Goal: Transaction & Acquisition: Purchase product/service

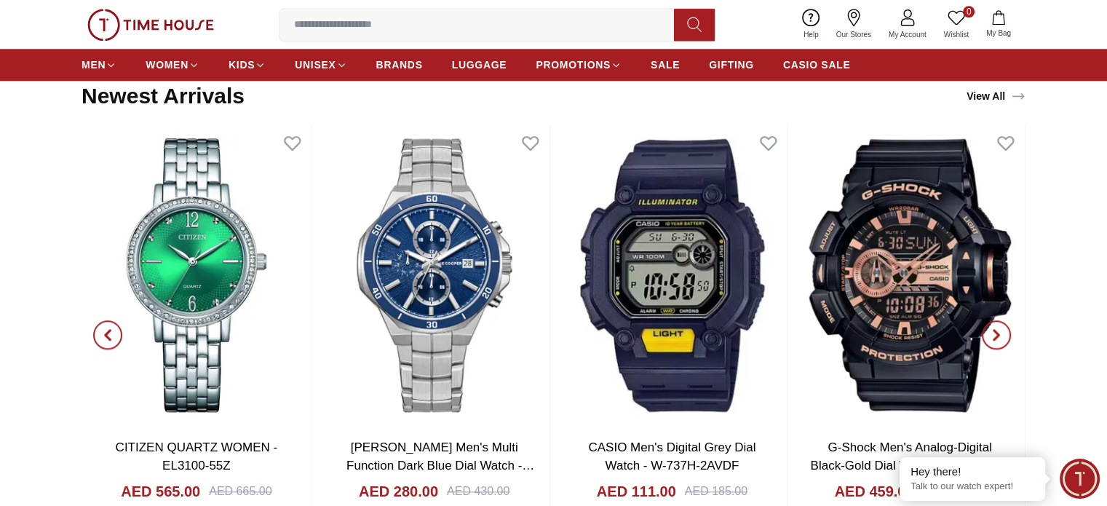
scroll to position [1892, 0]
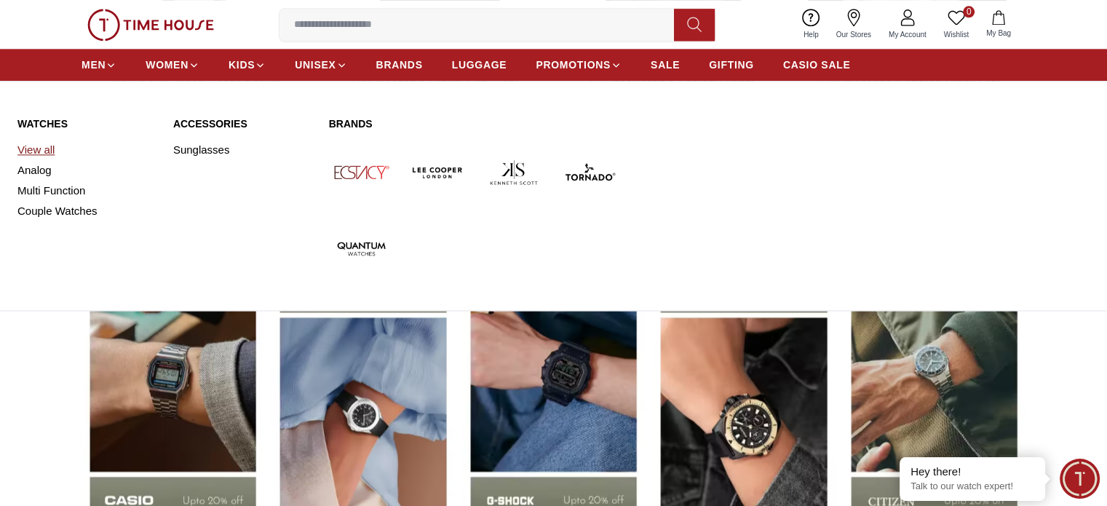
click at [41, 154] on link "View all" at bounding box center [86, 150] width 138 height 20
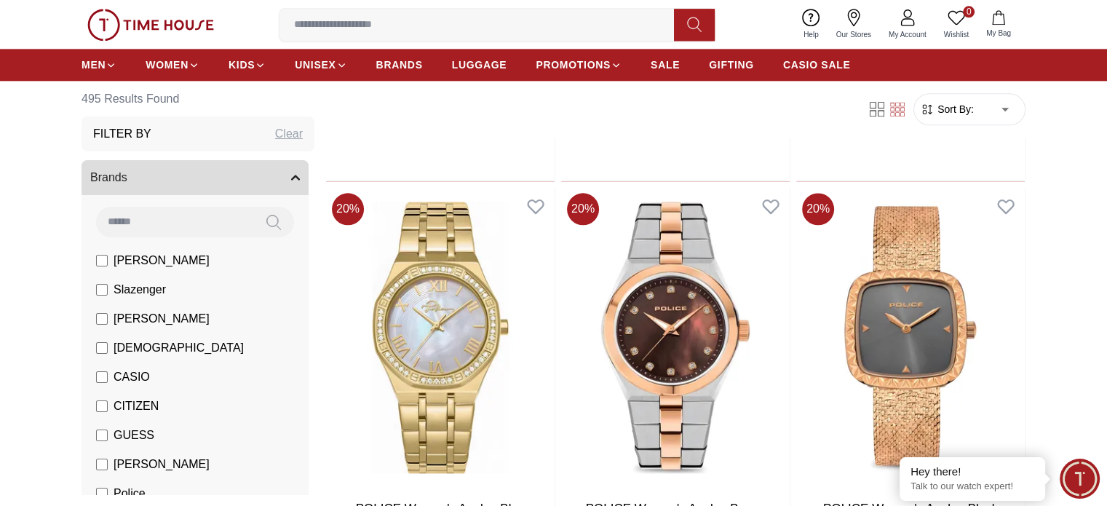
scroll to position [1674, 0]
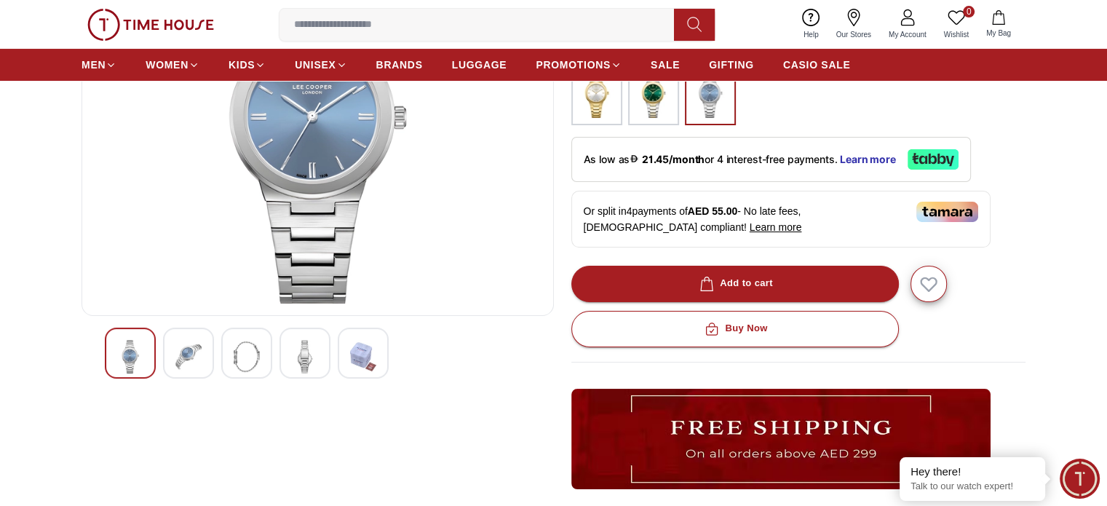
scroll to position [291, 0]
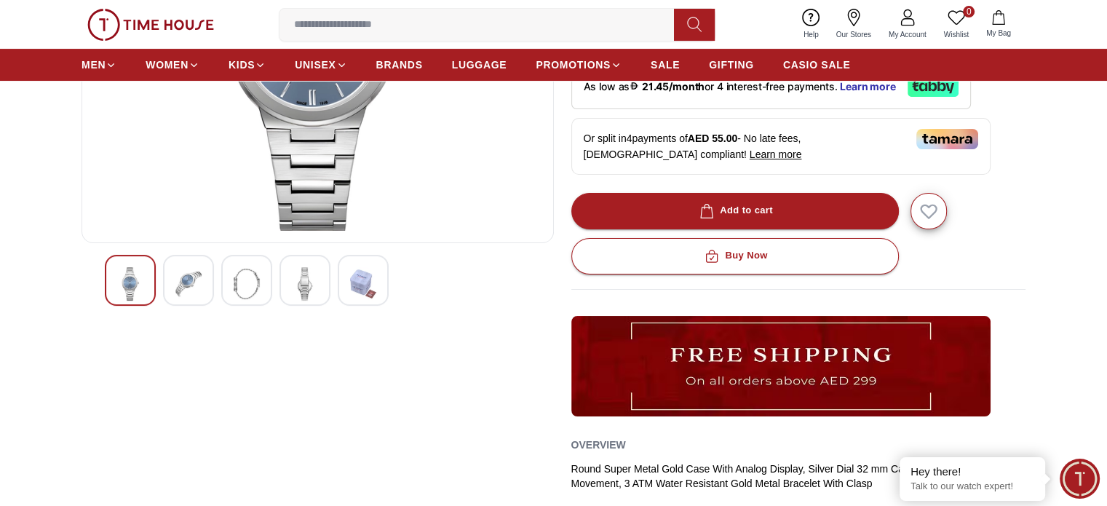
click at [183, 285] on img at bounding box center [188, 283] width 26 height 33
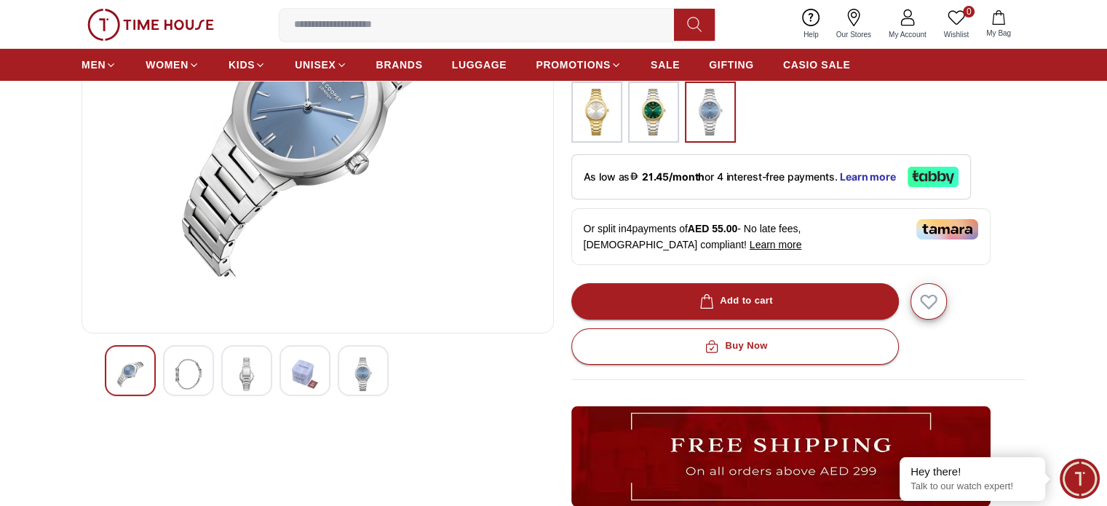
scroll to position [73, 0]
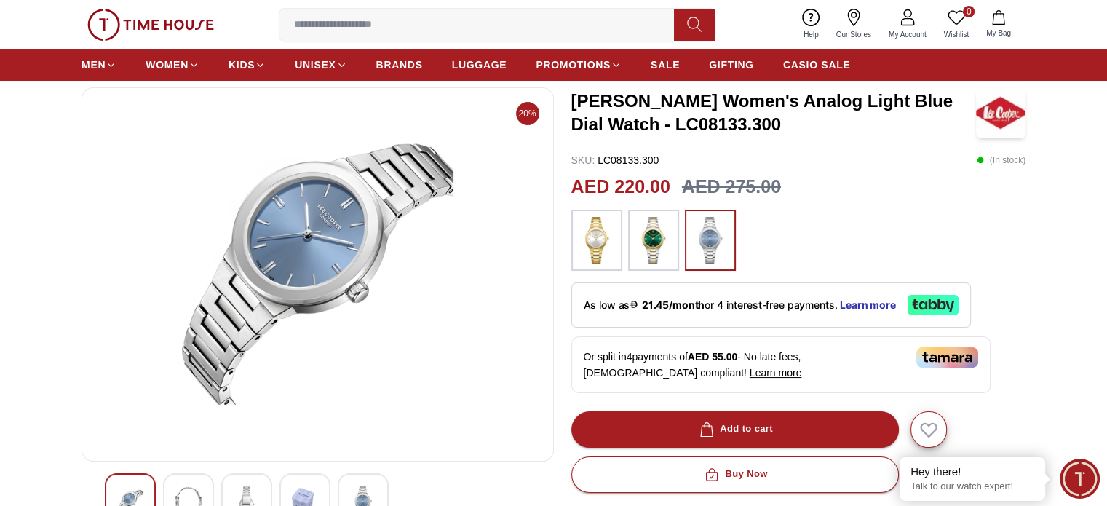
click at [258, 504] on img at bounding box center [247, 501] width 26 height 33
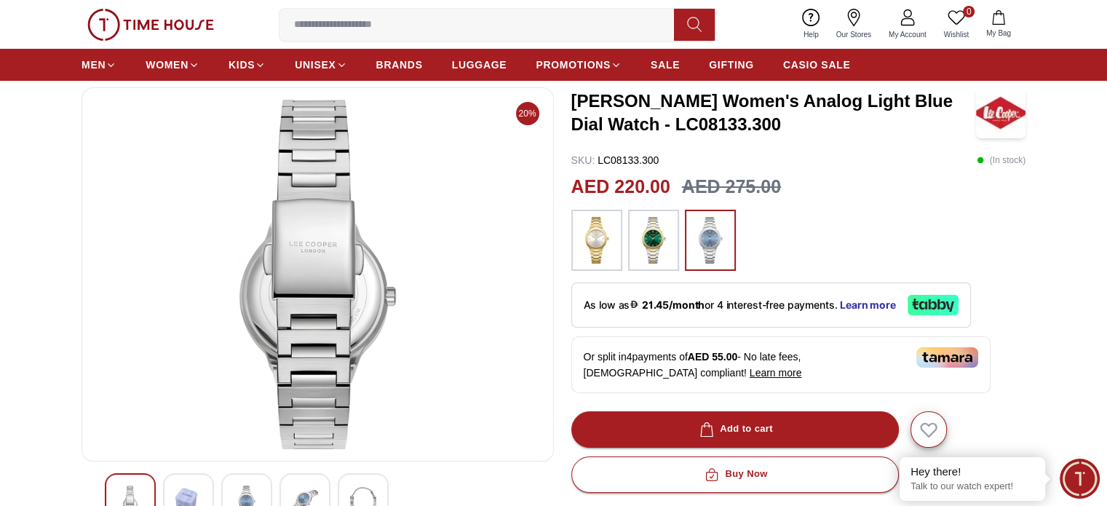
click at [294, 491] on img at bounding box center [305, 501] width 26 height 33
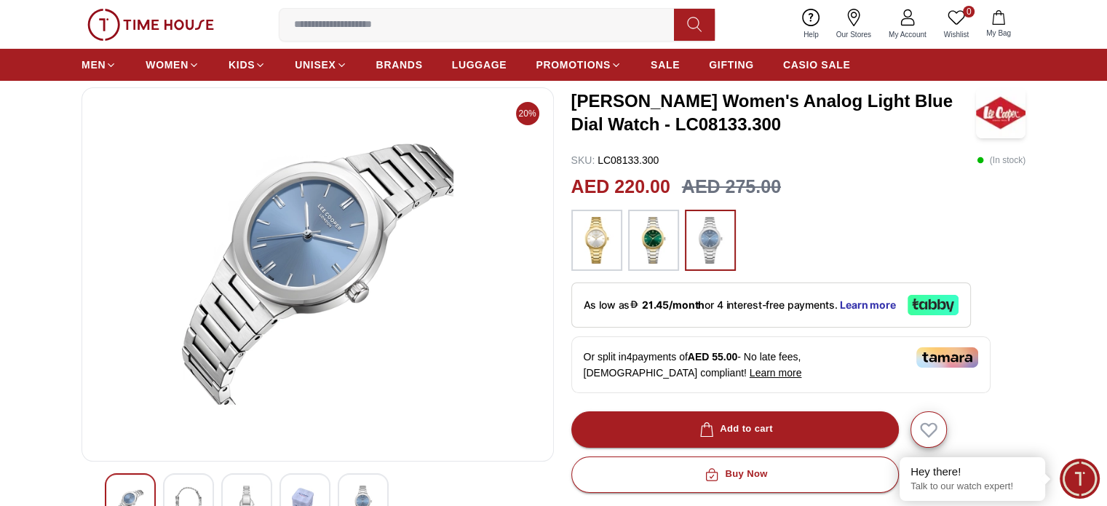
click at [362, 495] on img at bounding box center [363, 501] width 26 height 33
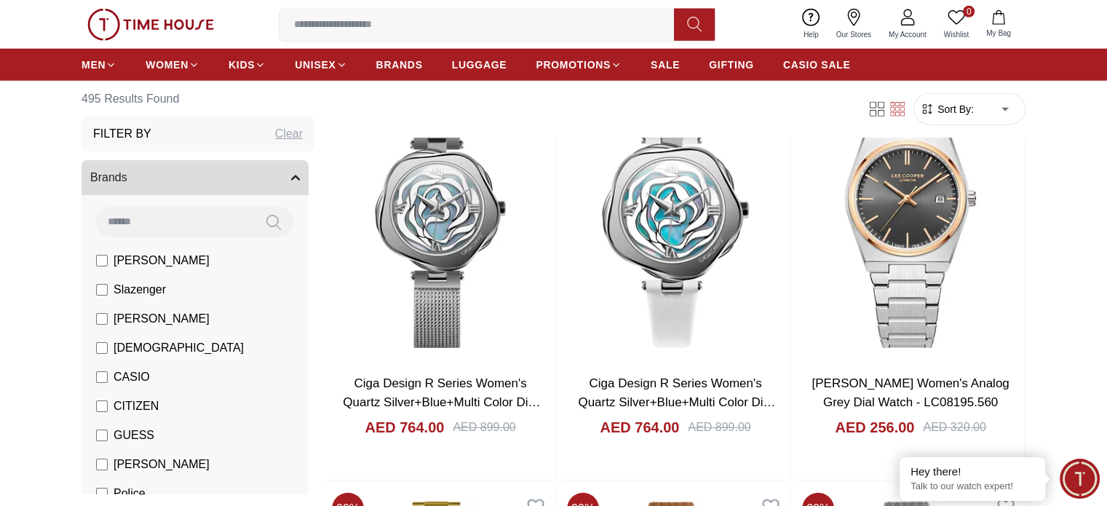
scroll to position [4000, 0]
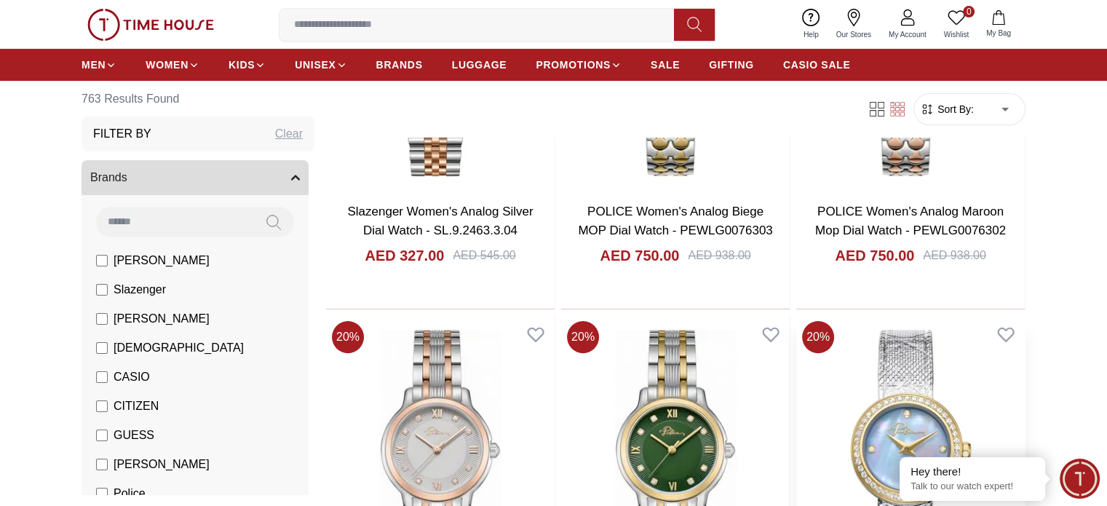
scroll to position [582, 0]
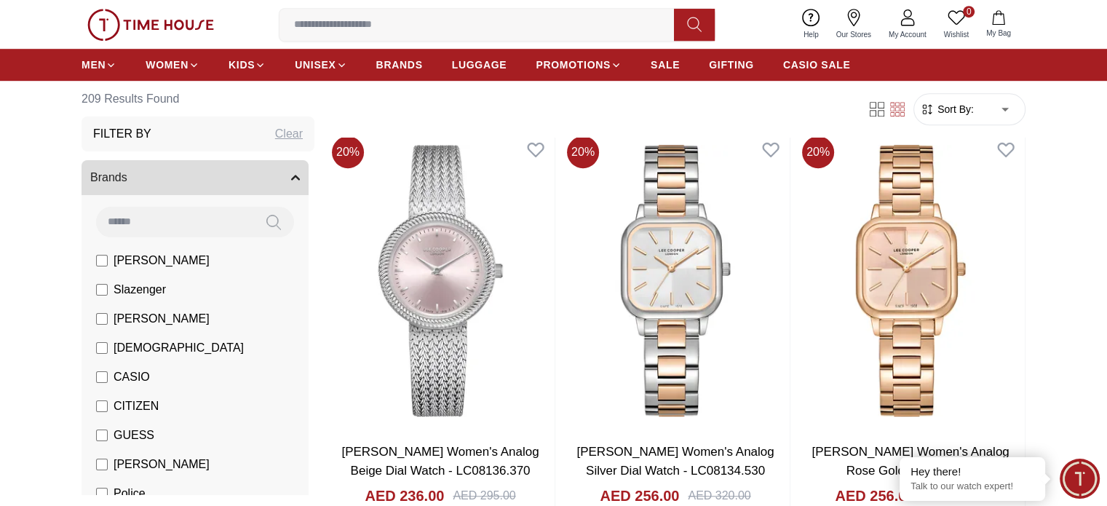
scroll to position [1019, 0]
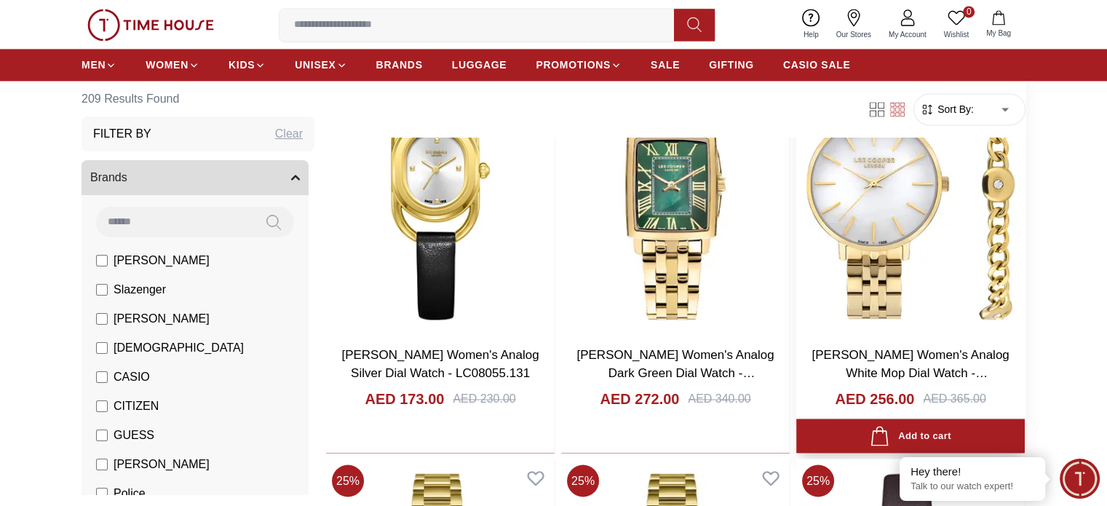
scroll to position [2329, 0]
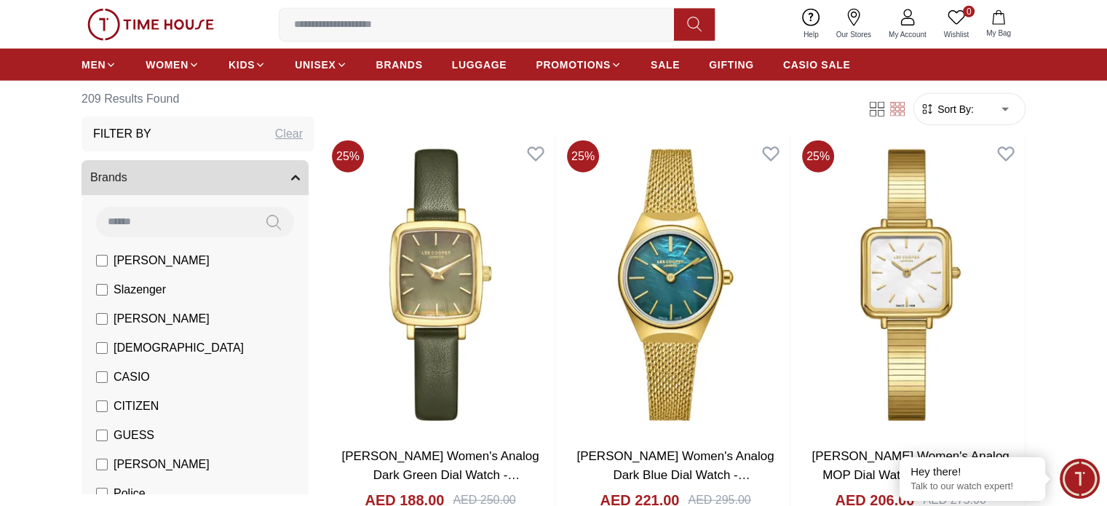
scroll to position [3493, 0]
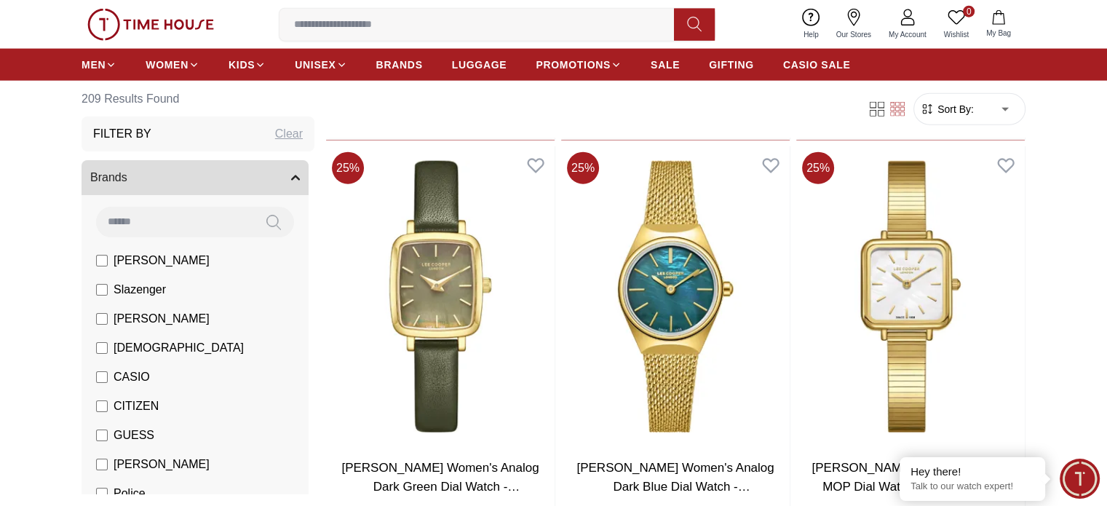
click at [135, 317] on span "[PERSON_NAME]" at bounding box center [162, 318] width 96 height 17
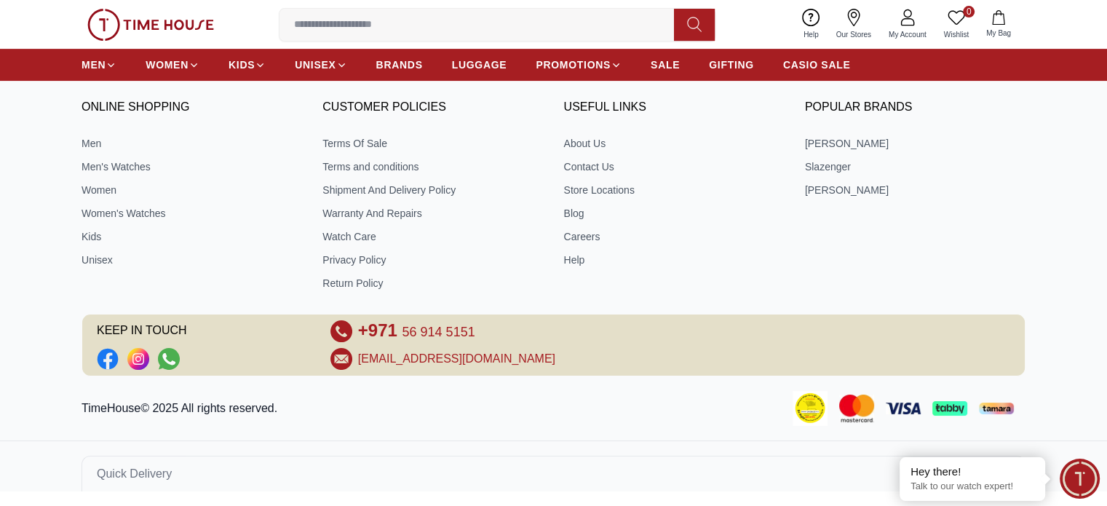
scroll to position [626, 0]
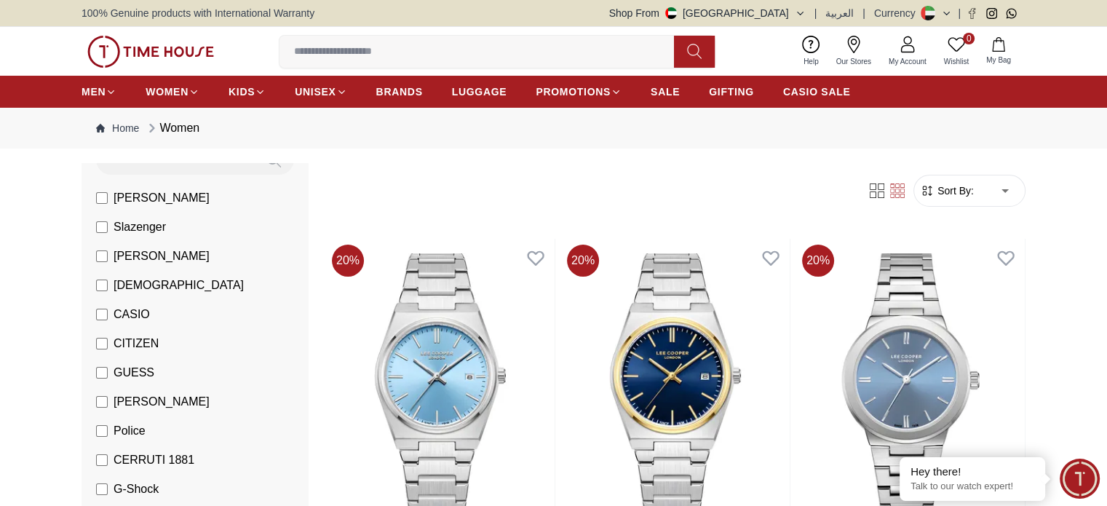
scroll to position [146, 0]
click at [132, 317] on span "CASIO" at bounding box center [132, 312] width 36 height 17
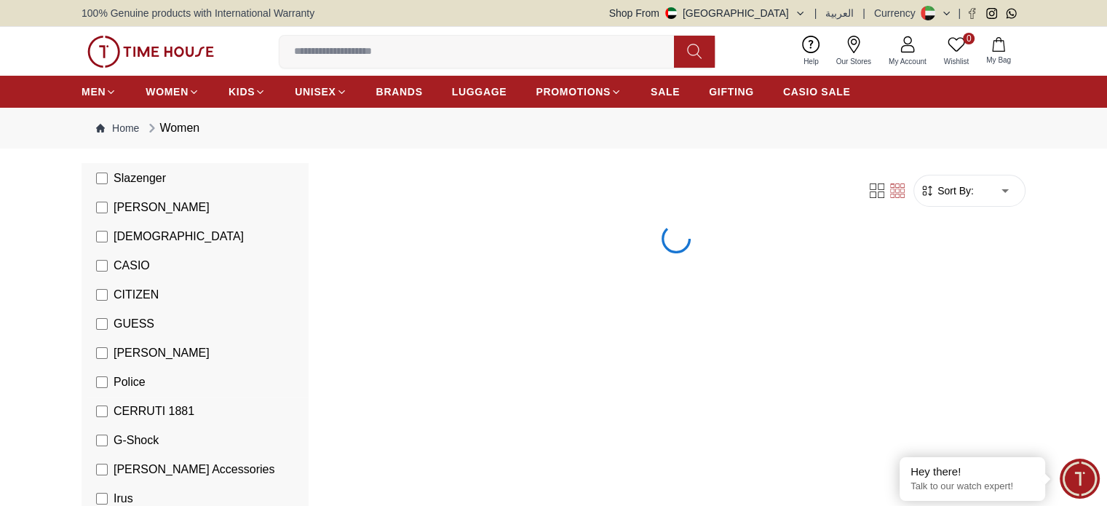
scroll to position [364, 0]
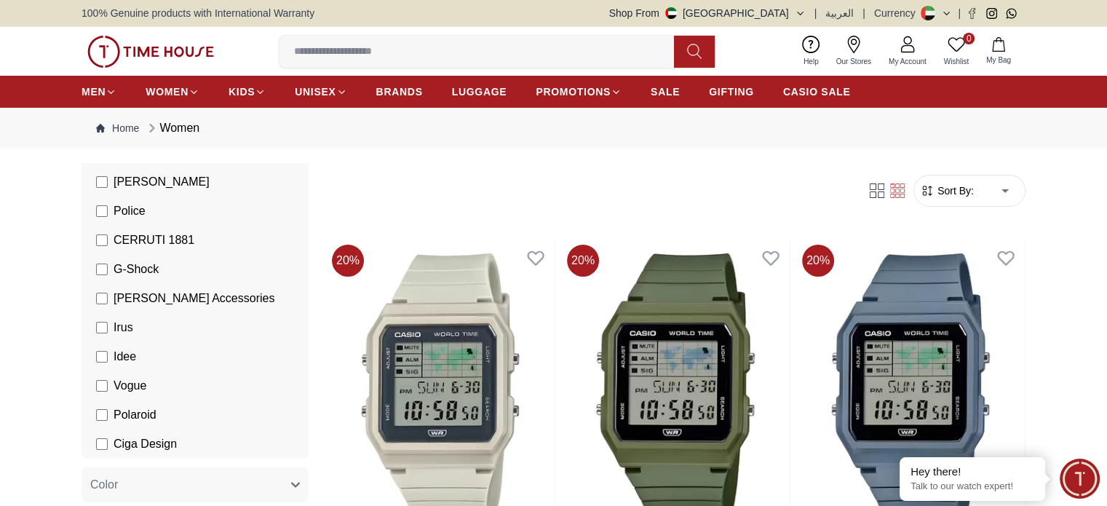
click at [119, 270] on span "G-Shock" at bounding box center [136, 269] width 45 height 17
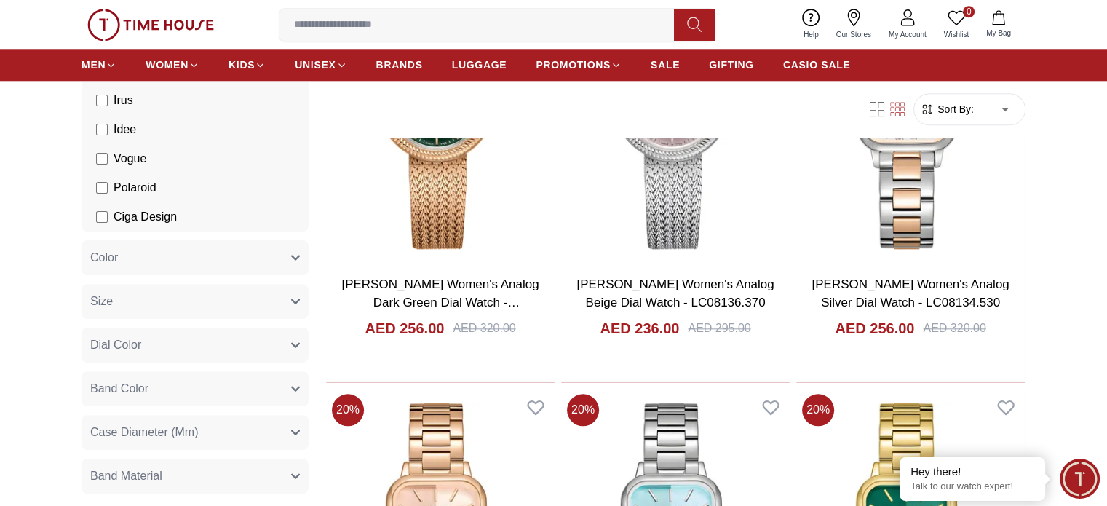
scroll to position [1747, 0]
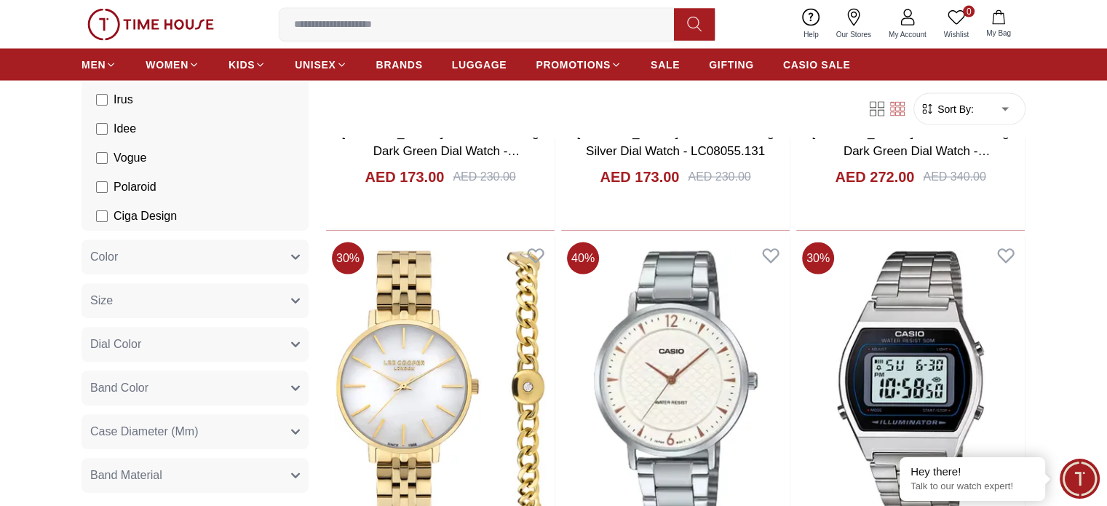
scroll to position [3057, 0]
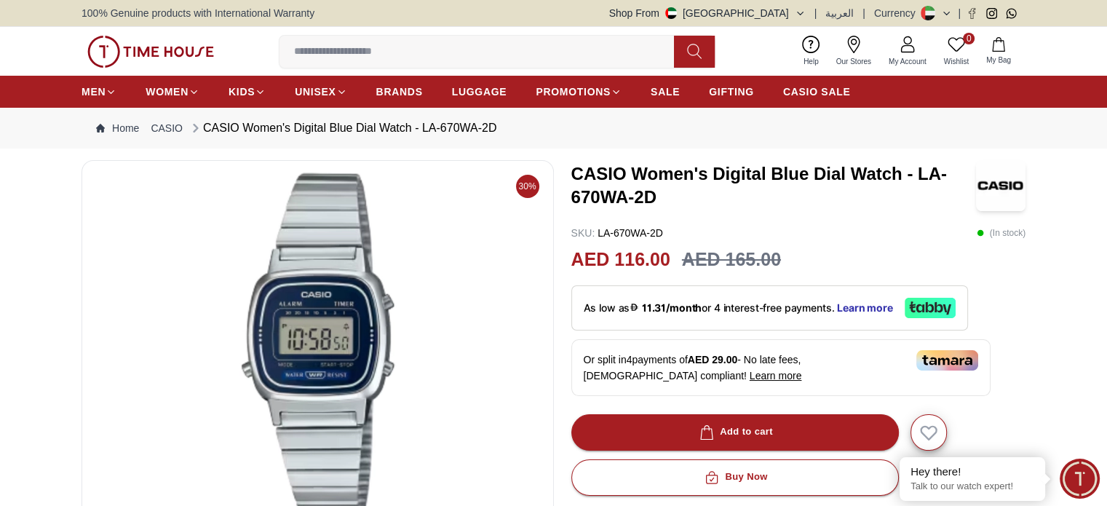
scroll to position [291, 0]
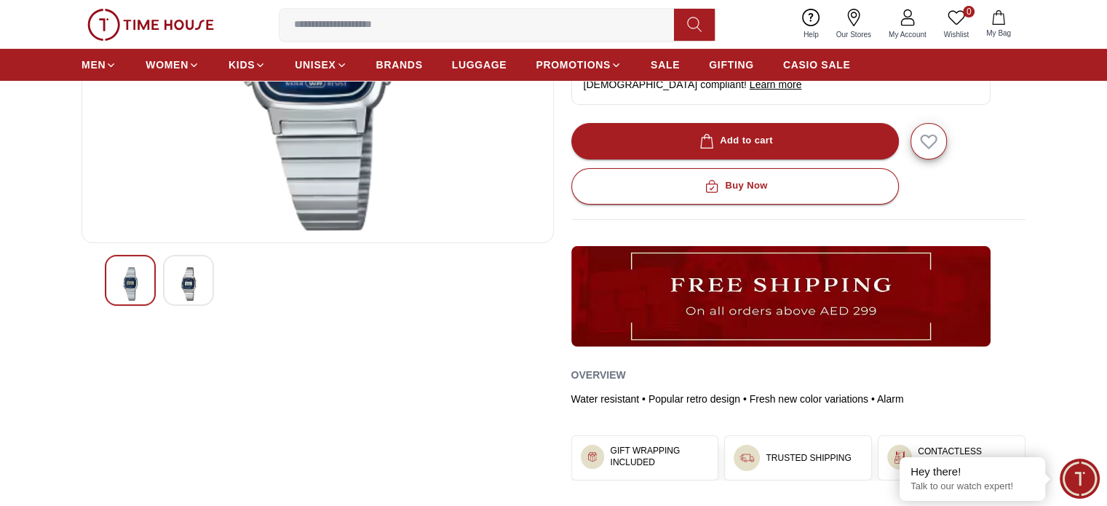
click at [194, 279] on img at bounding box center [188, 283] width 26 height 33
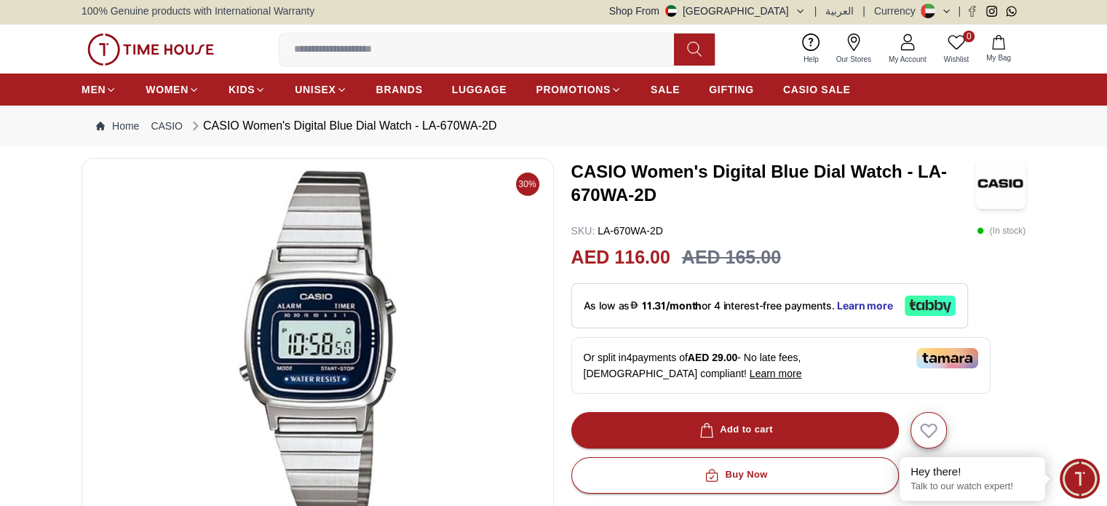
scroll to position [0, 0]
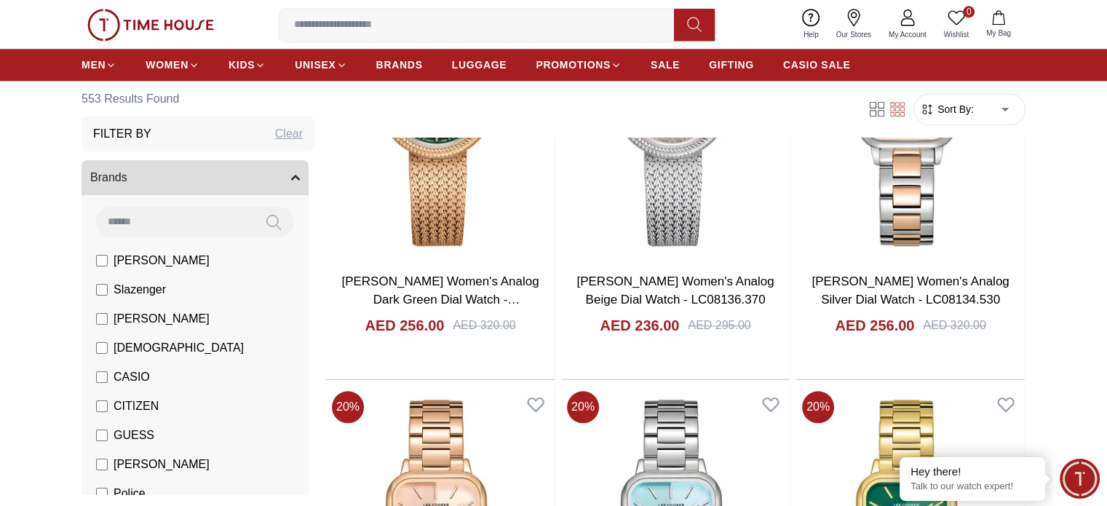
scroll to position [2161, 0]
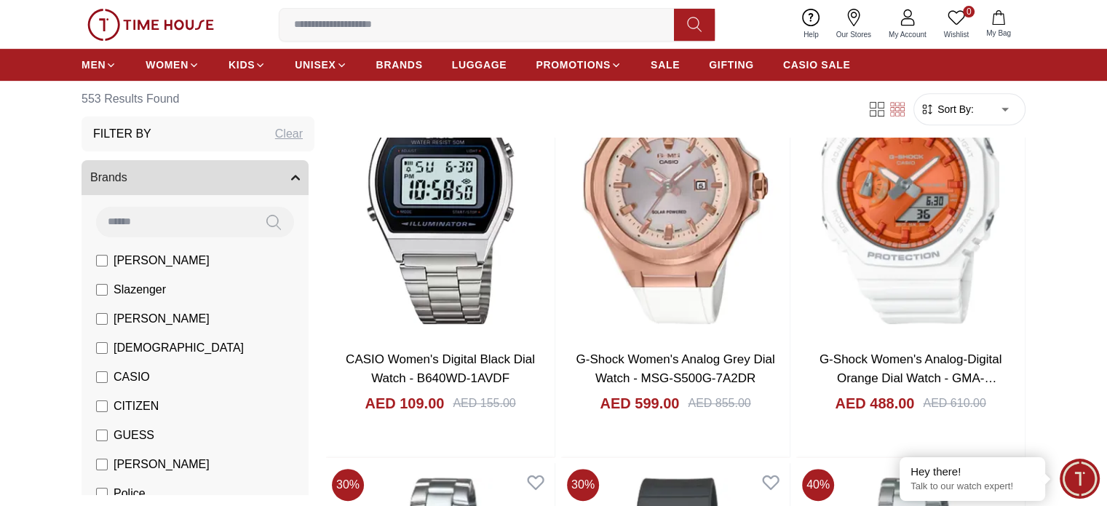
scroll to position [2161, 0]
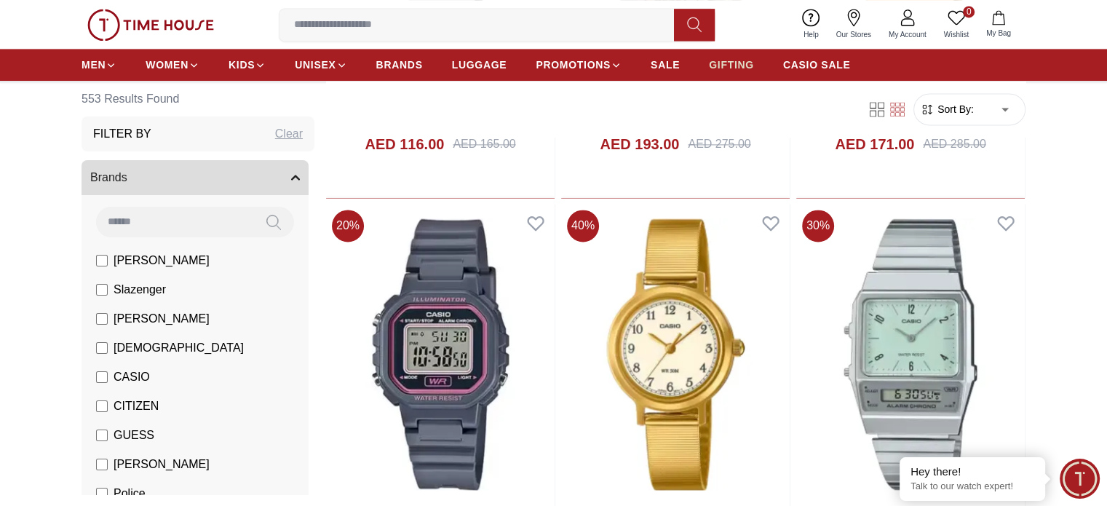
click at [727, 68] on span "GIFTING" at bounding box center [731, 64] width 45 height 15
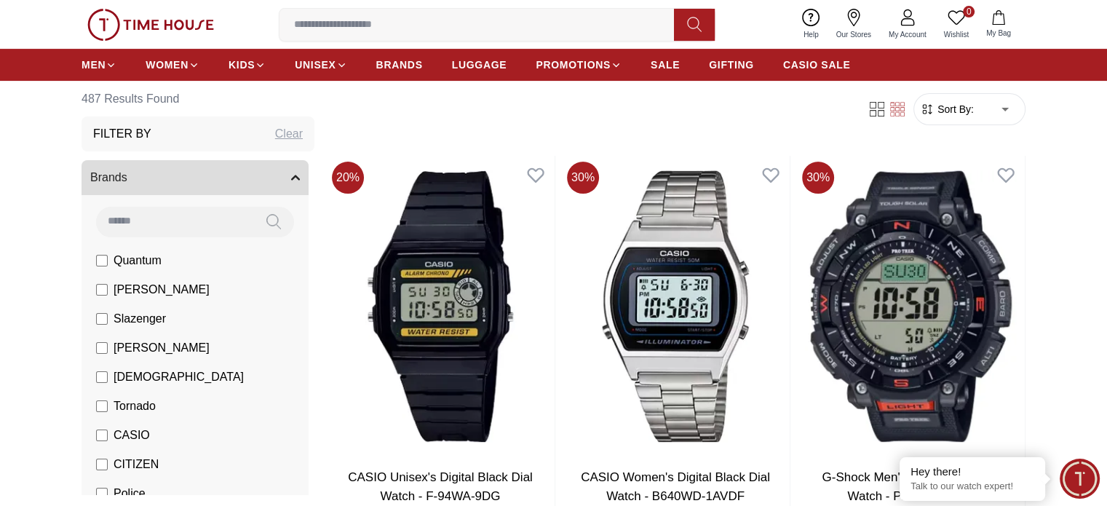
scroll to position [364, 0]
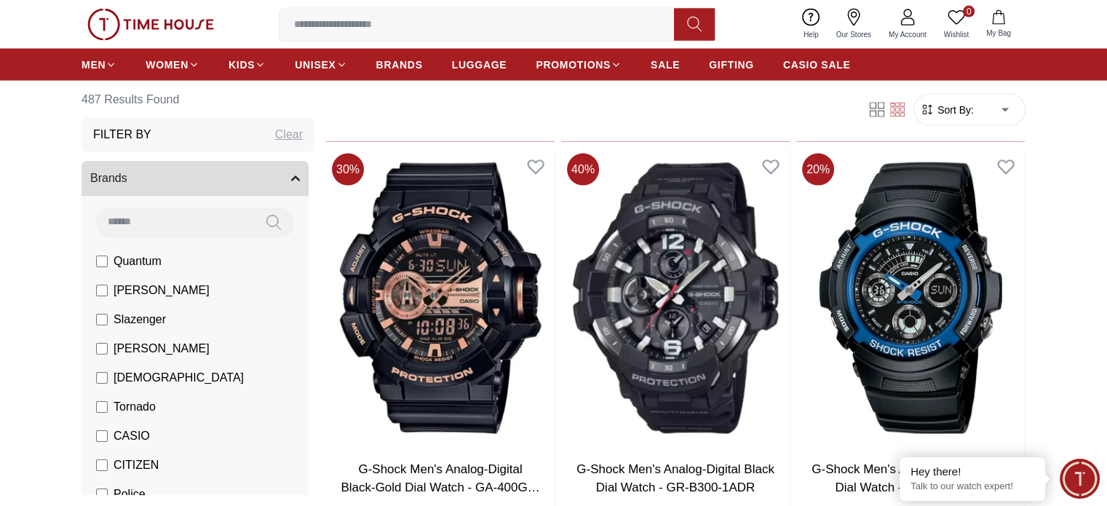
scroll to position [3421, 0]
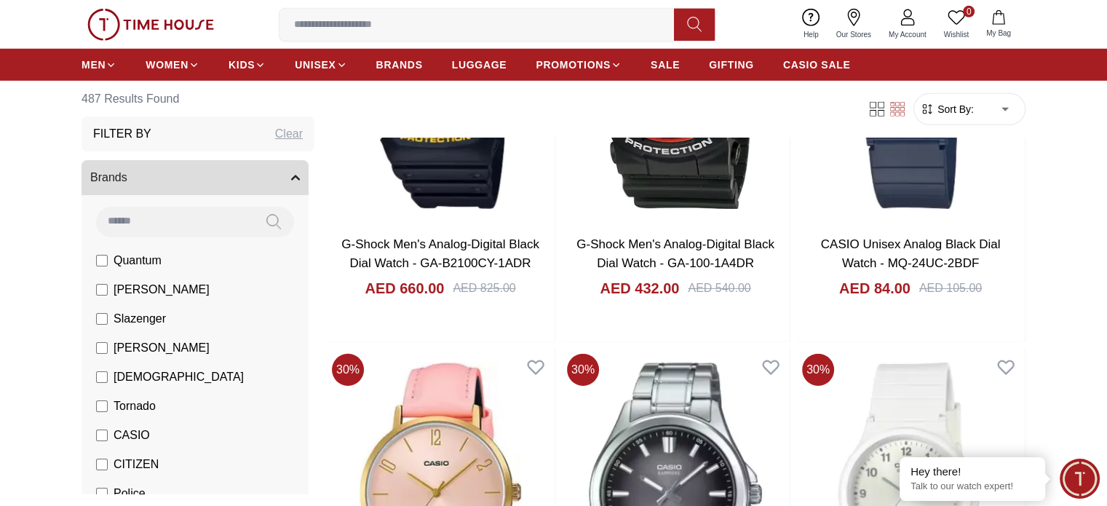
scroll to position [4512, 0]
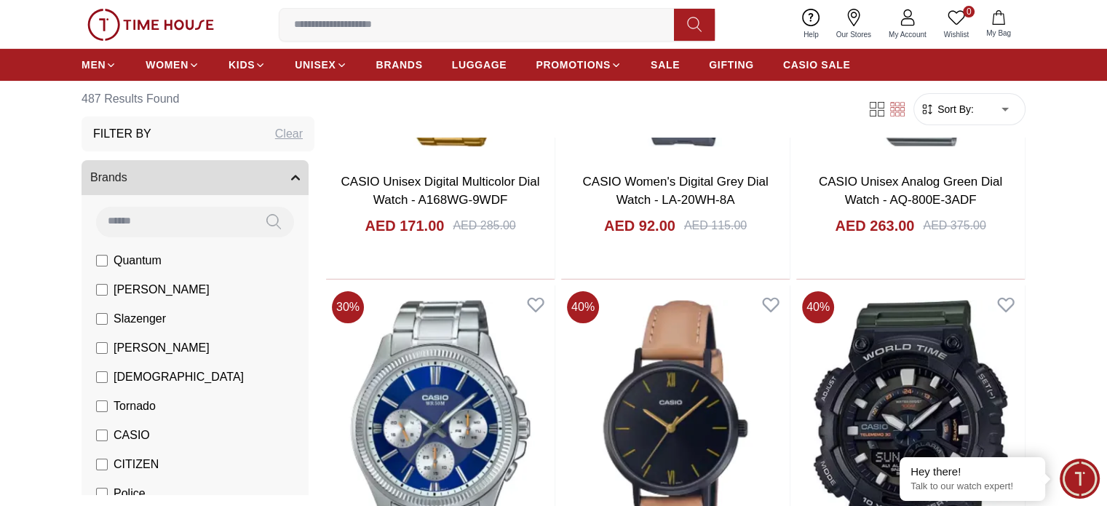
scroll to position [6113, 0]
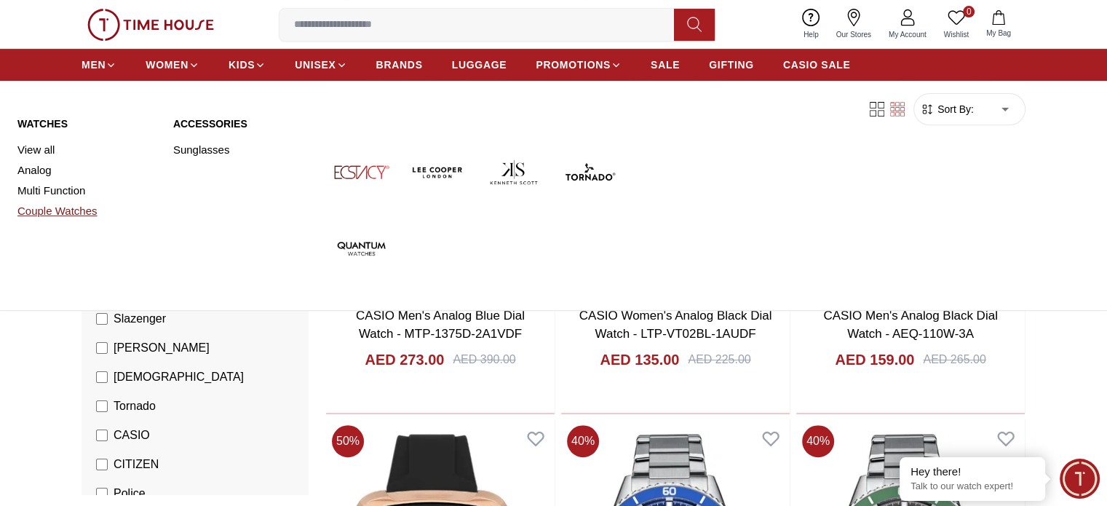
click at [37, 212] on link "Couple Watches" at bounding box center [86, 211] width 138 height 20
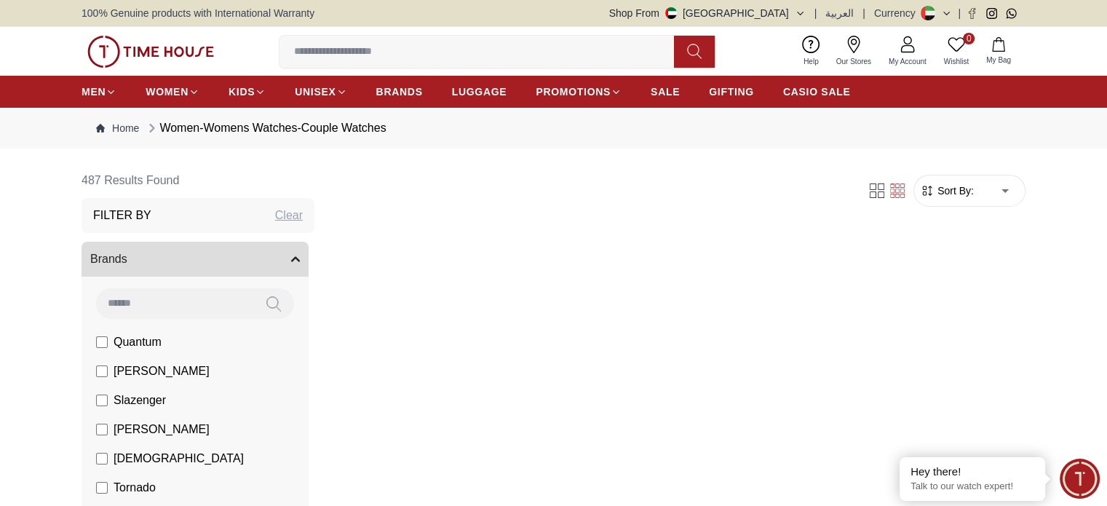
click at [120, 60] on img at bounding box center [150, 52] width 127 height 32
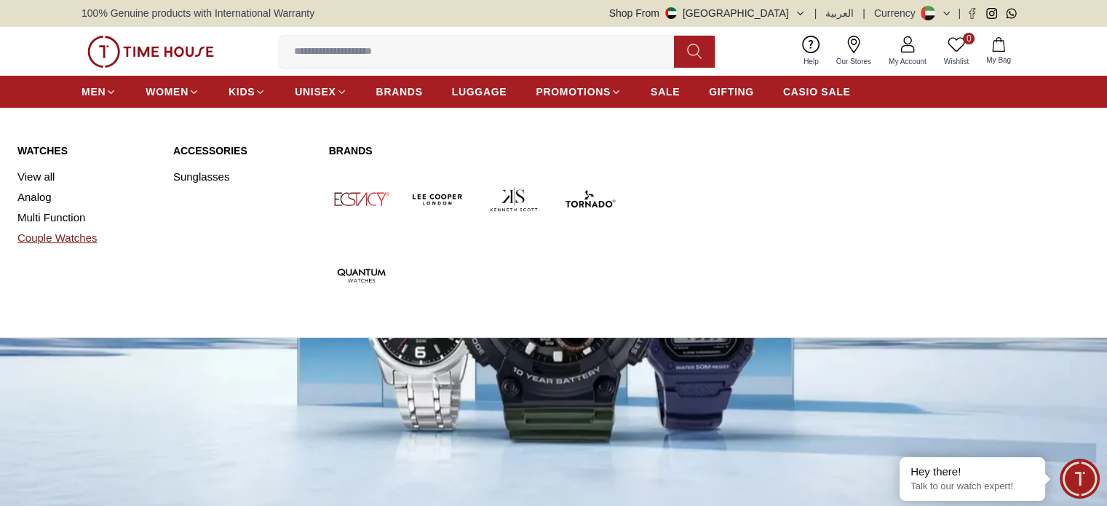
click at [70, 231] on link "Couple Watches" at bounding box center [86, 238] width 138 height 20
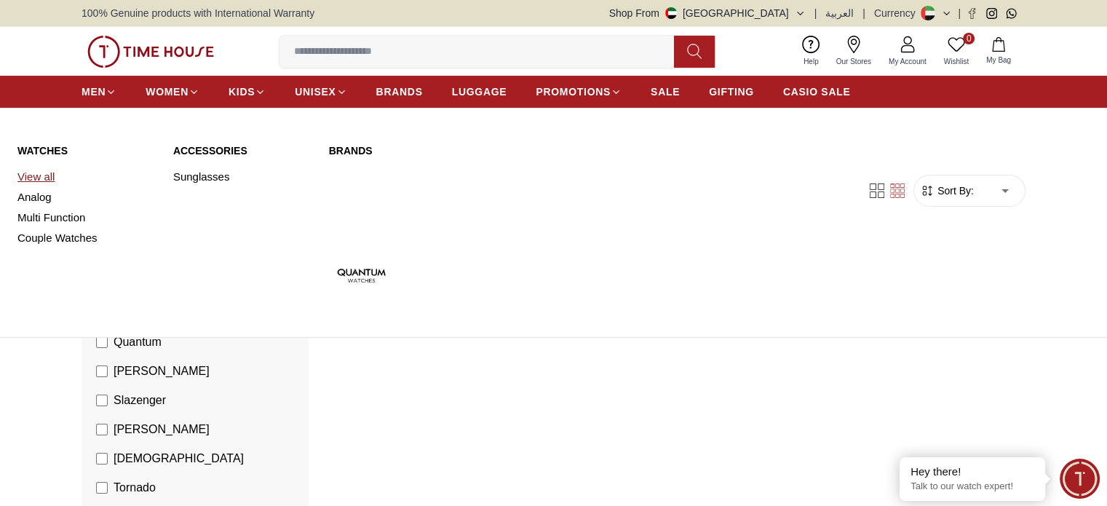
click at [44, 176] on link "View all" at bounding box center [86, 177] width 138 height 20
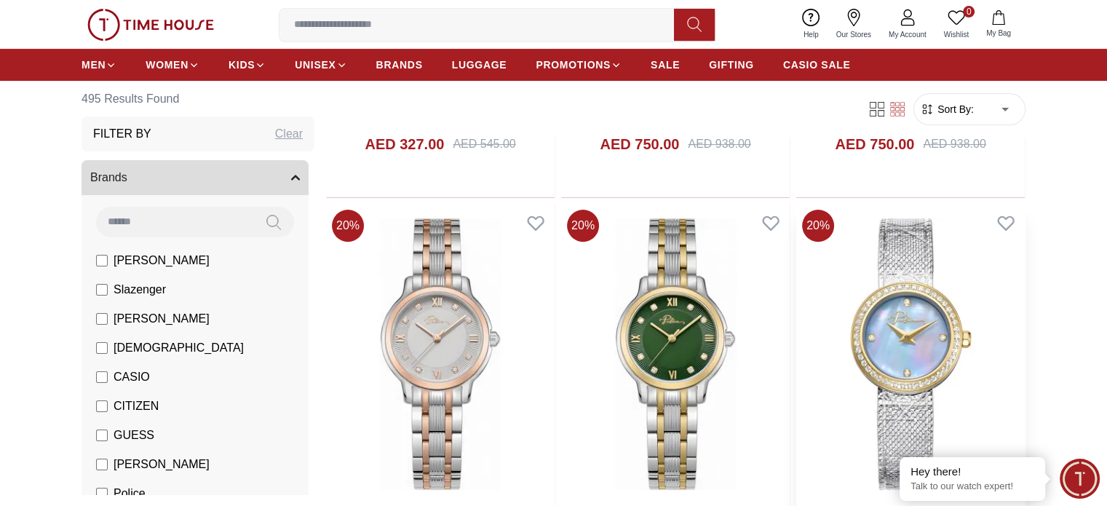
scroll to position [655, 0]
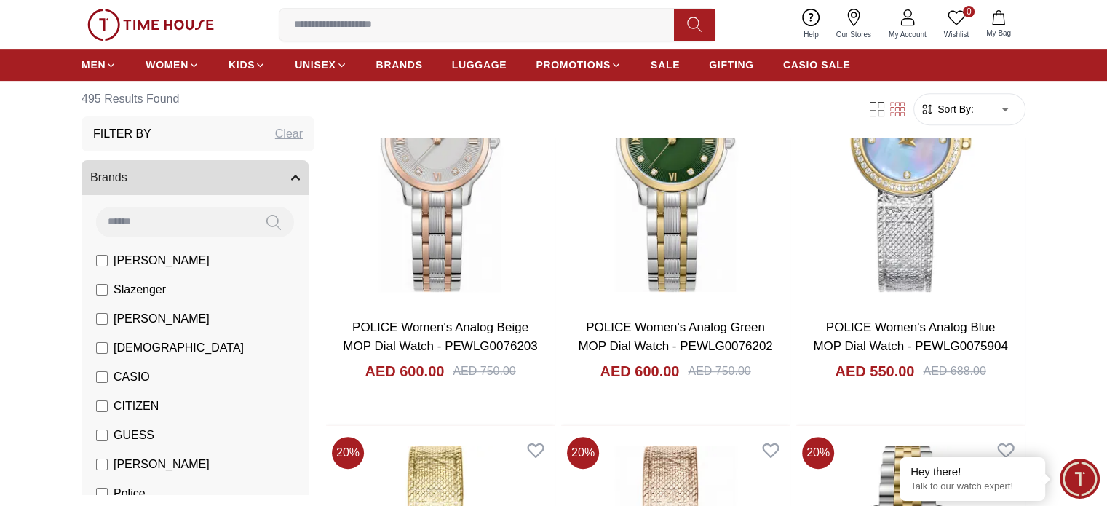
click at [969, 109] on span "Sort By:" at bounding box center [953, 109] width 39 height 15
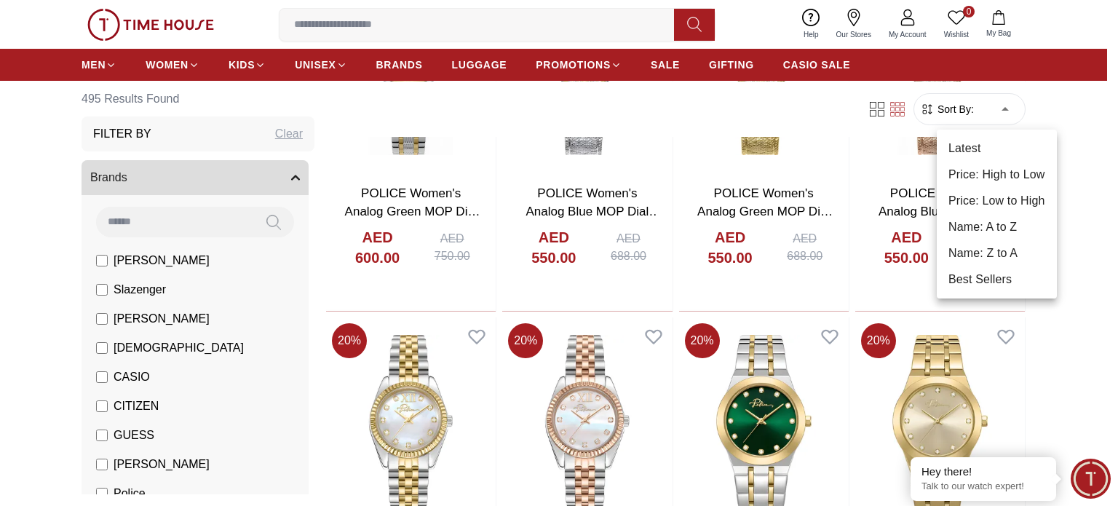
click at [1007, 204] on li "Price: Low to High" at bounding box center [997, 201] width 120 height 26
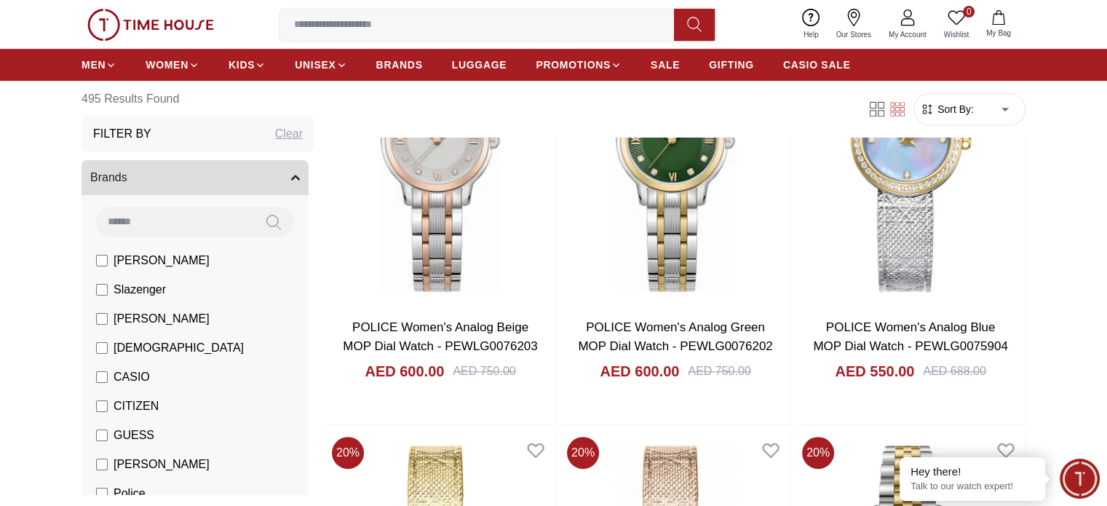
type input "*"
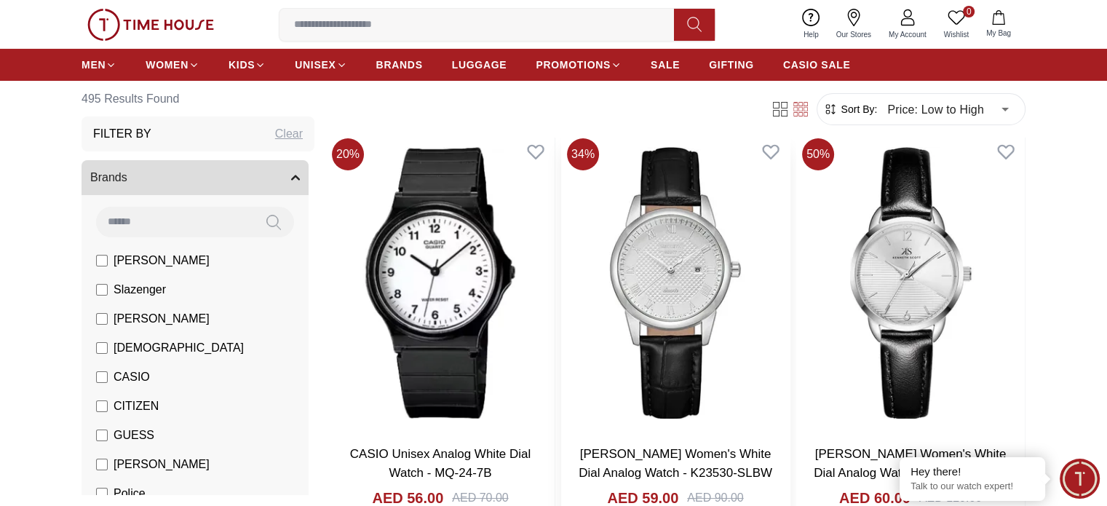
scroll to position [146, 0]
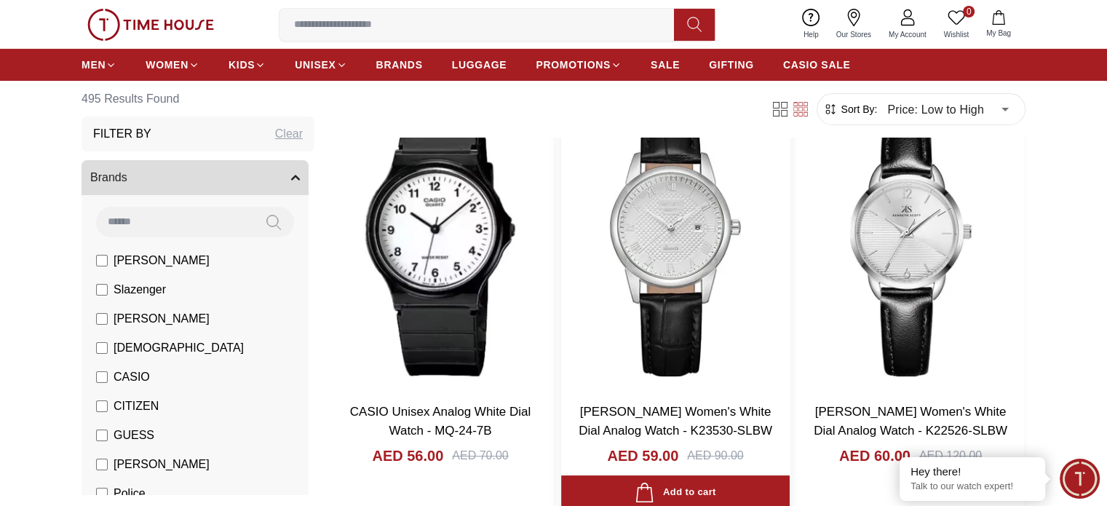
click at [614, 202] on img at bounding box center [675, 240] width 229 height 301
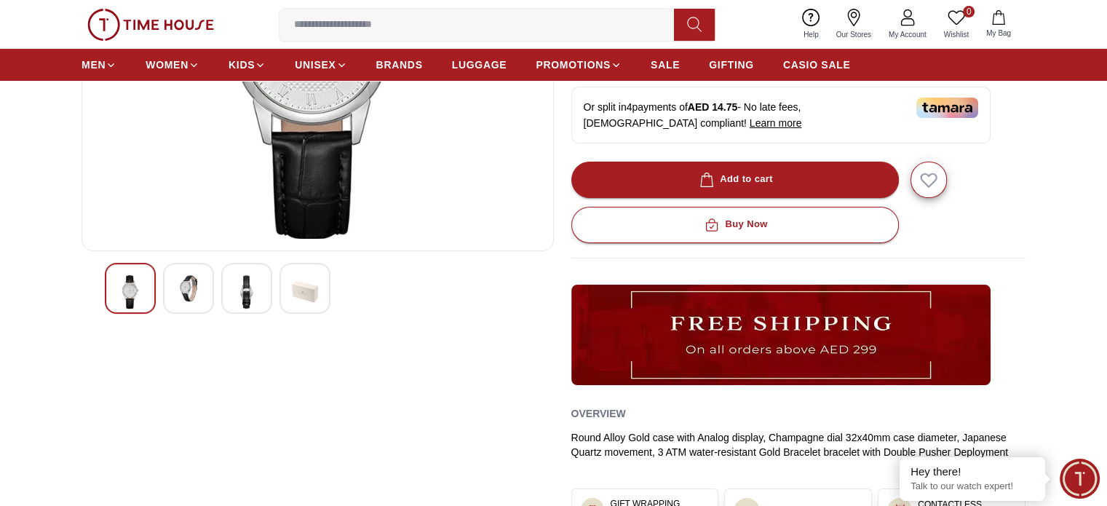
scroll to position [291, 0]
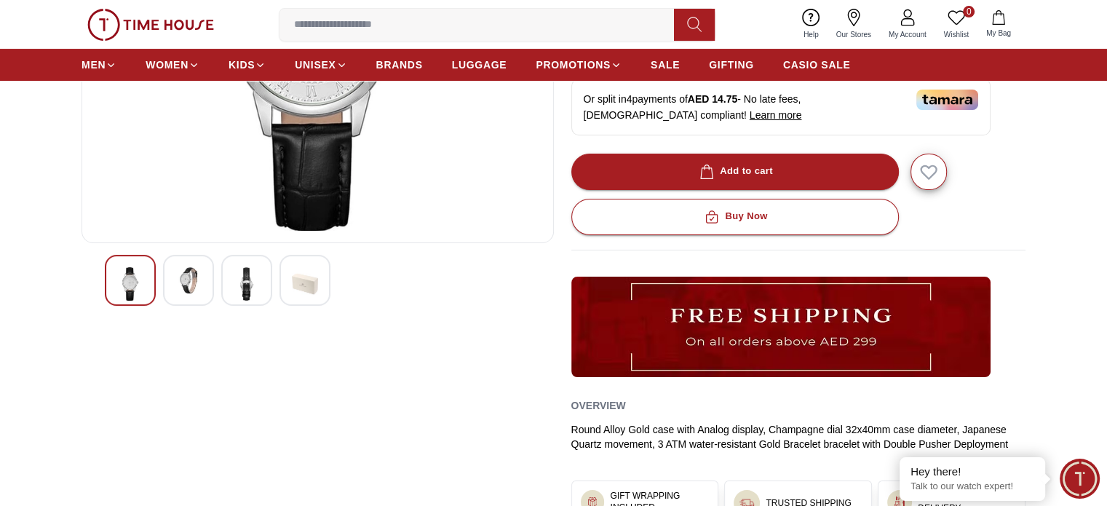
click at [192, 293] on div at bounding box center [188, 280] width 51 height 51
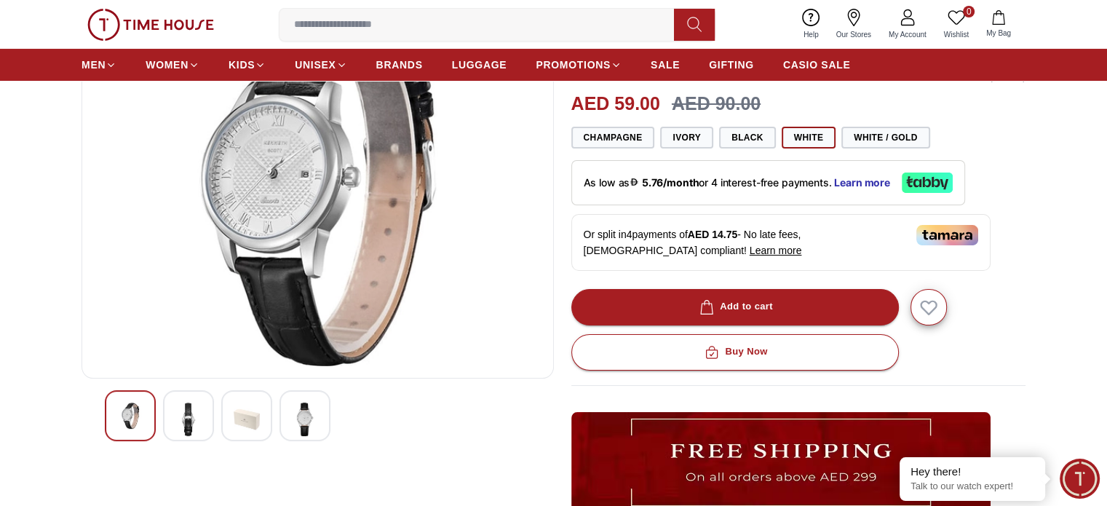
scroll to position [0, 0]
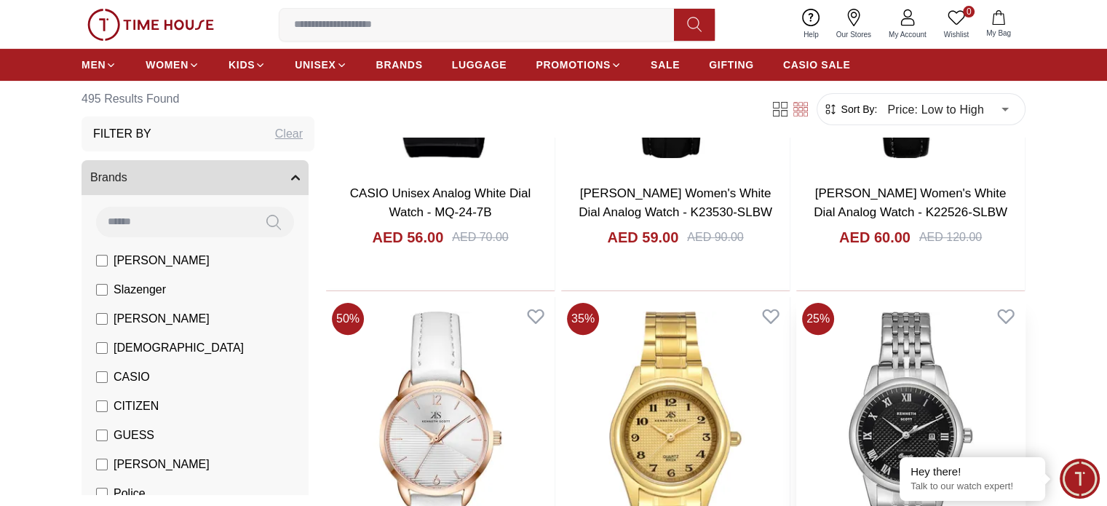
scroll to position [437, 0]
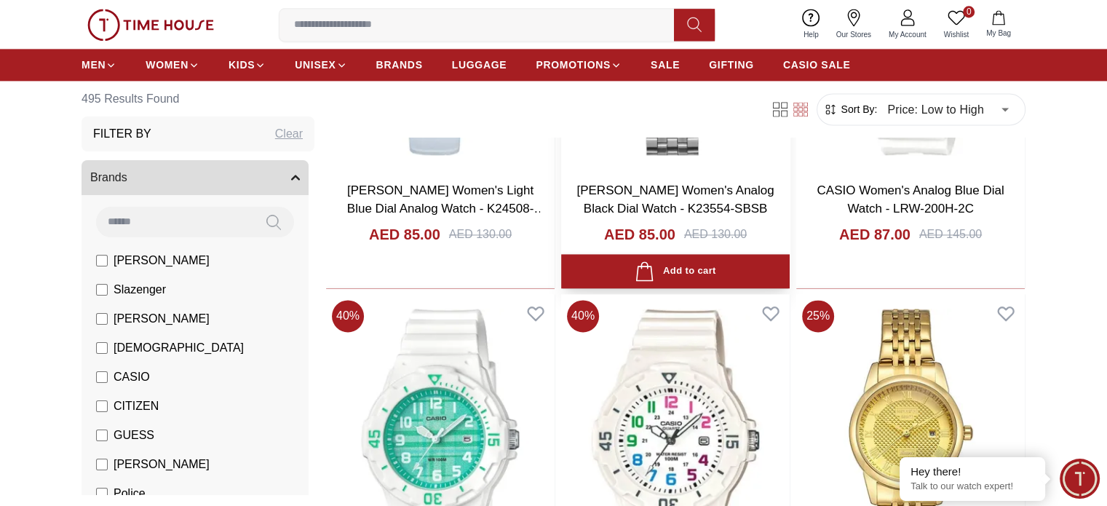
scroll to position [1965, 0]
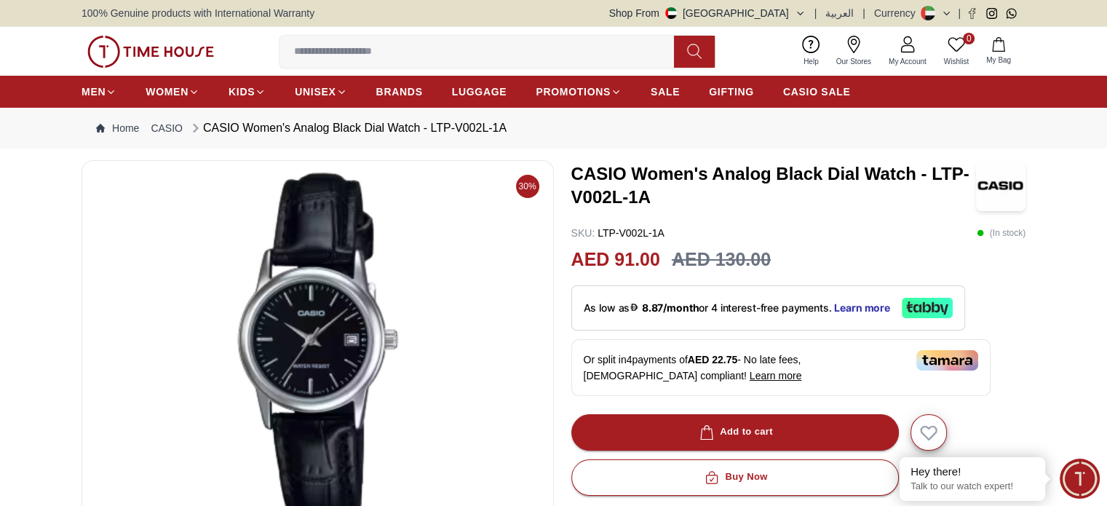
scroll to position [1552, 0]
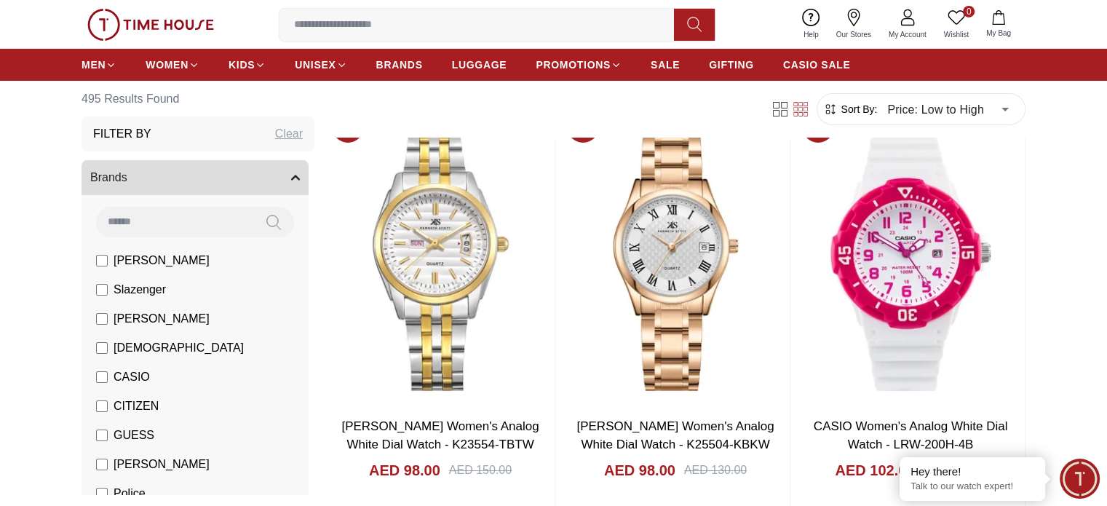
scroll to position [5386, 0]
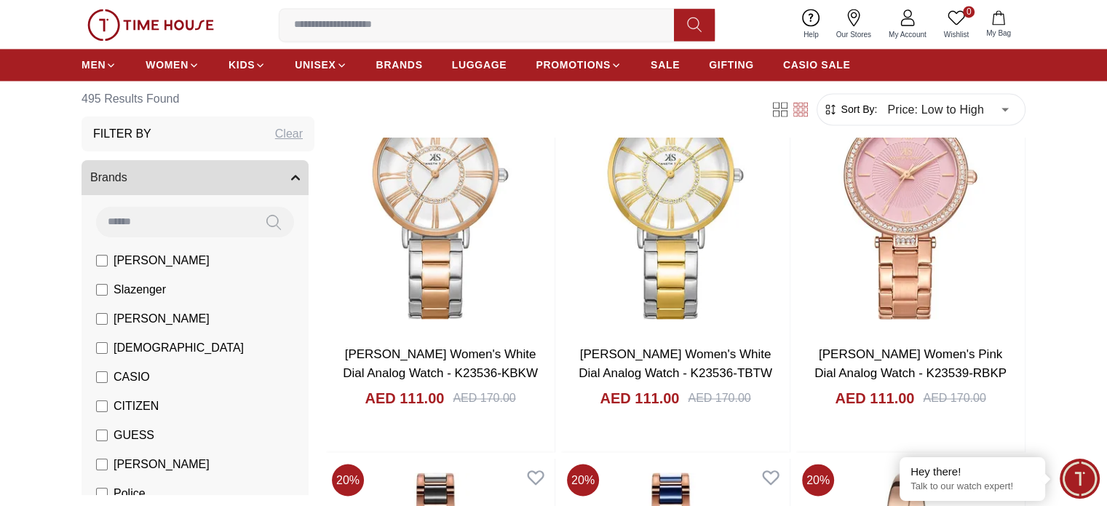
scroll to position [7860, 0]
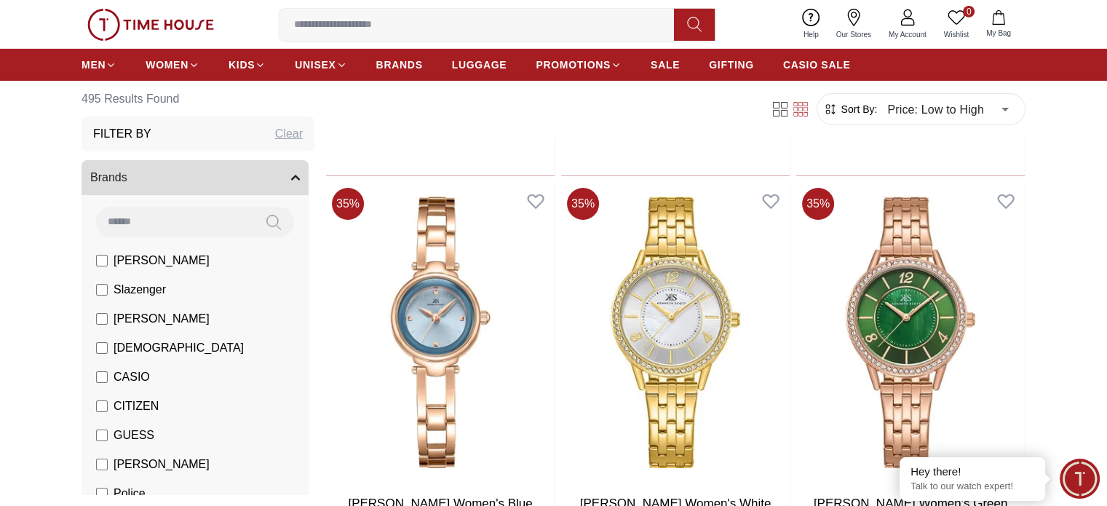
scroll to position [10699, 0]
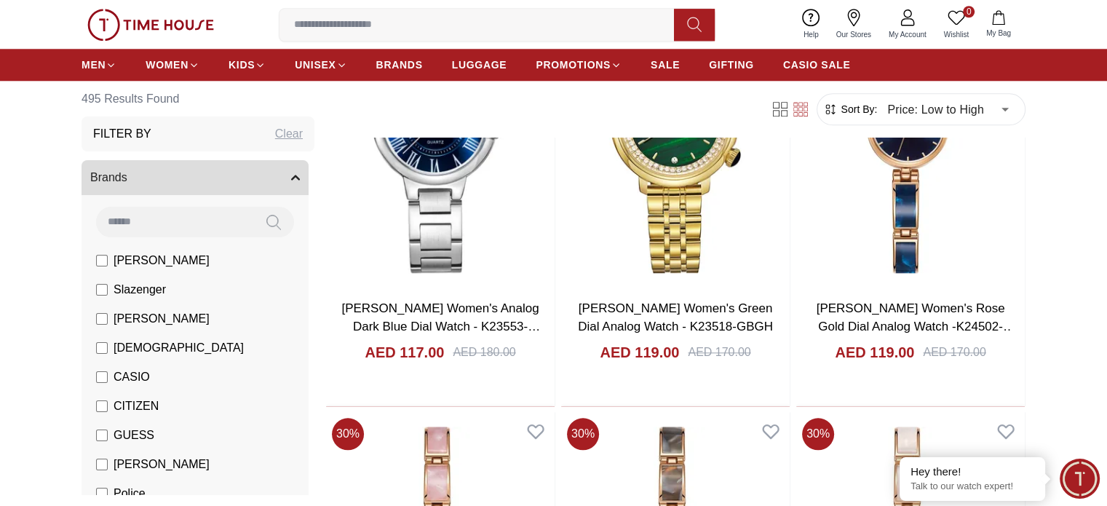
scroll to position [12739, 0]
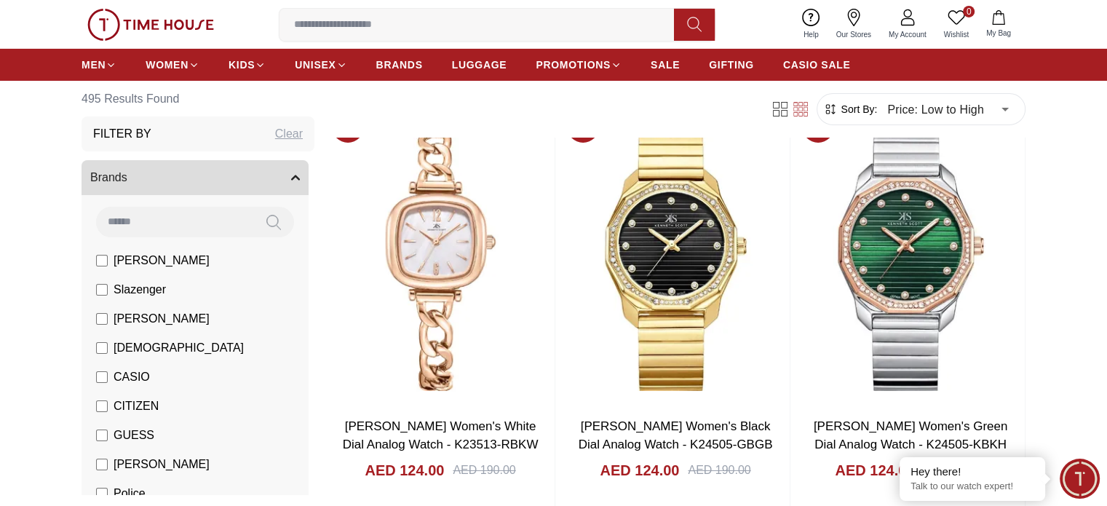
scroll to position [16306, 0]
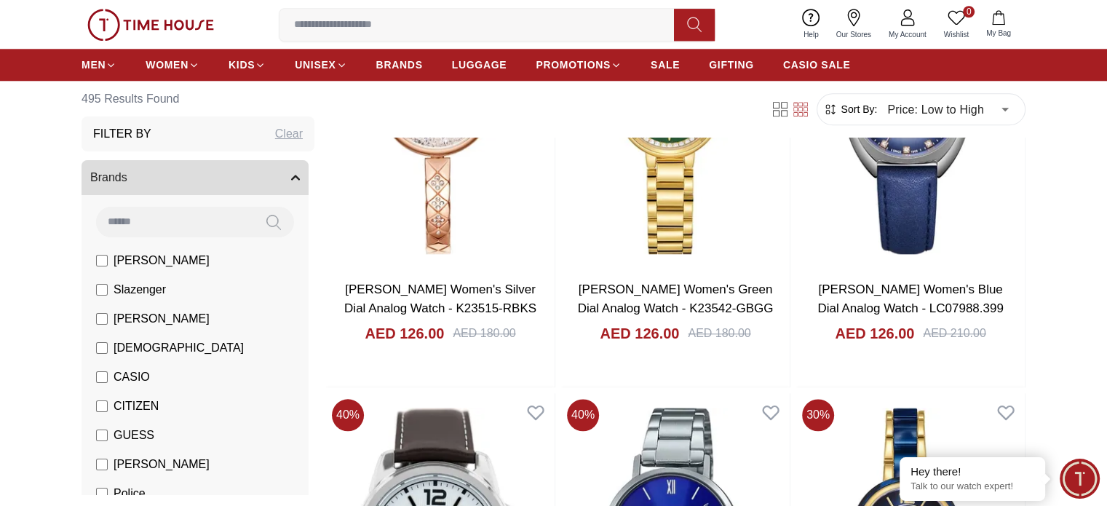
scroll to position [18181, 0]
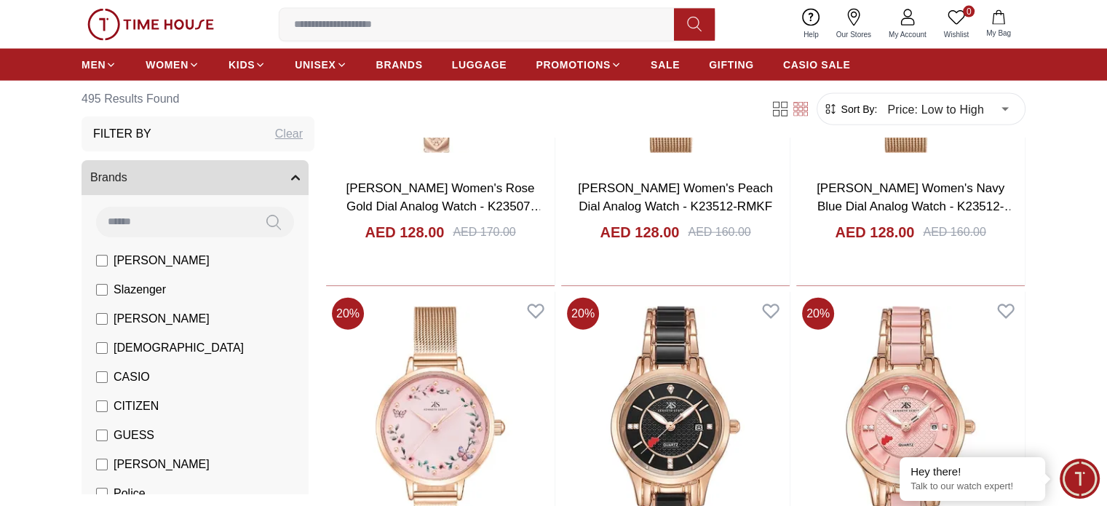
scroll to position [20080, 0]
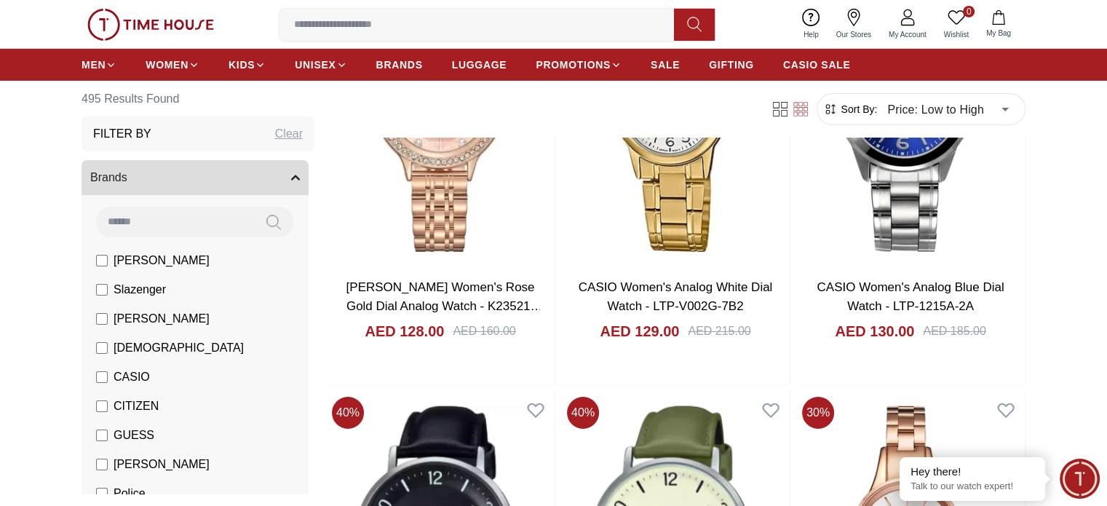
scroll to position [21620, 0]
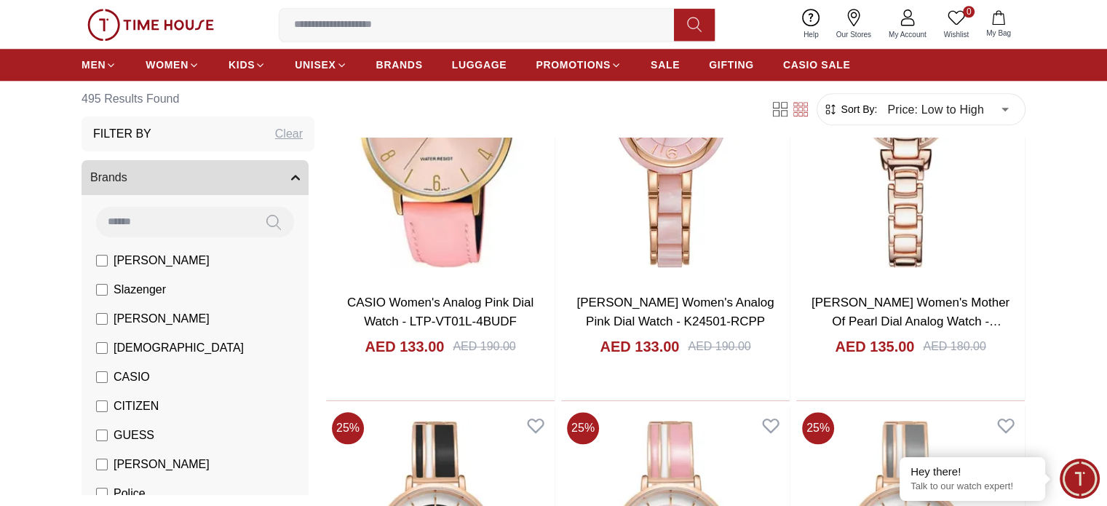
scroll to position [23292, 0]
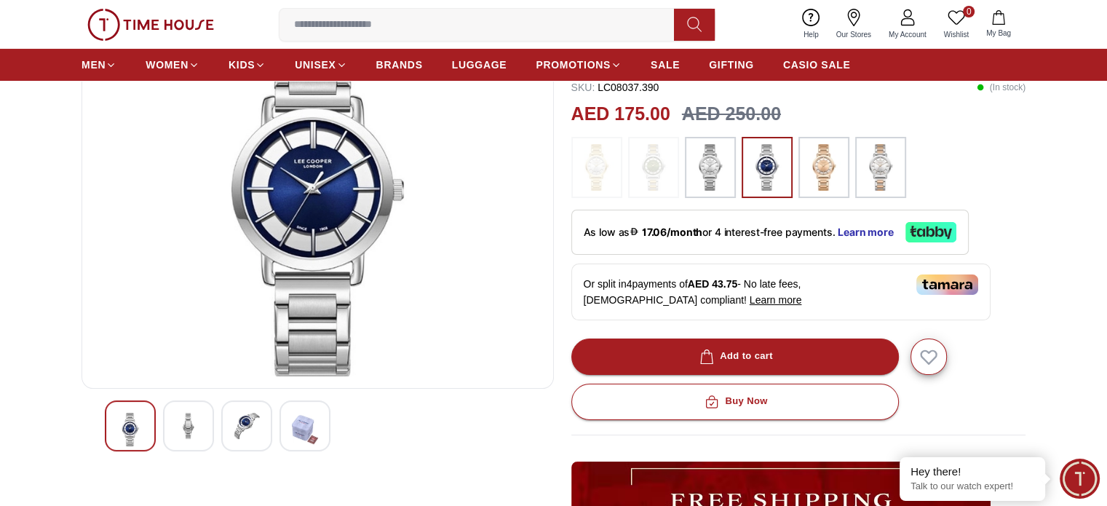
scroll to position [146, 0]
click at [251, 413] on img at bounding box center [247, 426] width 26 height 26
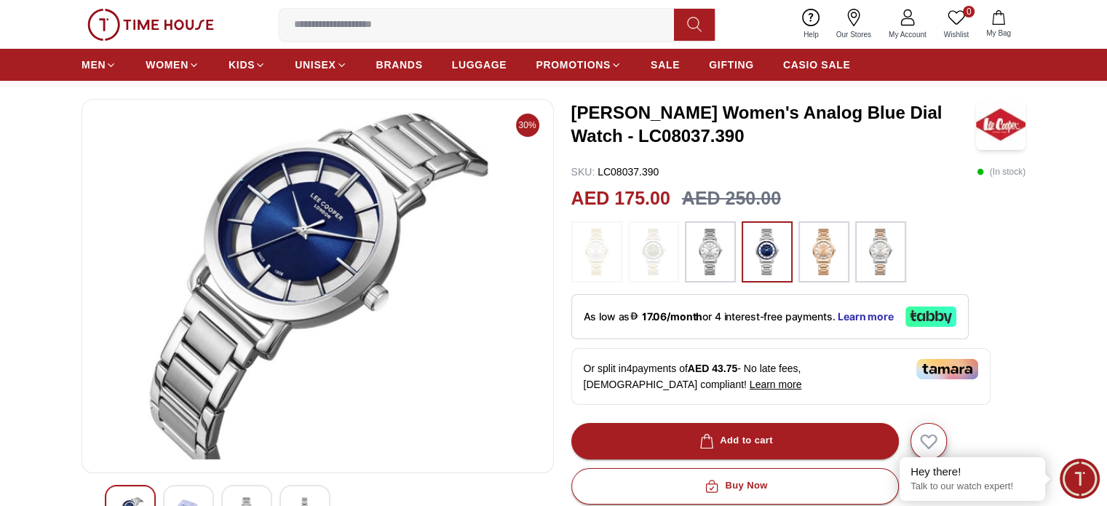
scroll to position [0, 0]
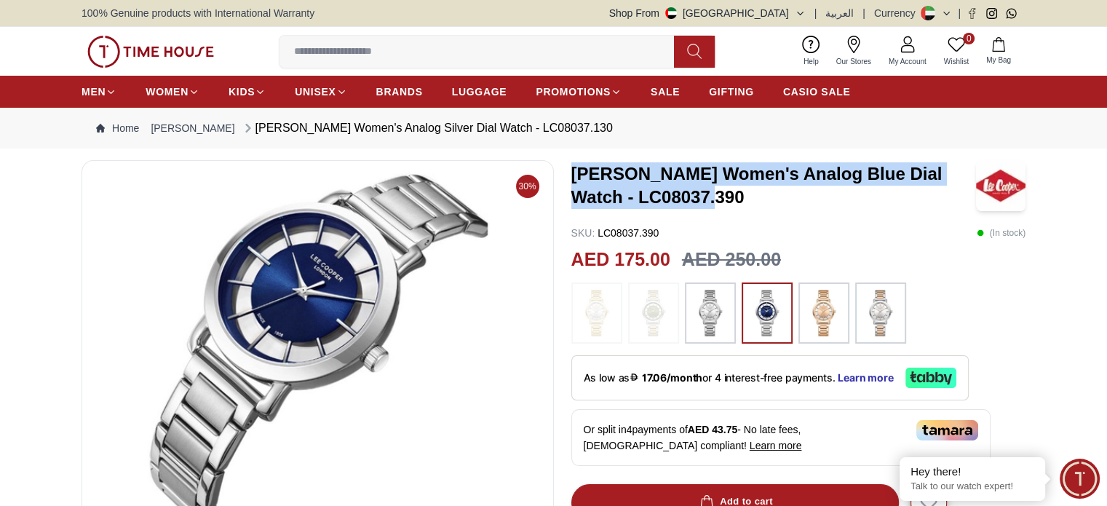
drag, startPoint x: 672, startPoint y: 194, endPoint x: 571, endPoint y: 165, distance: 105.3
click at [571, 165] on h3 "[PERSON_NAME] Women's Analog Blue Dial Watch - LC08037.390" at bounding box center [773, 185] width 405 height 47
copy h3 "[PERSON_NAME] Women's Analog Blue Dial Watch - LC08037.390"
click at [814, 313] on img at bounding box center [824, 313] width 36 height 47
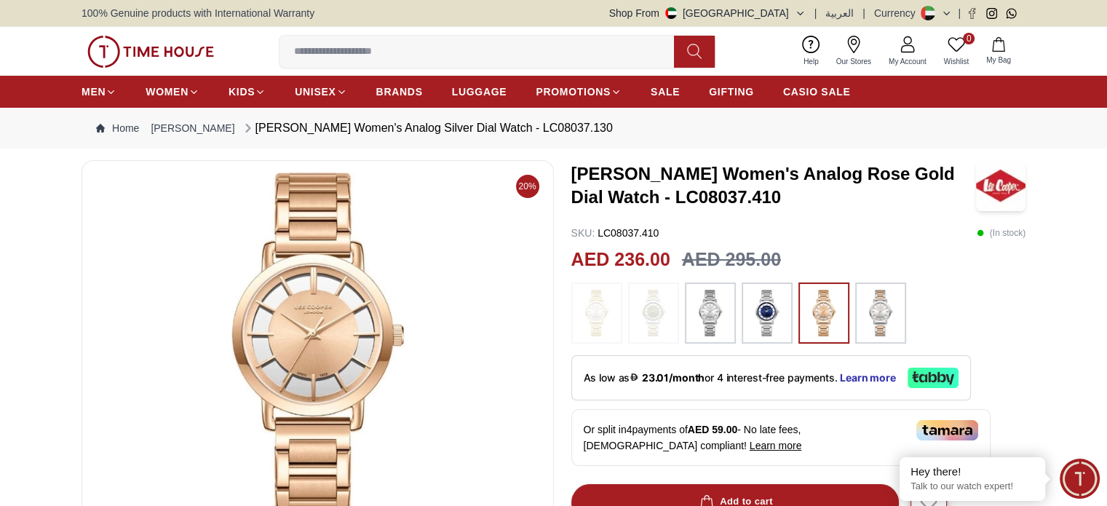
click at [768, 309] on img at bounding box center [767, 313] width 36 height 47
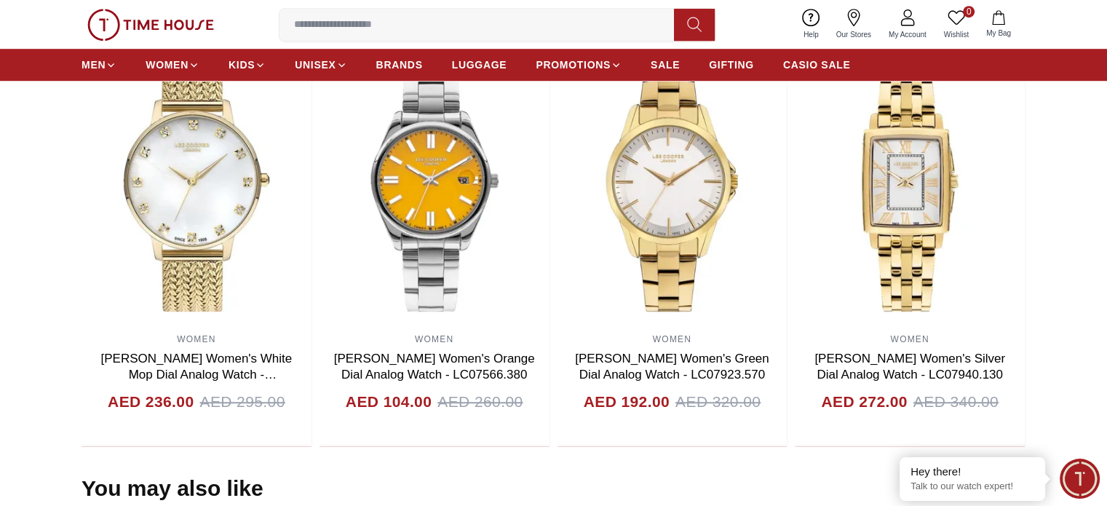
scroll to position [946, 0]
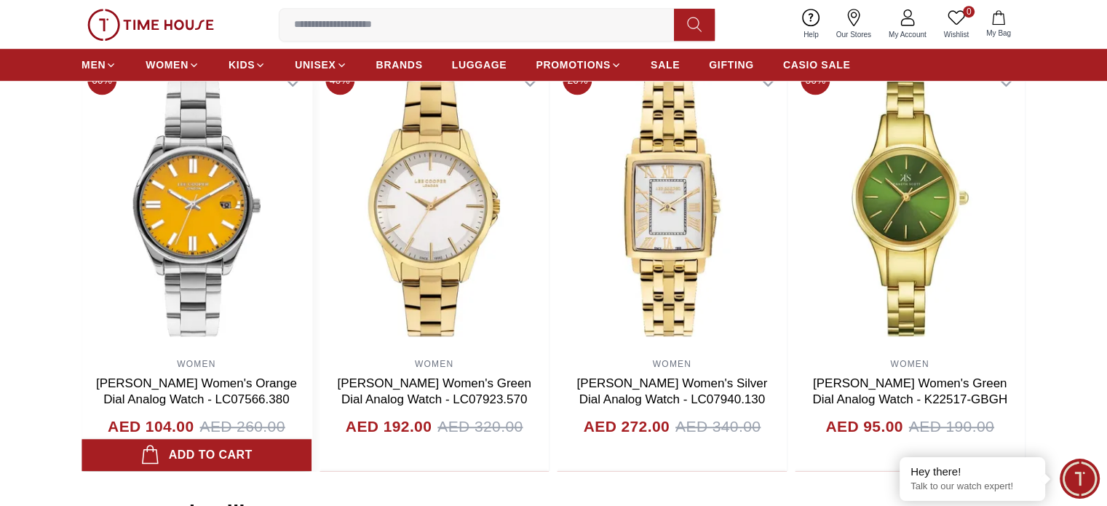
click at [311, 282] on img at bounding box center [197, 205] width 230 height 291
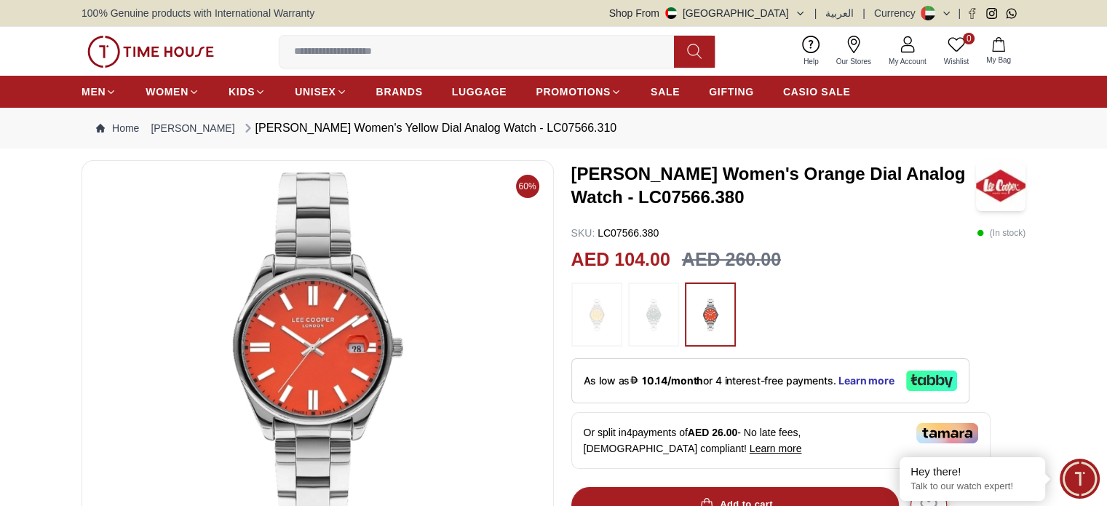
click at [664, 312] on img at bounding box center [653, 314] width 36 height 49
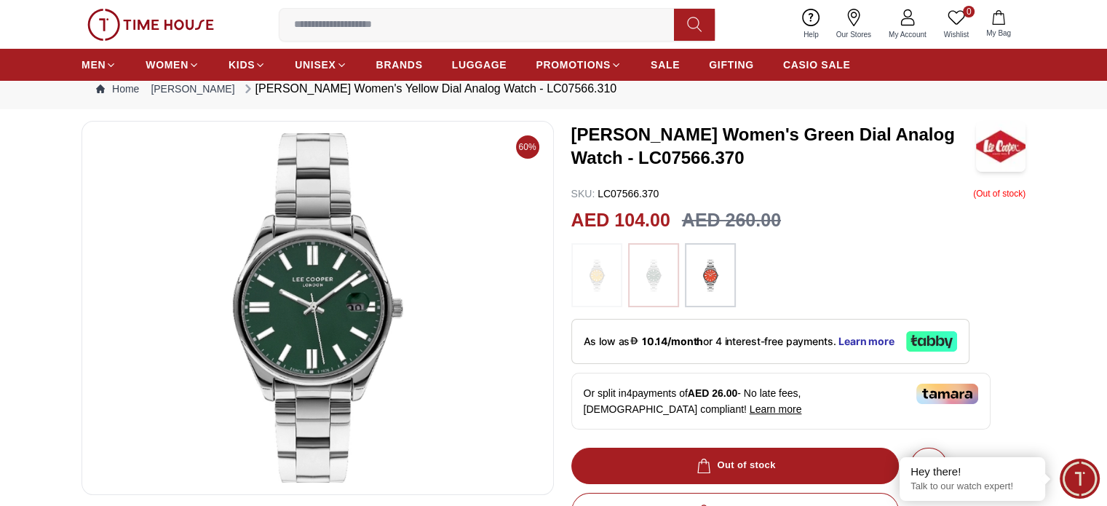
scroll to position [73, 0]
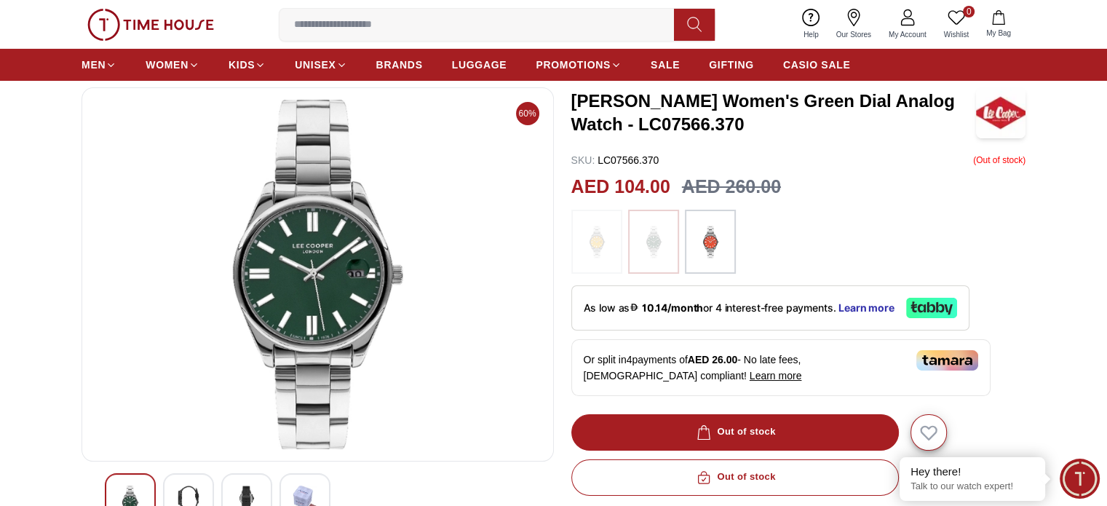
click at [608, 257] on img at bounding box center [597, 241] width 36 height 49
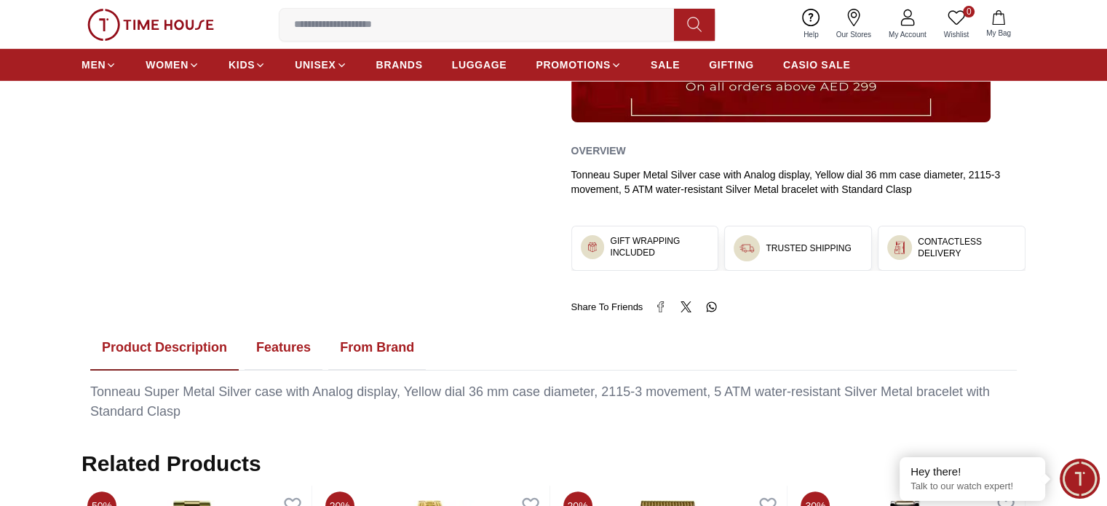
scroll to position [801, 0]
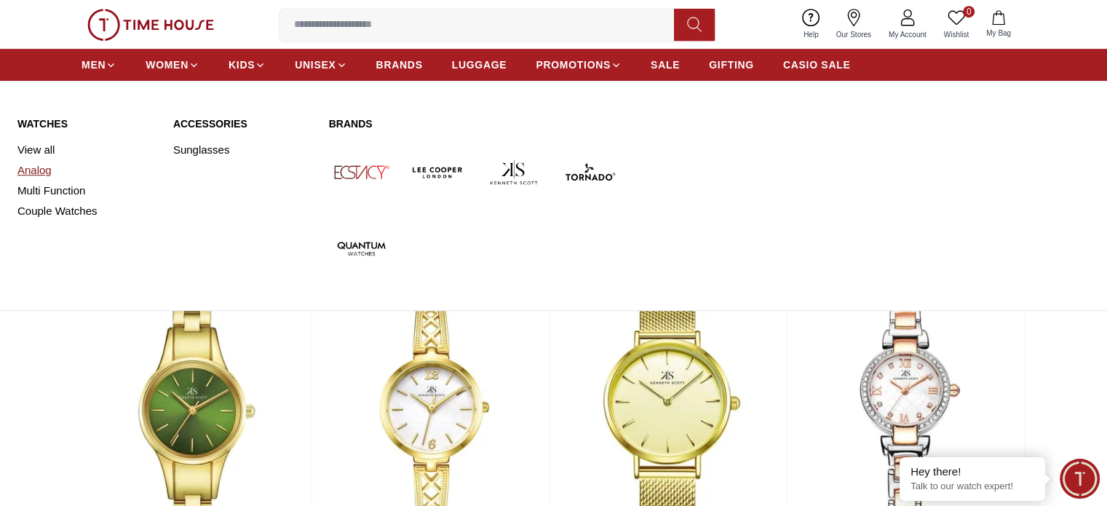
click at [38, 174] on link "Analog" at bounding box center [86, 170] width 138 height 20
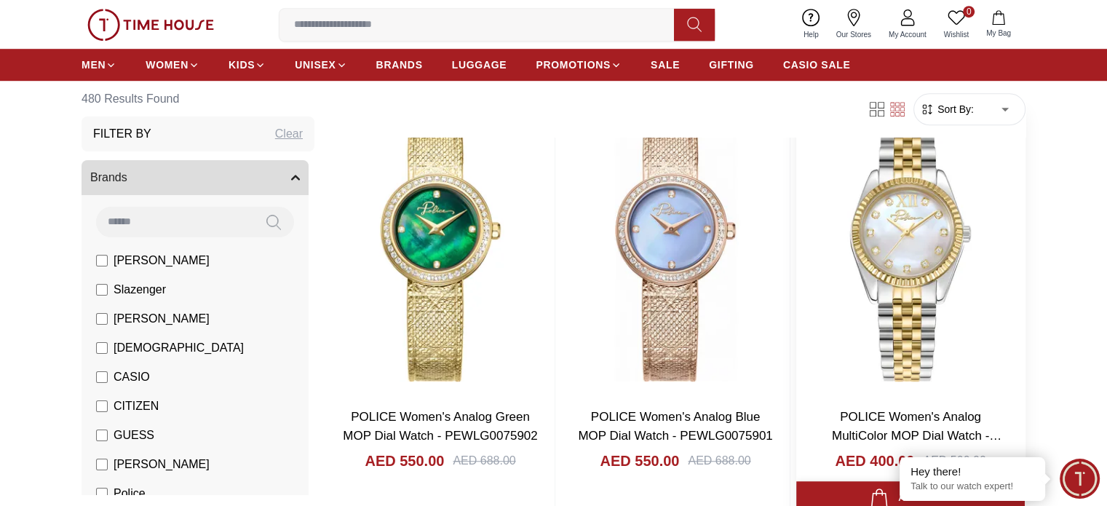
scroll to position [1019, 0]
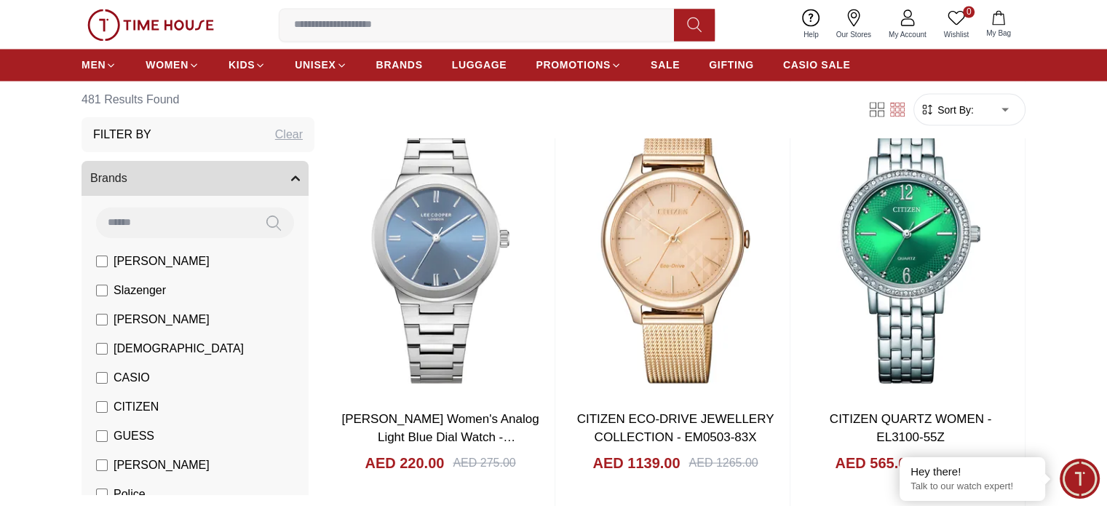
scroll to position [2984, 0]
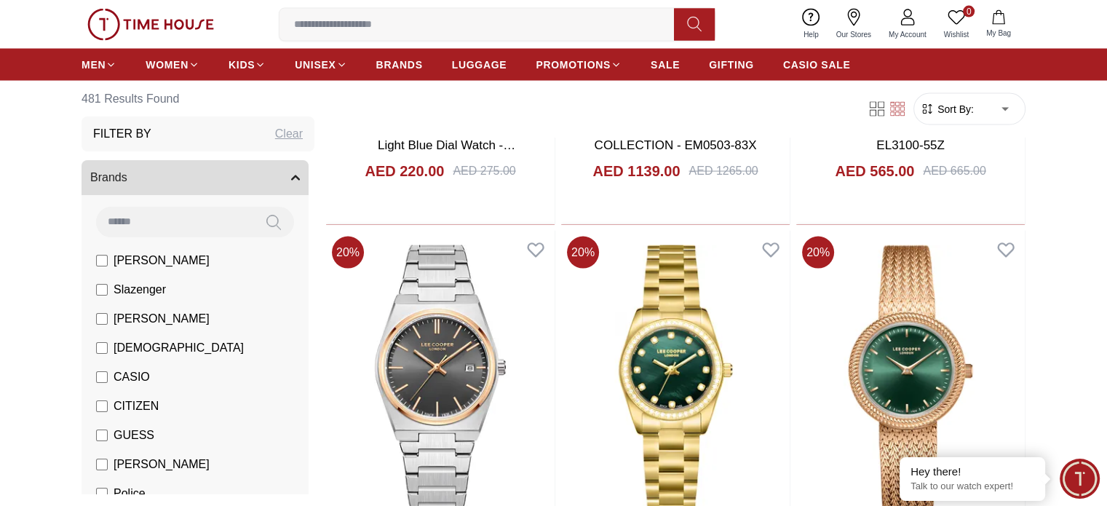
click at [849, 34] on span "Our Stores" at bounding box center [853, 34] width 47 height 11
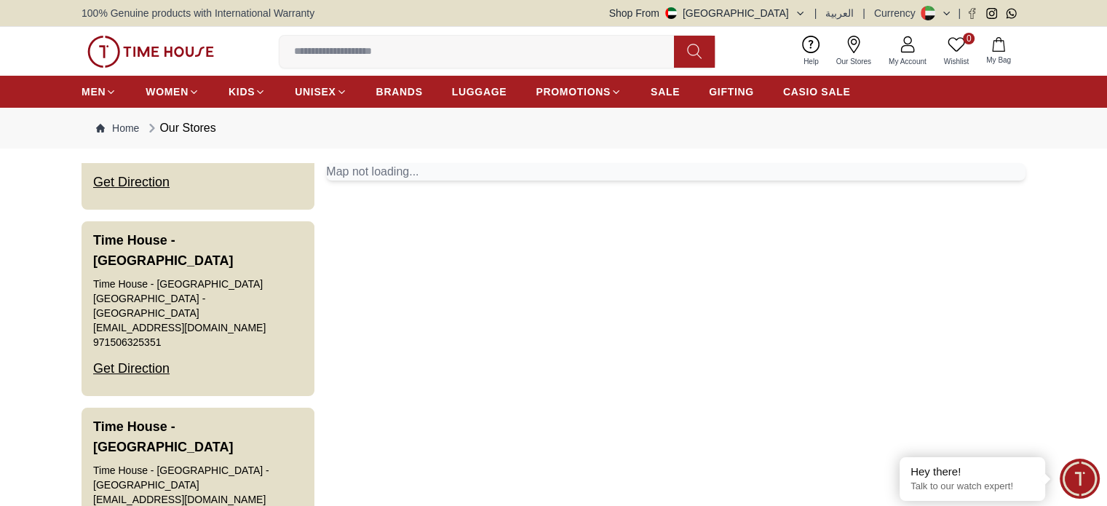
scroll to position [3424, 0]
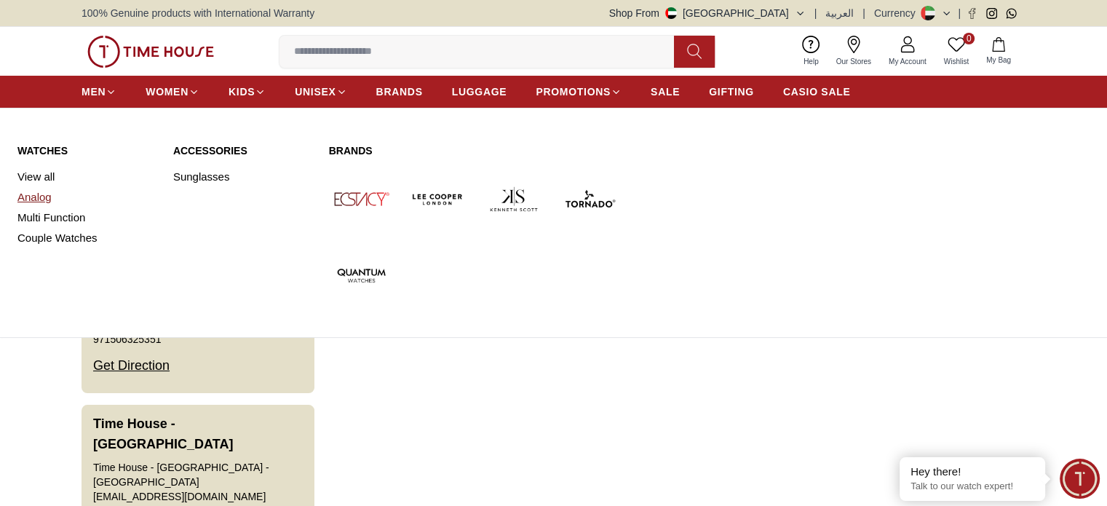
click at [29, 190] on link "Analog" at bounding box center [86, 197] width 138 height 20
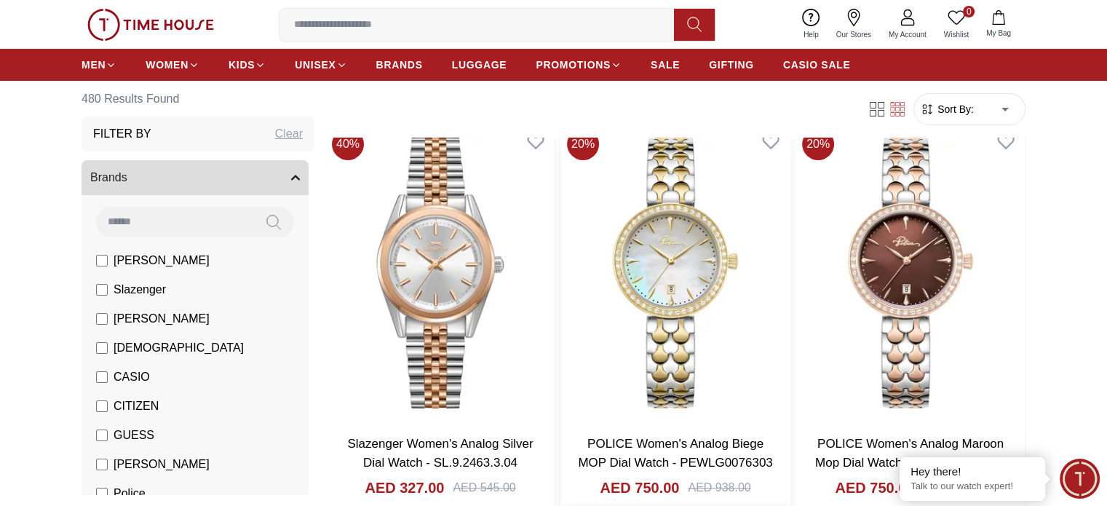
scroll to position [291, 0]
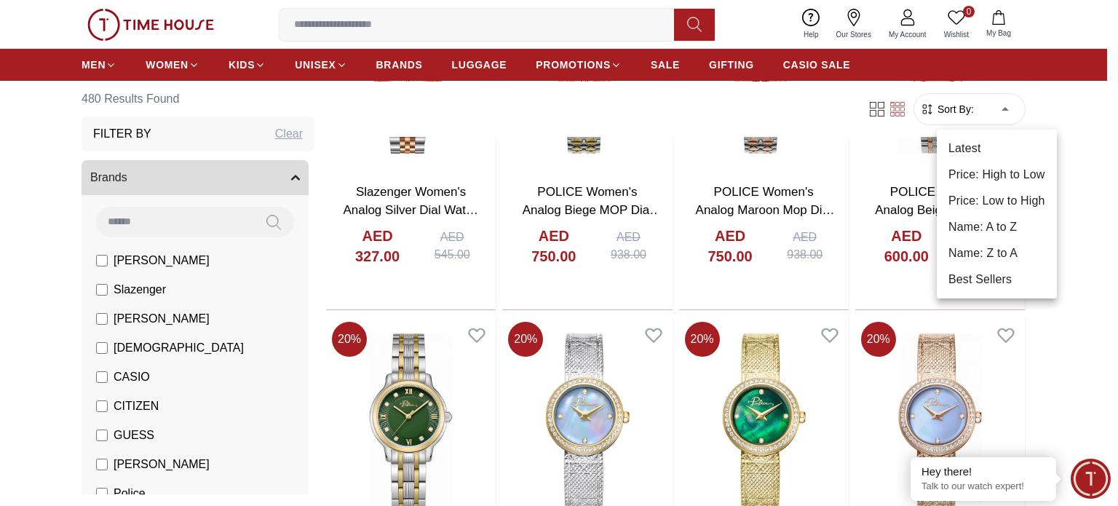
click at [990, 205] on li "Price: Low to High" at bounding box center [997, 201] width 120 height 26
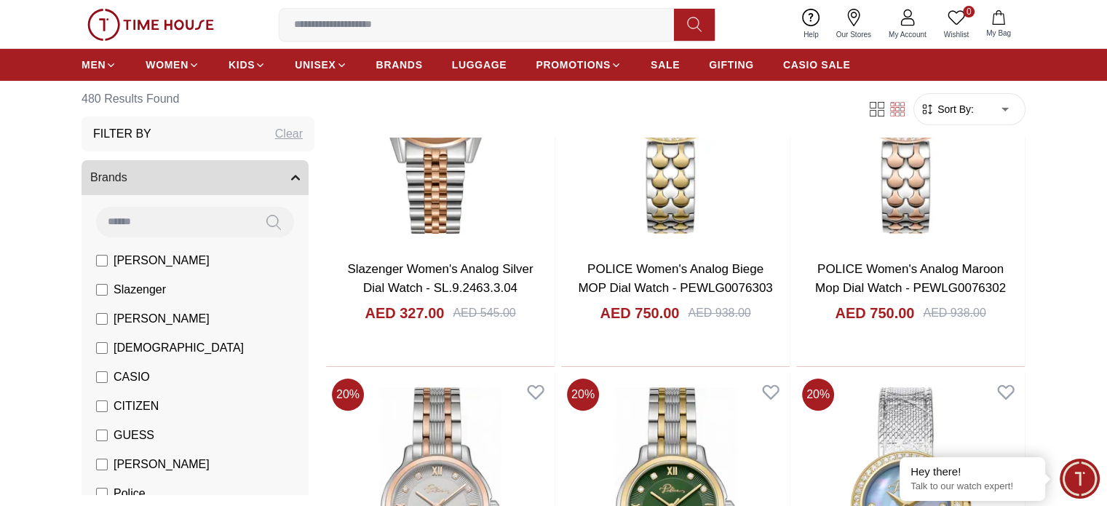
type input "*"
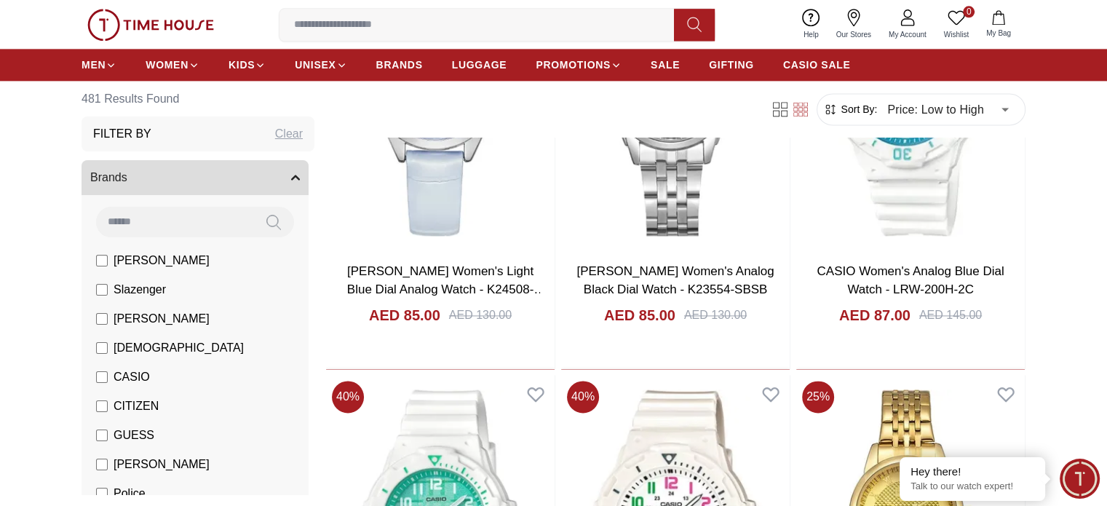
scroll to position [1965, 0]
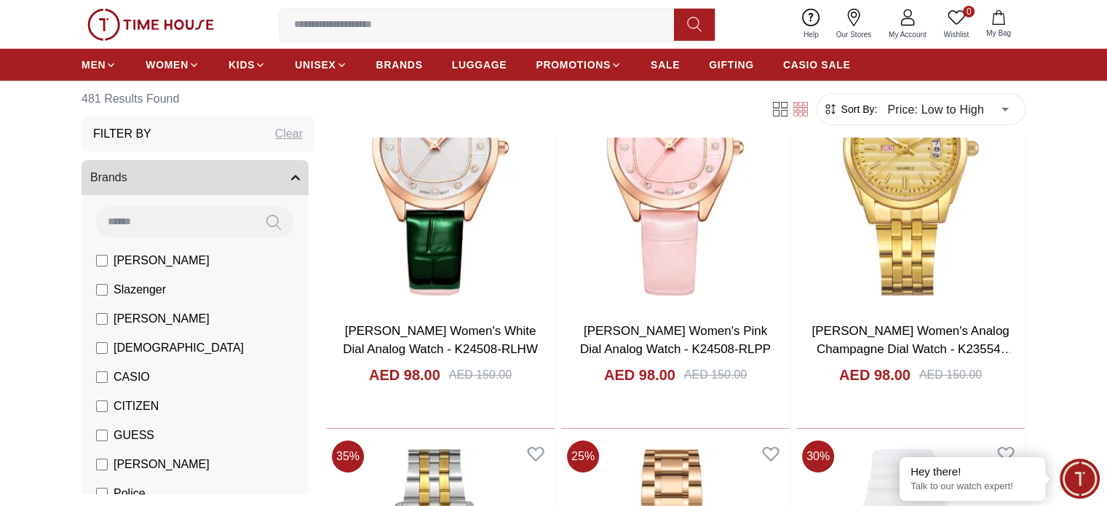
scroll to position [5022, 0]
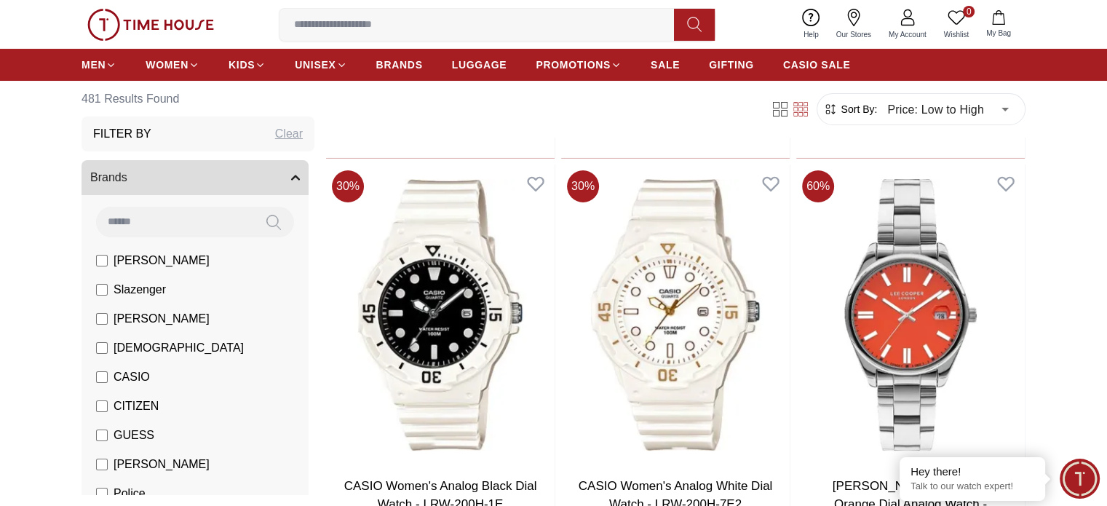
scroll to position [5604, 0]
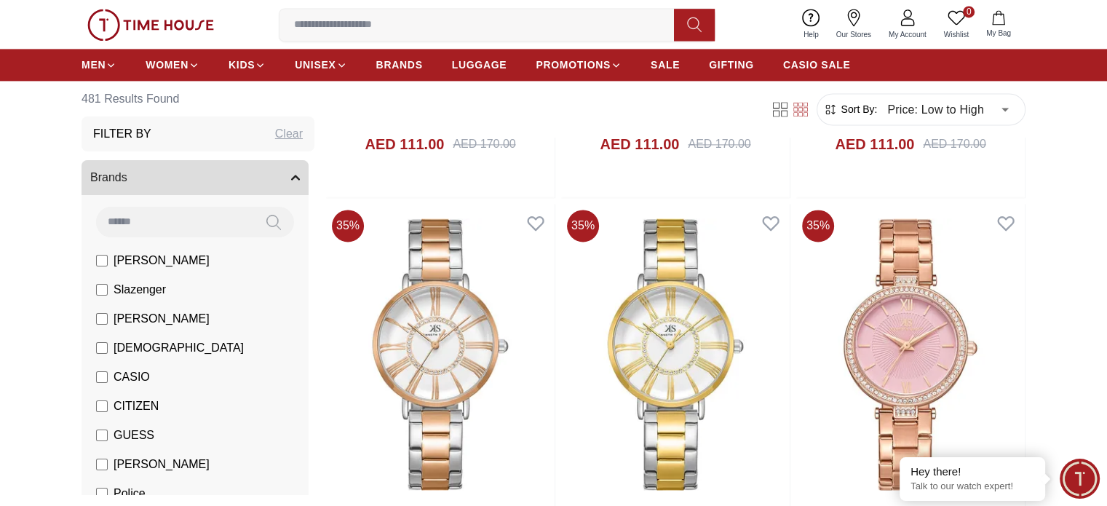
scroll to position [7860, 0]
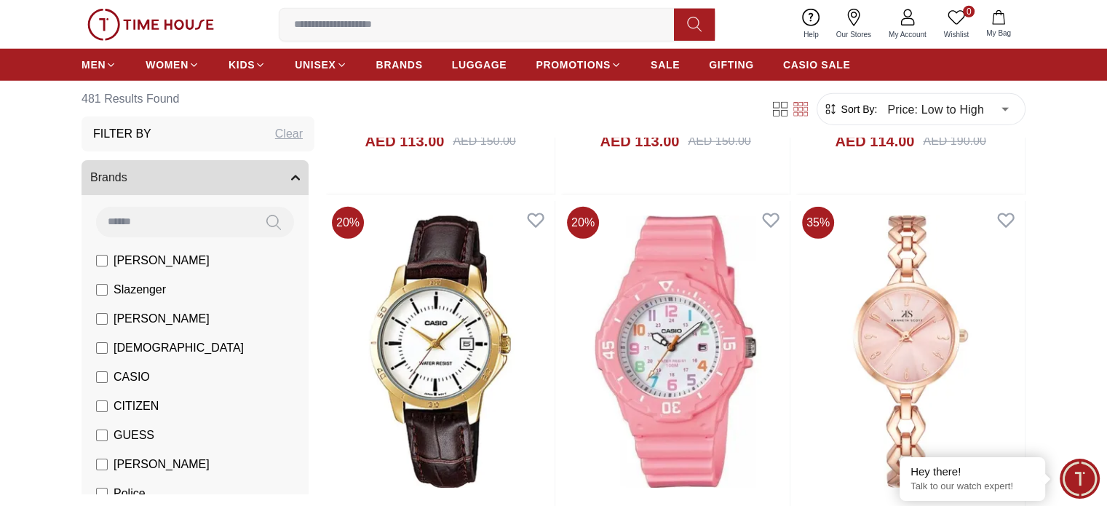
scroll to position [10116, 0]
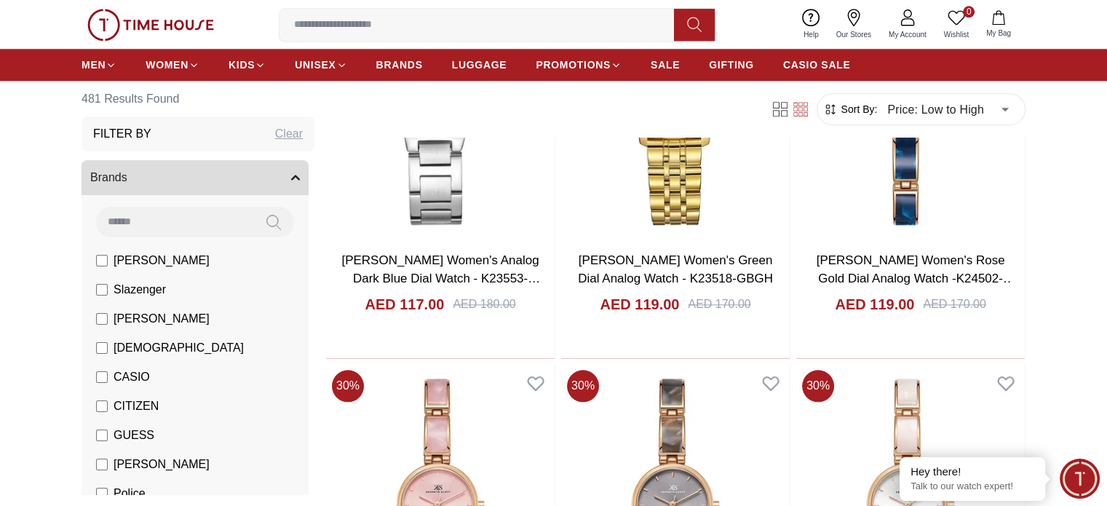
scroll to position [12664, 0]
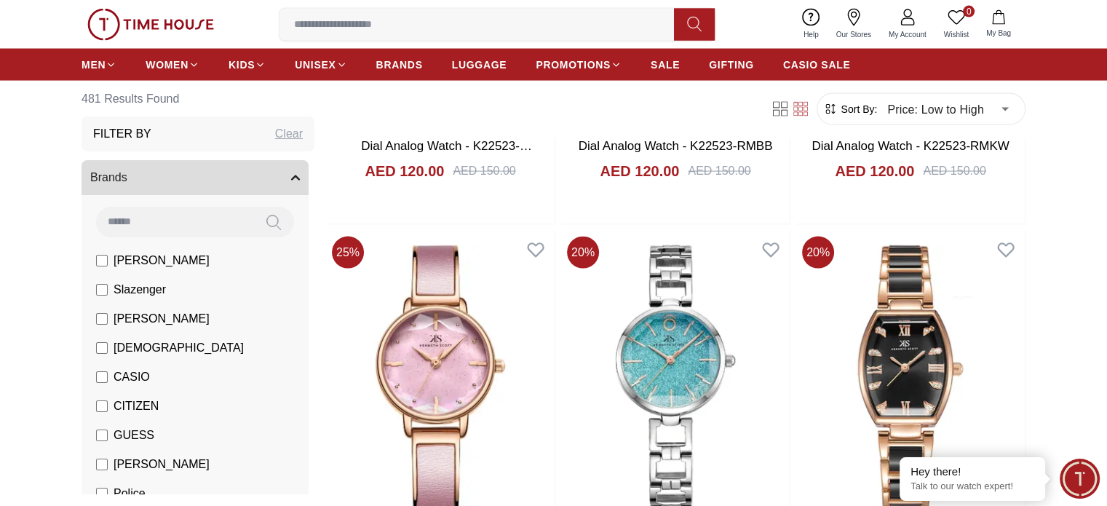
scroll to position [14119, 0]
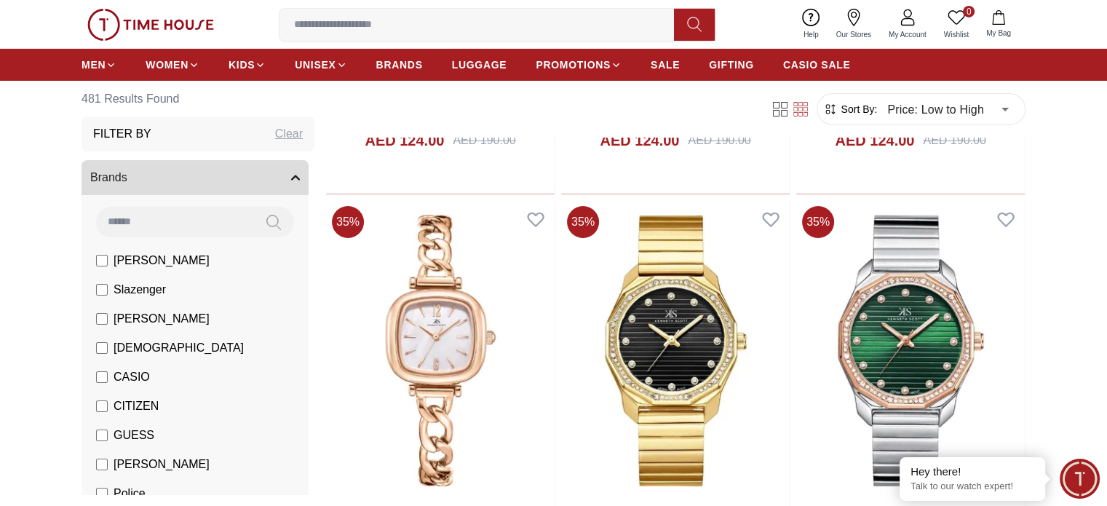
scroll to position [16303, 0]
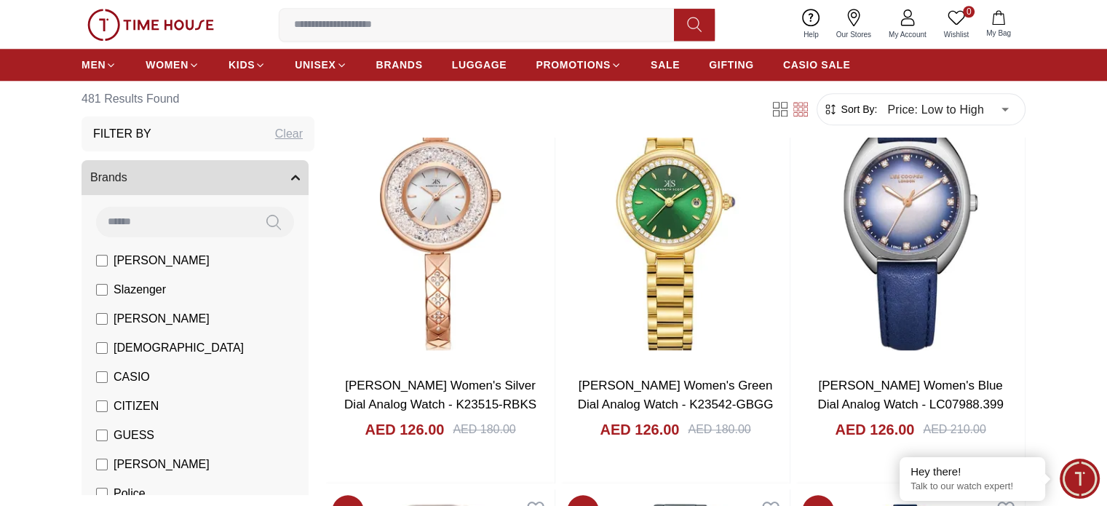
scroll to position [18113, 0]
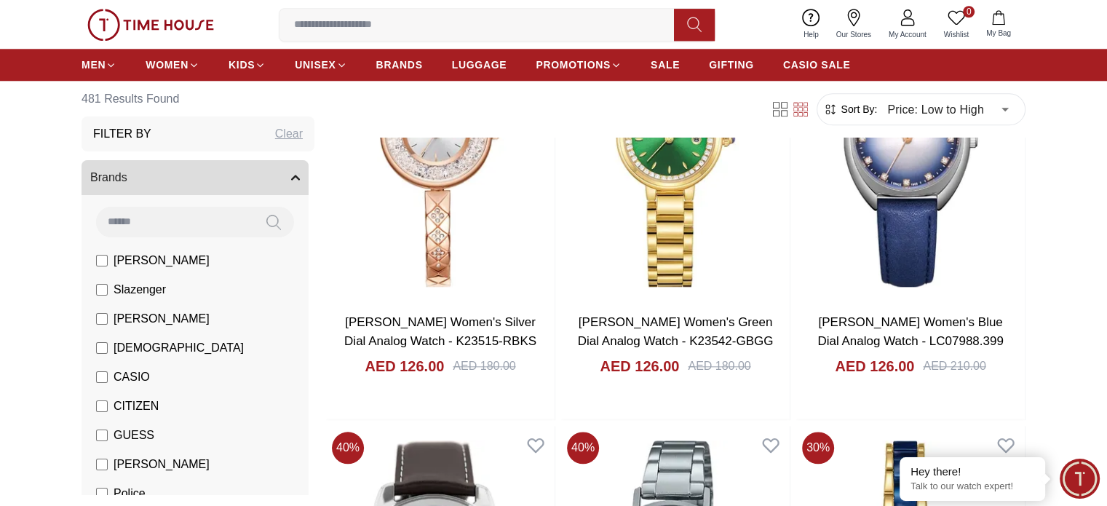
scroll to position [18413, 0]
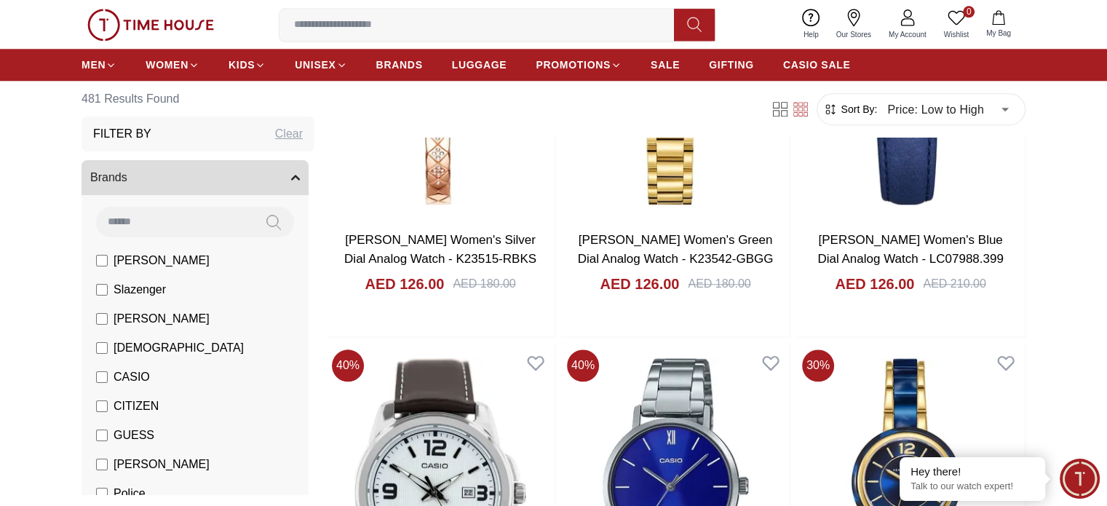
scroll to position [18559, 0]
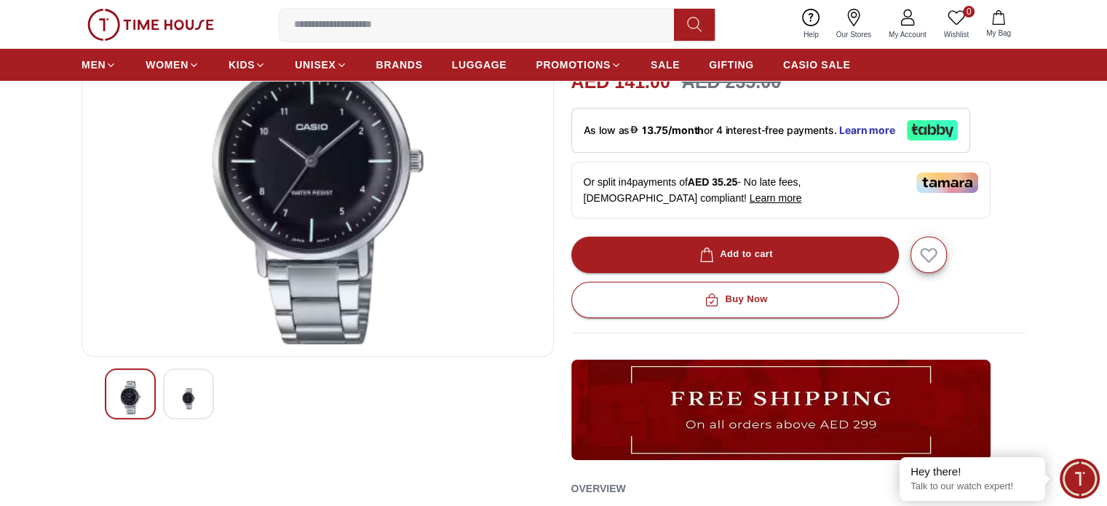
scroll to position [218, 0]
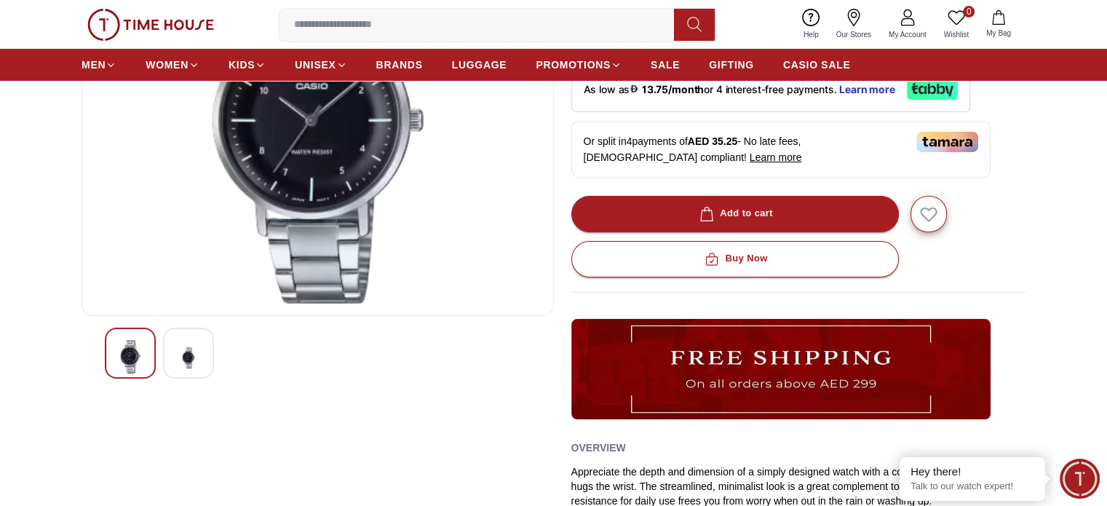
click at [188, 363] on img at bounding box center [188, 358] width 26 height 36
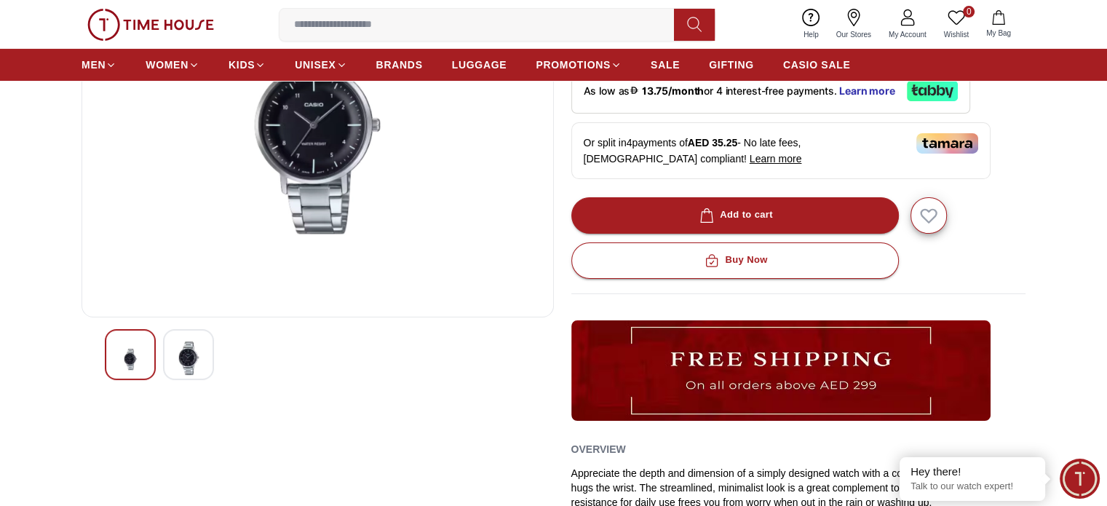
scroll to position [0, 0]
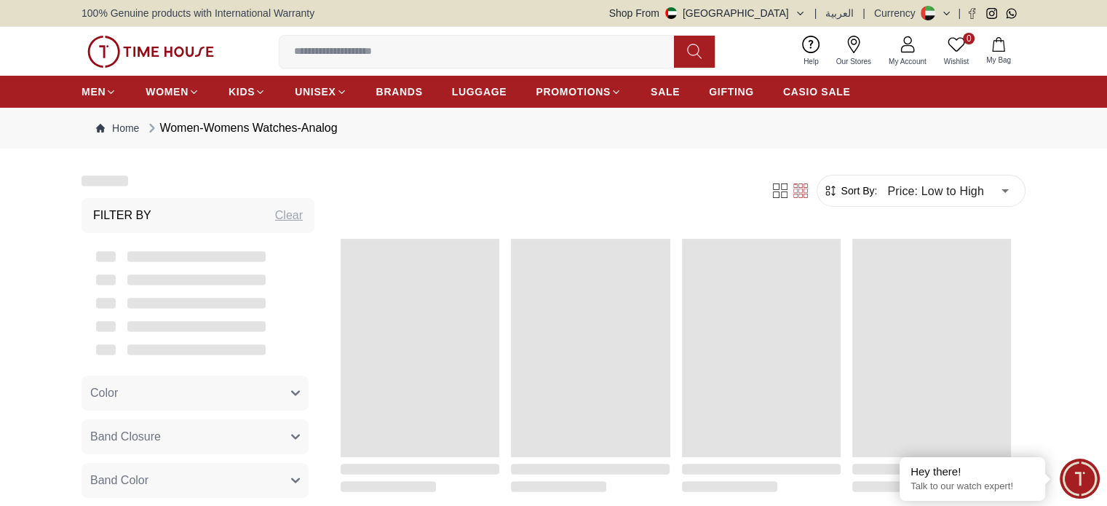
scroll to position [1555, 0]
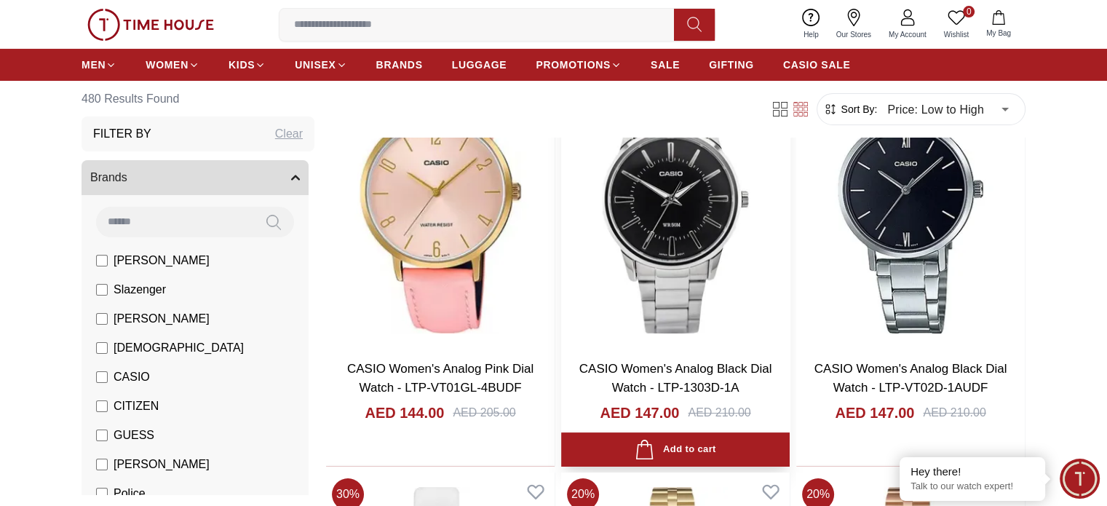
scroll to position [218, 0]
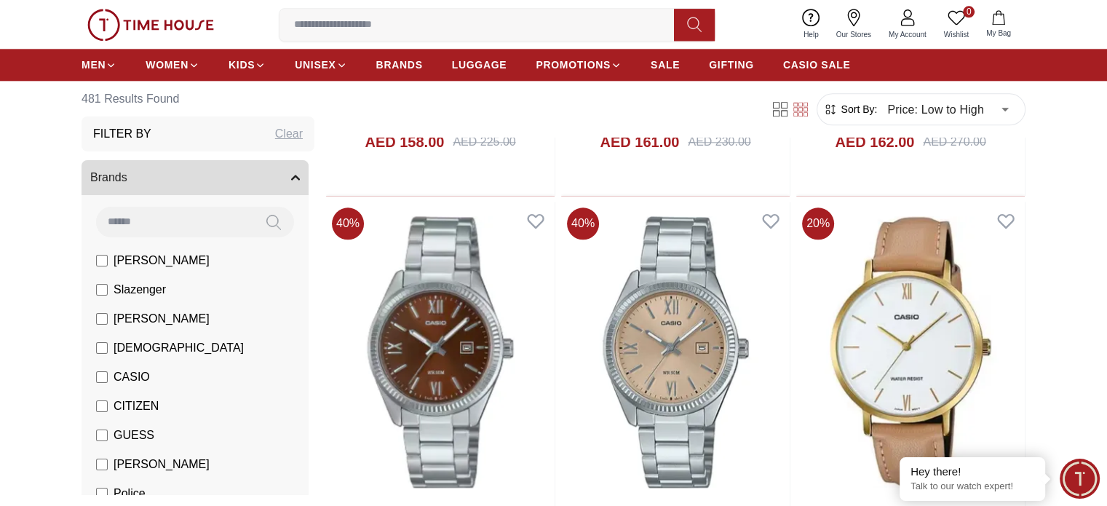
scroll to position [1965, 0]
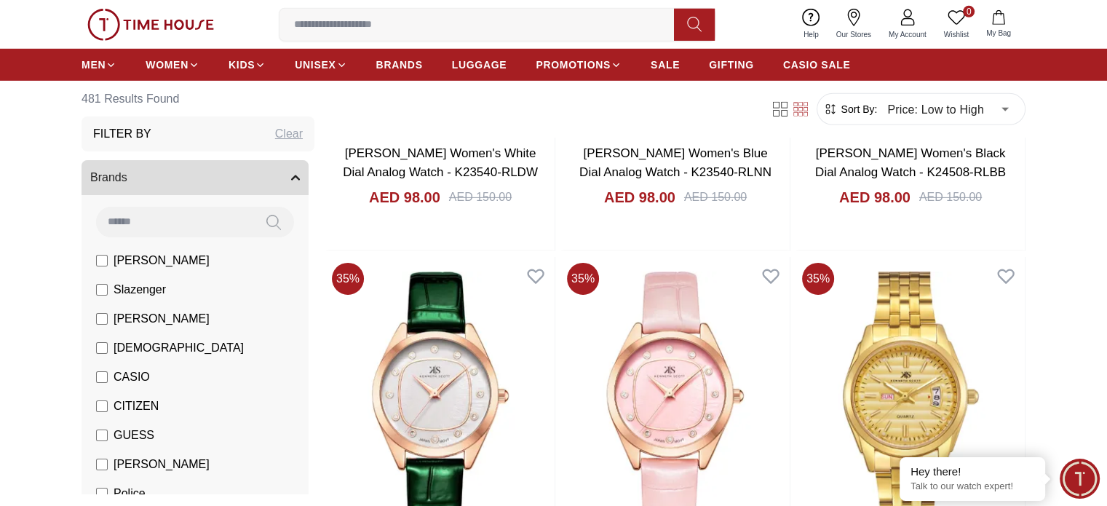
scroll to position [4949, 0]
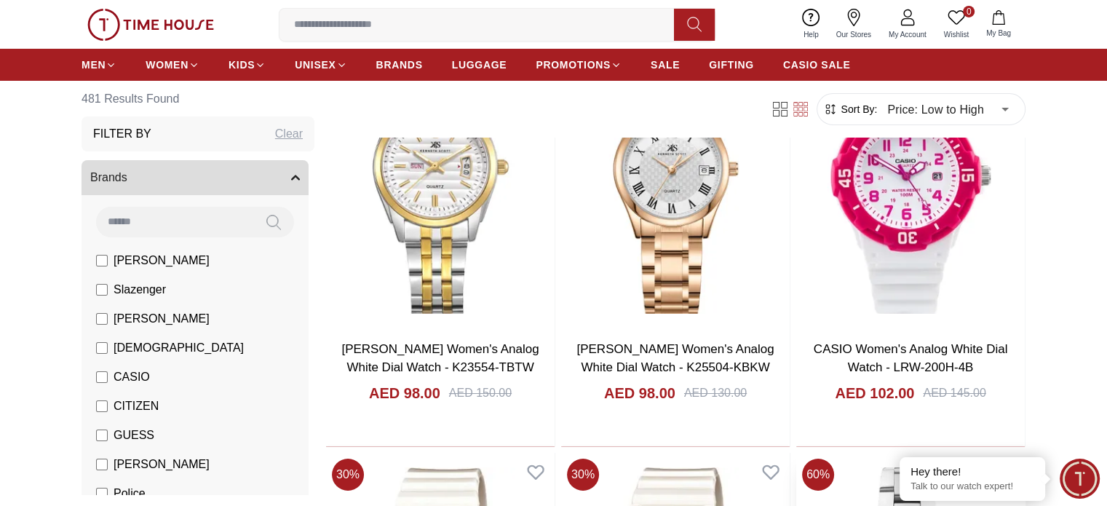
scroll to position [5677, 0]
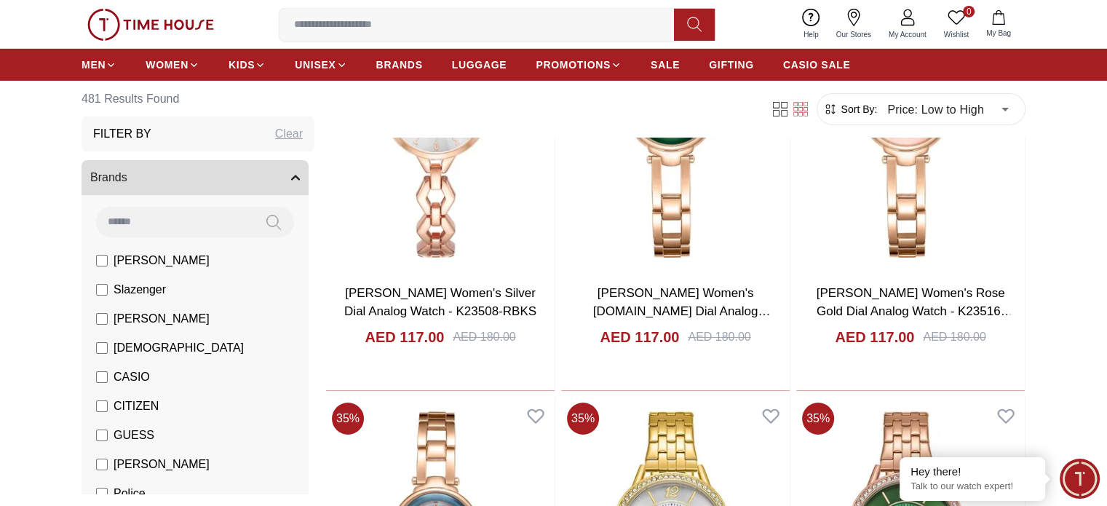
scroll to position [10771, 0]
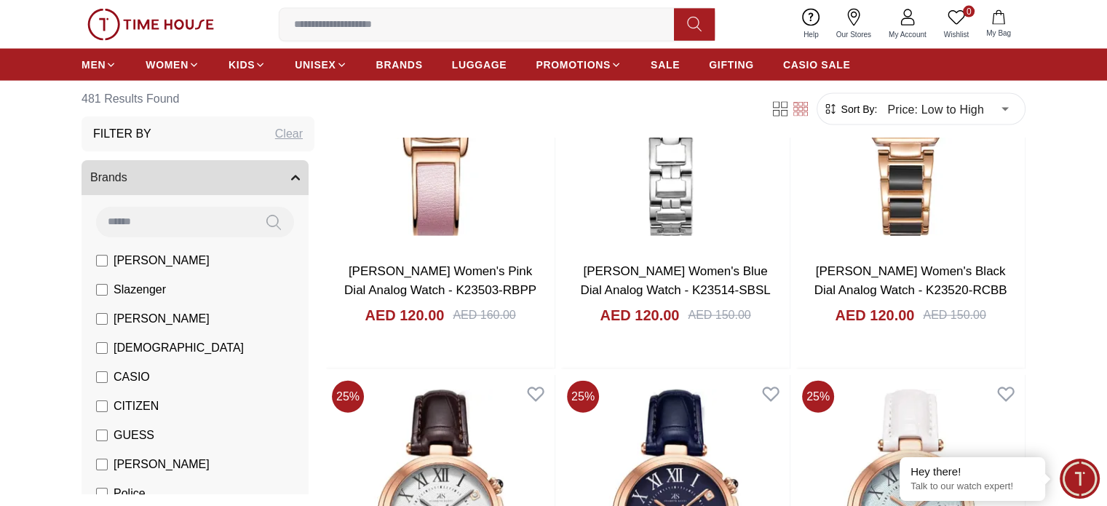
scroll to position [14421, 0]
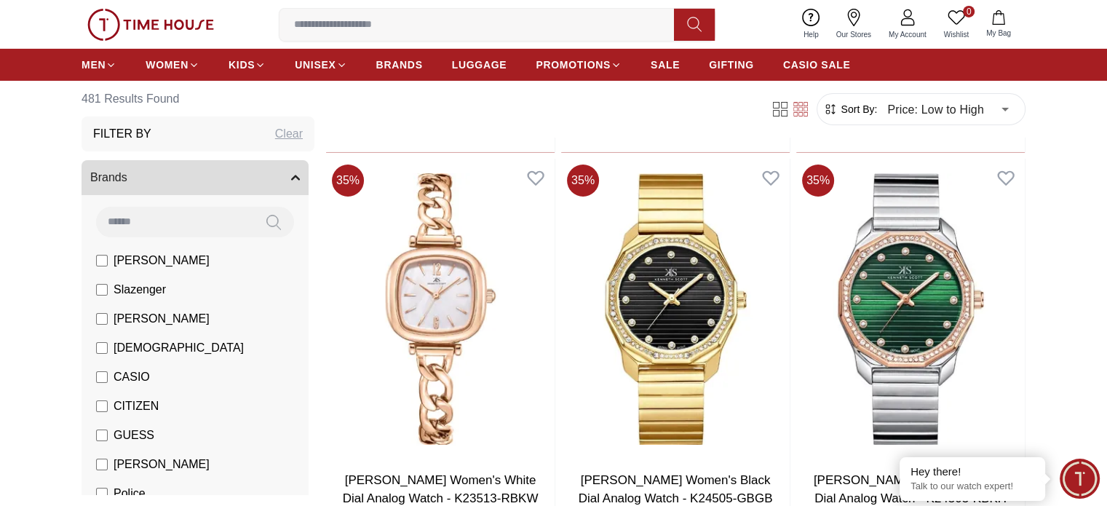
scroll to position [16521, 0]
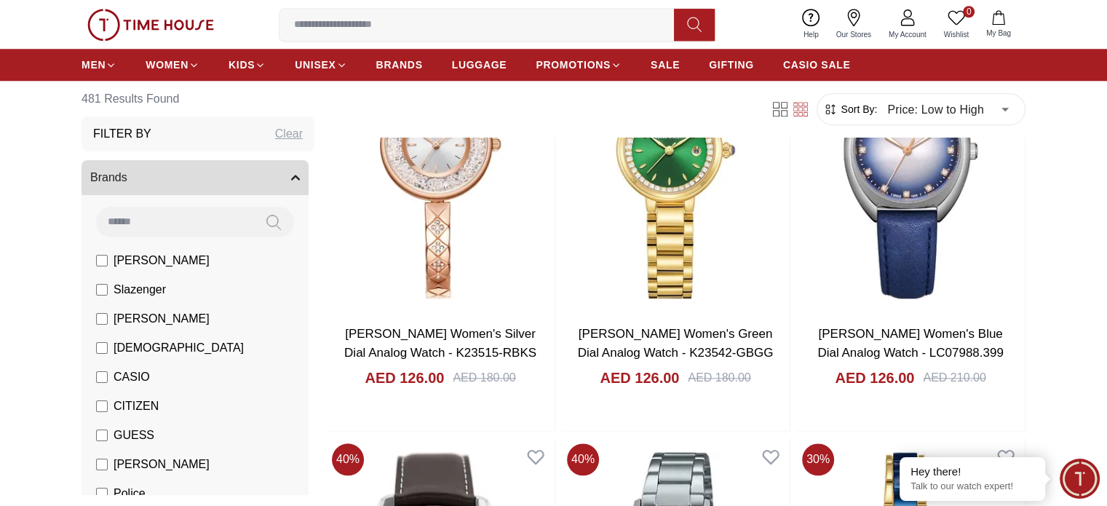
scroll to position [18195, 0]
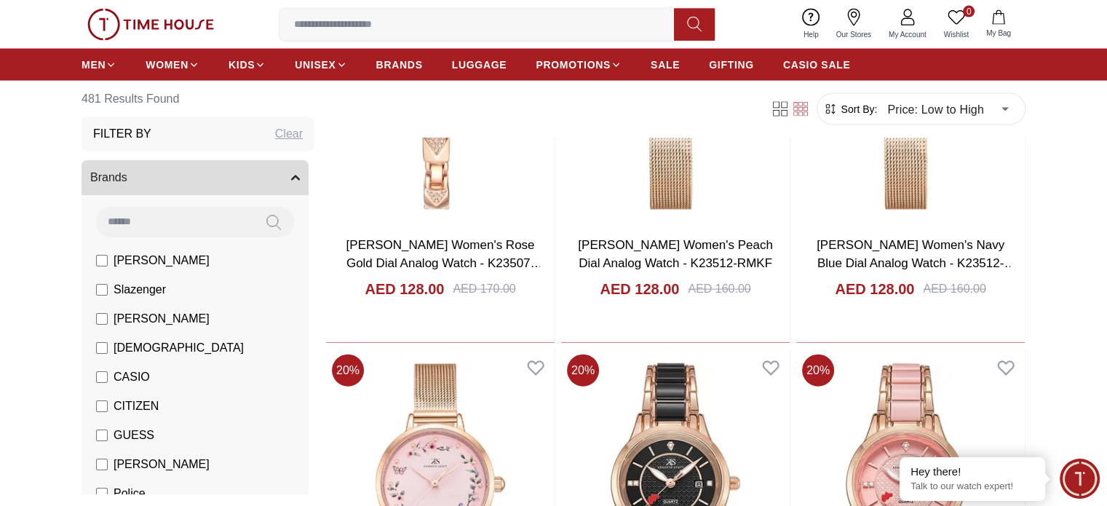
scroll to position [20043, 0]
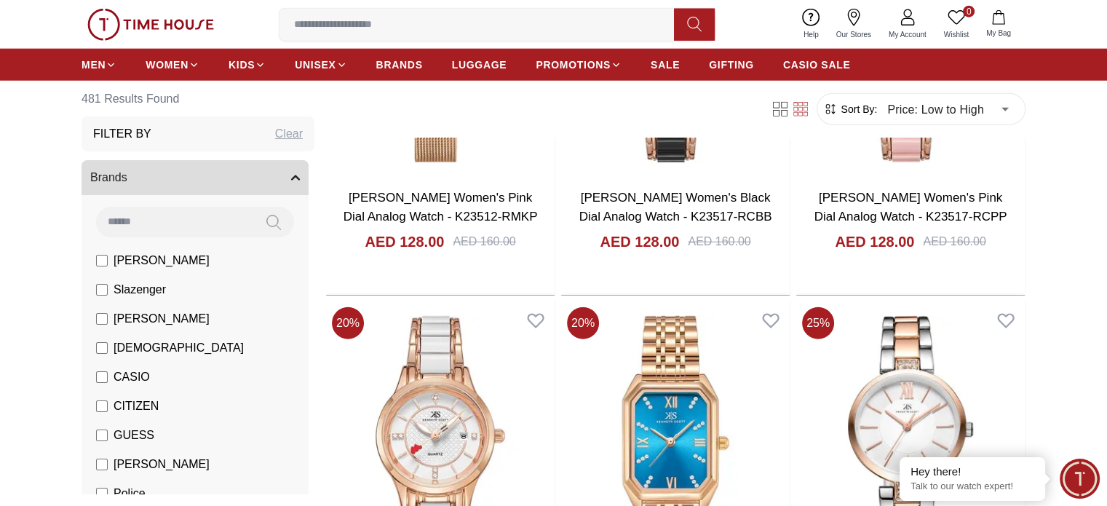
scroll to position [20233, 0]
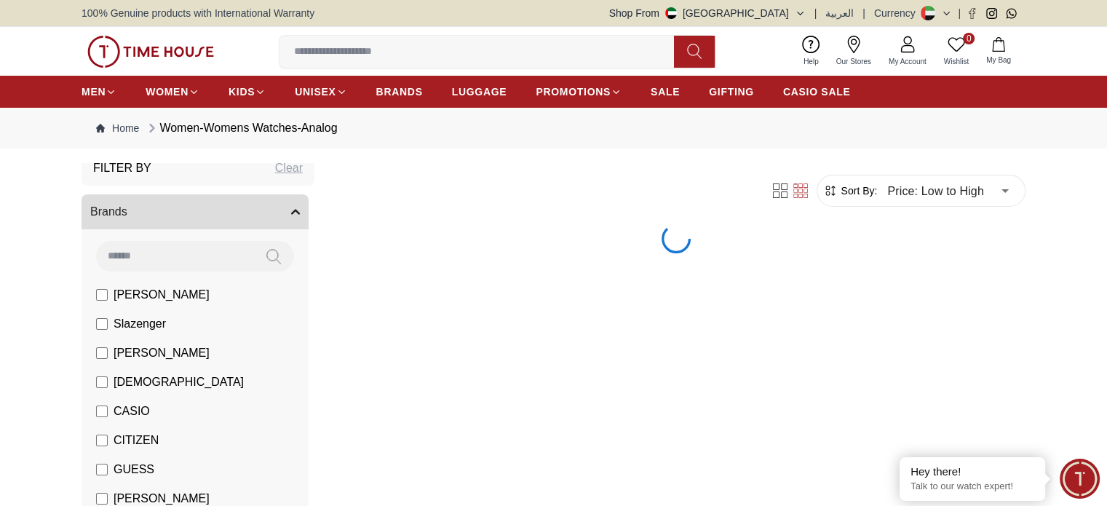
scroll to position [73, 0]
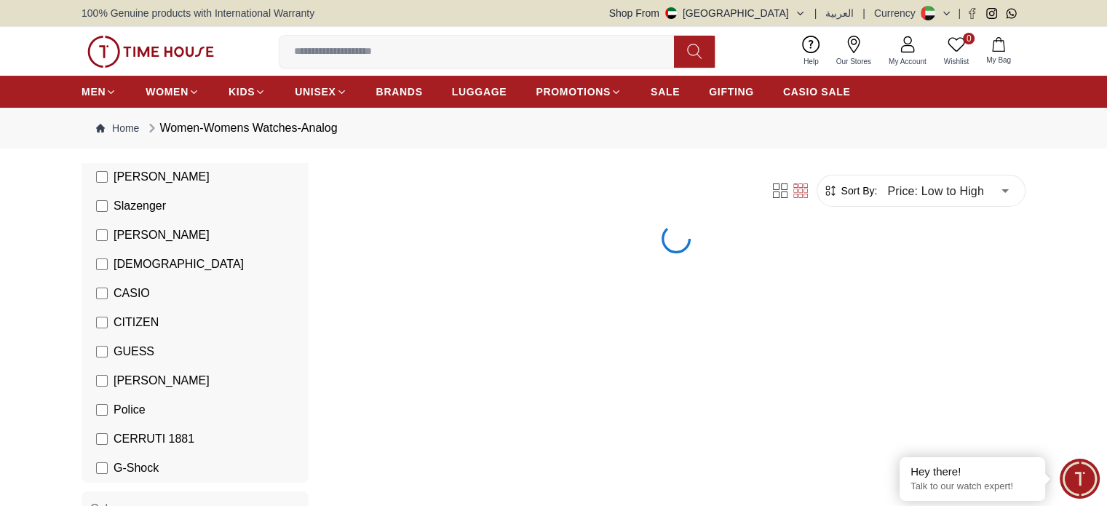
scroll to position [218, 0]
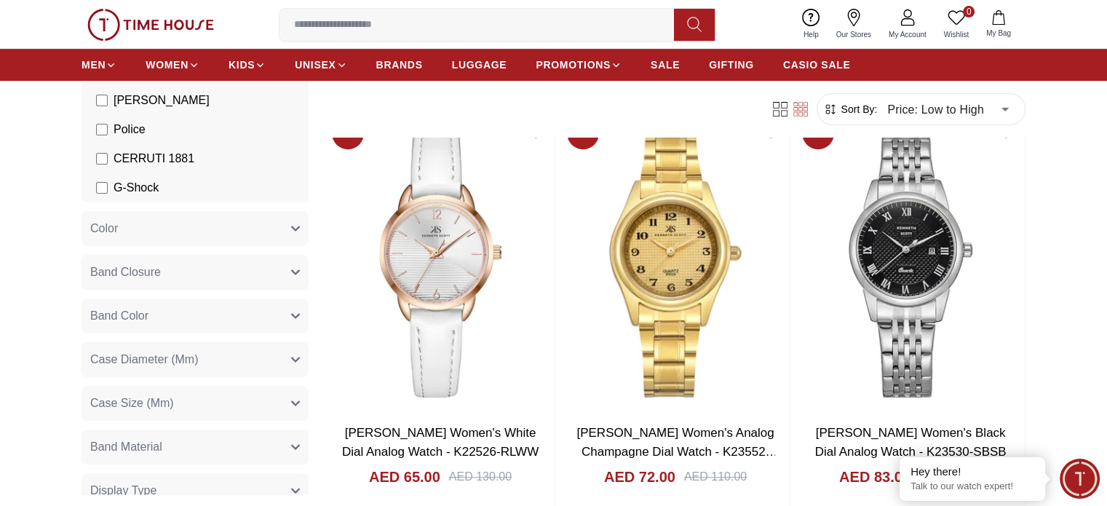
scroll to position [509, 0]
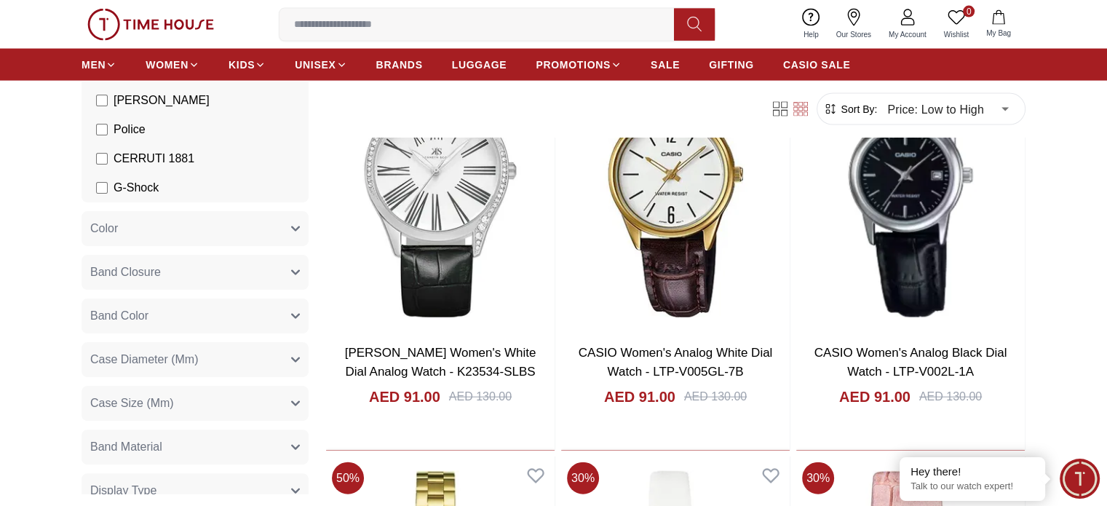
scroll to position [3348, 0]
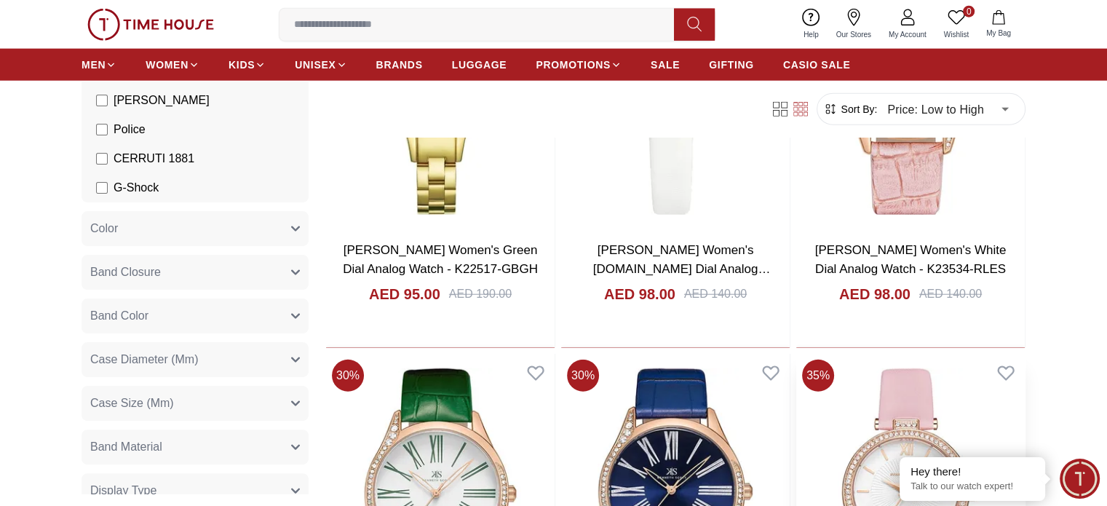
scroll to position [3712, 0]
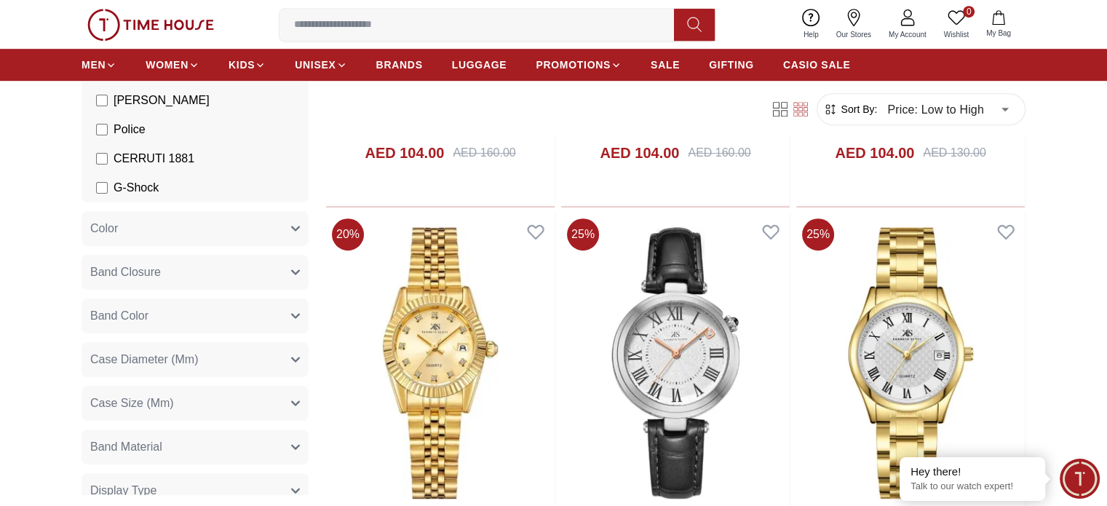
scroll to position [6405, 0]
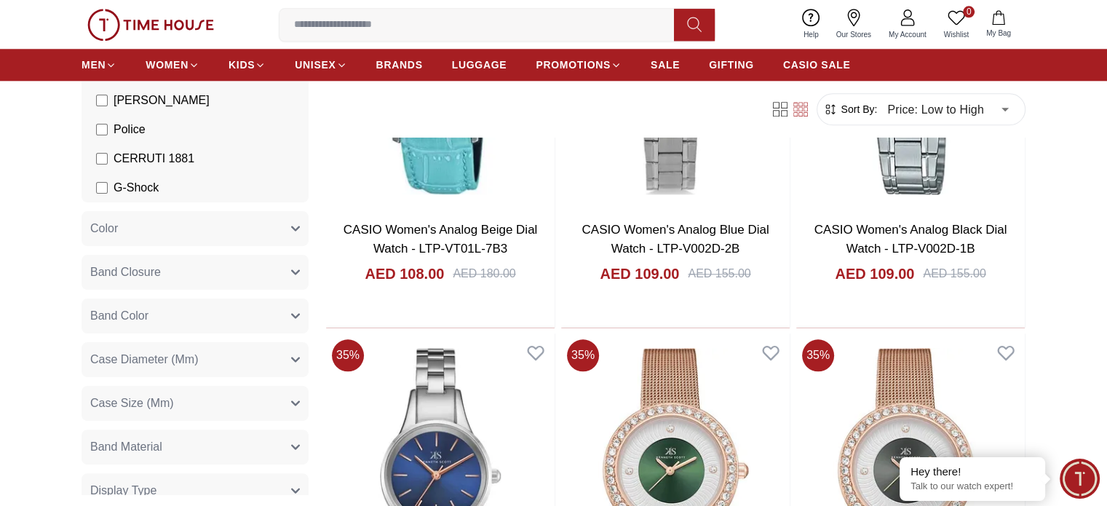
scroll to position [7496, 0]
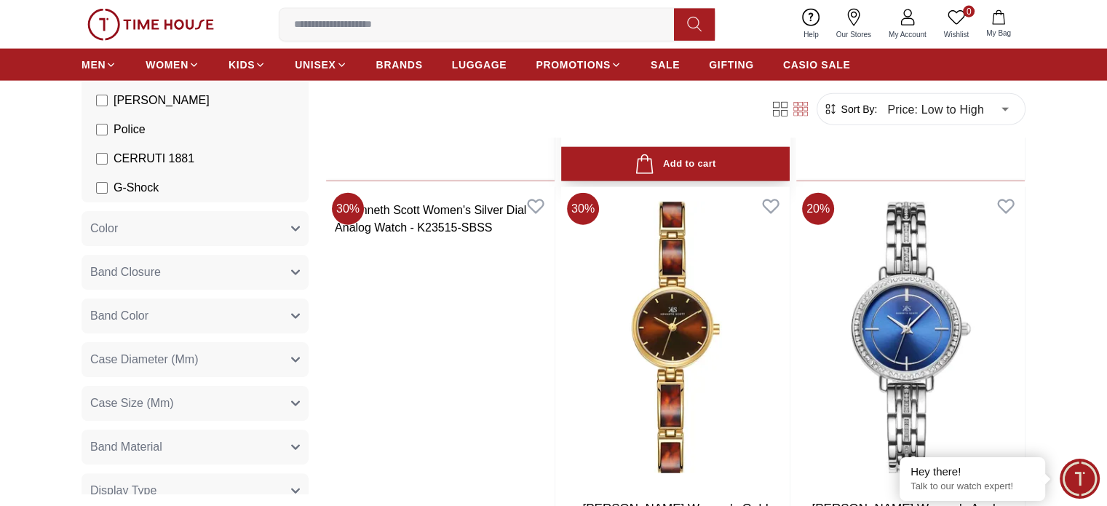
scroll to position [9170, 0]
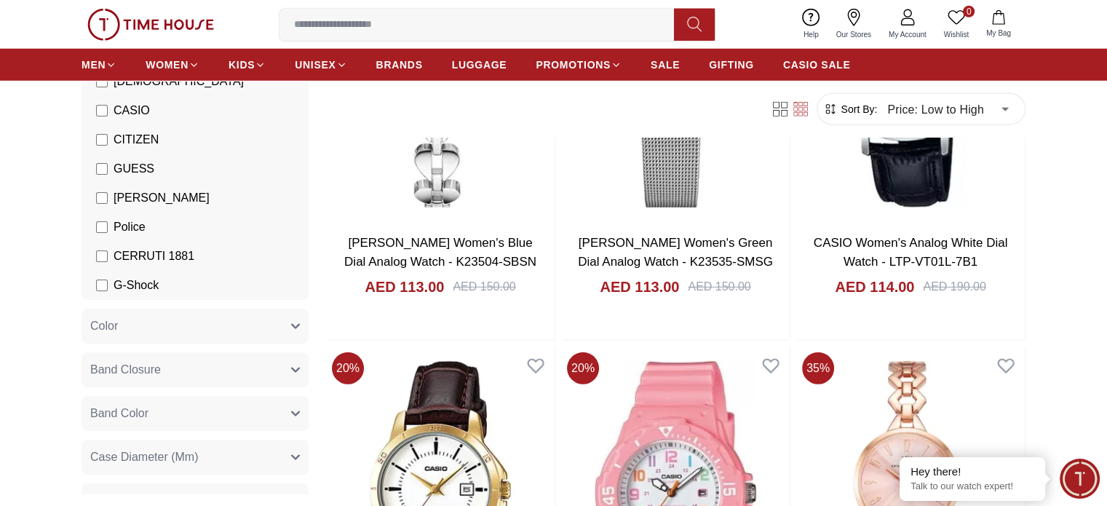
scroll to position [73, 0]
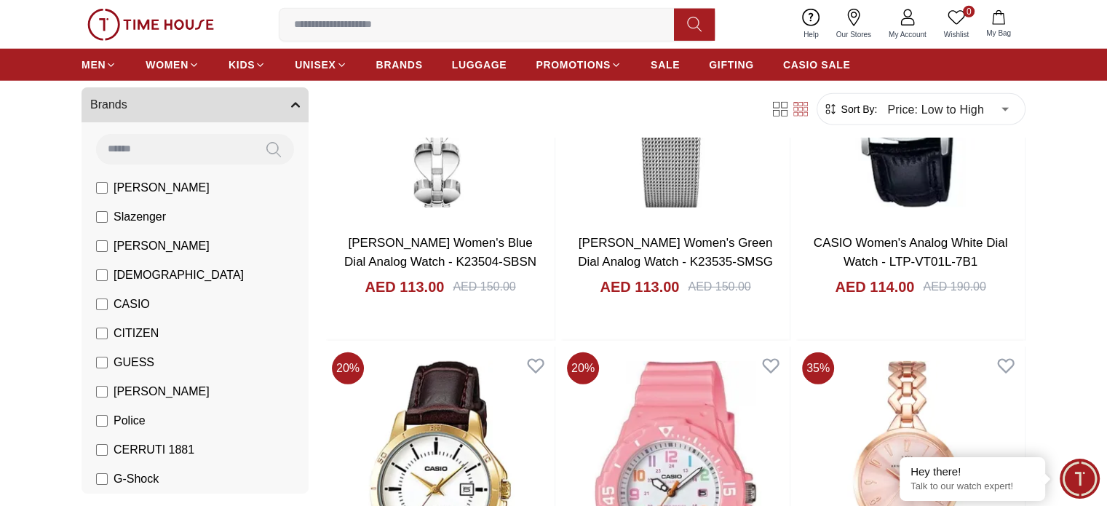
click at [105, 235] on li "[PERSON_NAME]" at bounding box center [197, 245] width 221 height 29
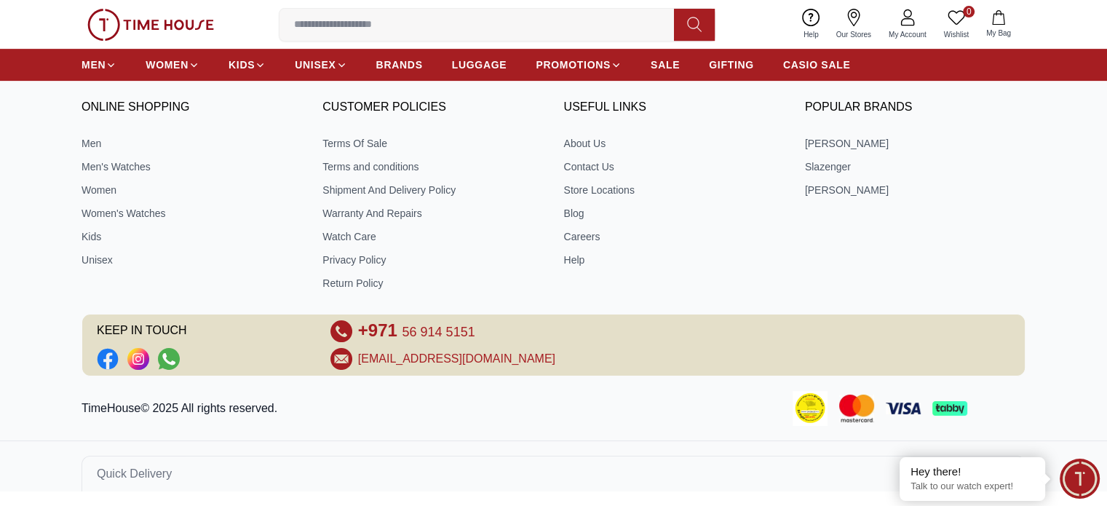
scroll to position [626, 0]
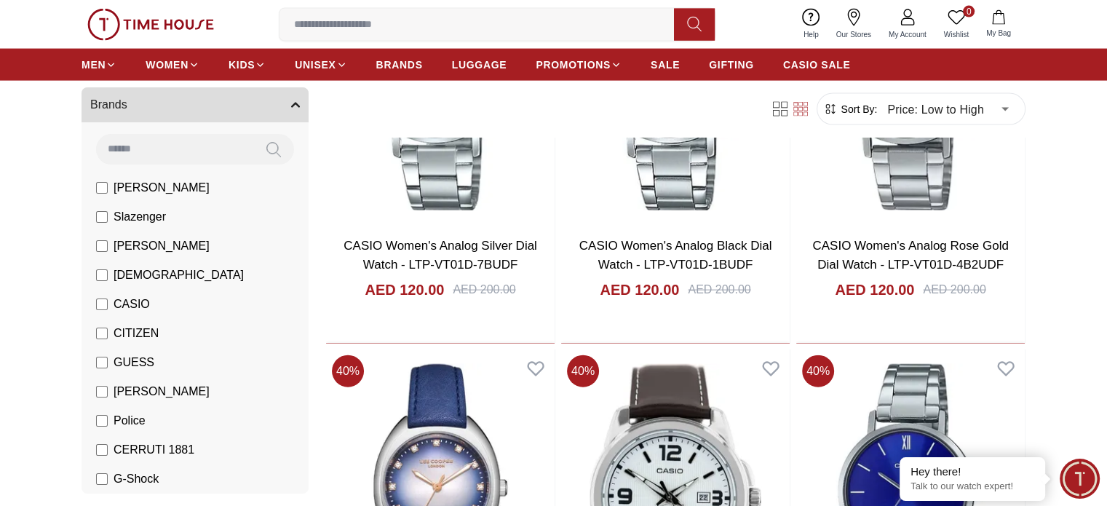
scroll to position [3421, 0]
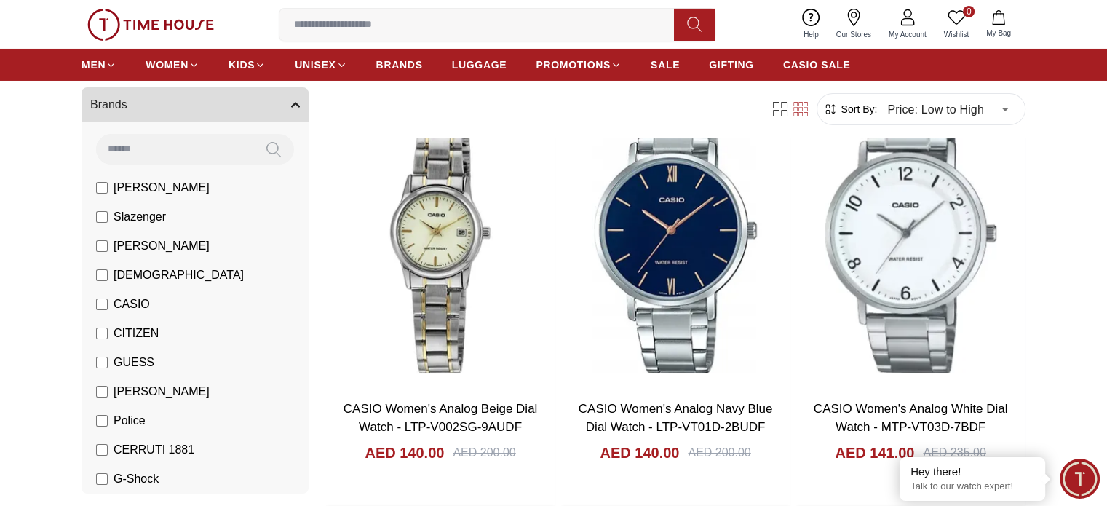
scroll to position [5313, 0]
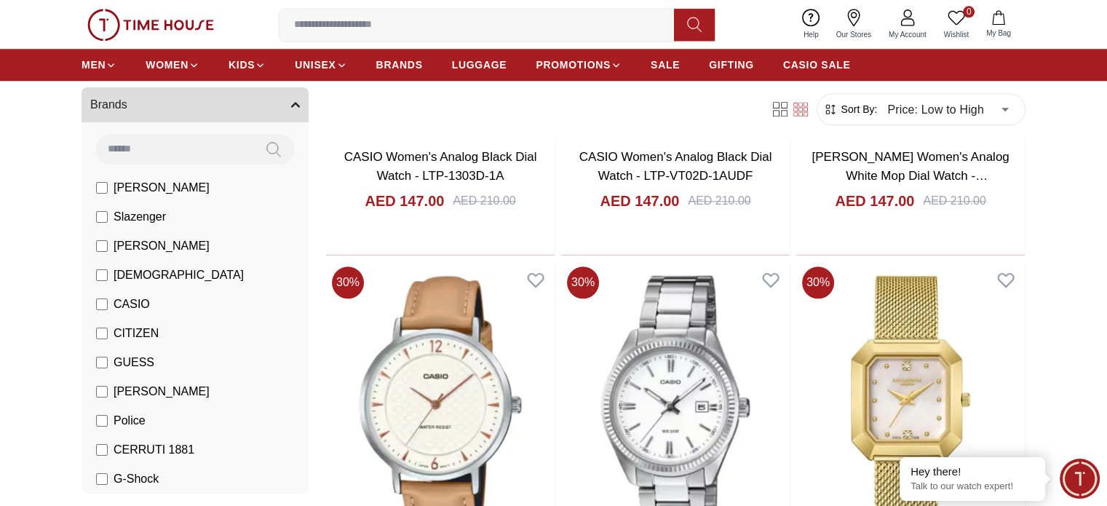
scroll to position [7132, 0]
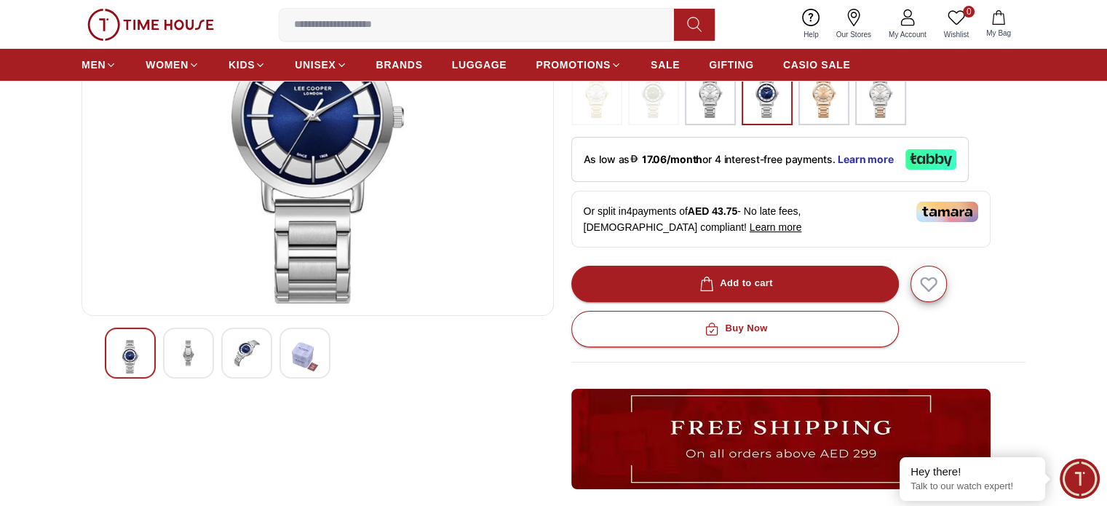
scroll to position [146, 0]
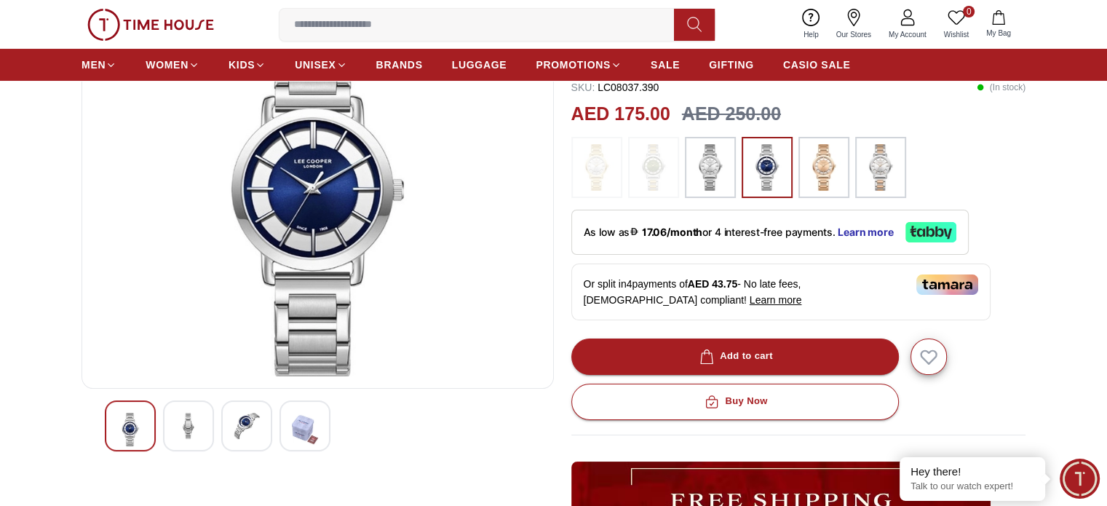
click at [314, 424] on img at bounding box center [305, 429] width 26 height 33
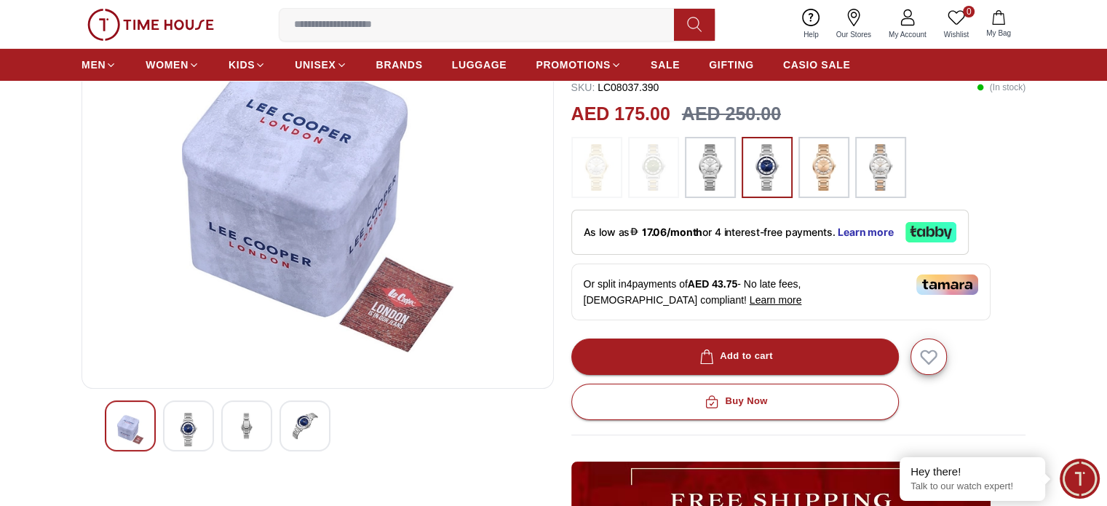
click at [244, 423] on img at bounding box center [247, 426] width 26 height 26
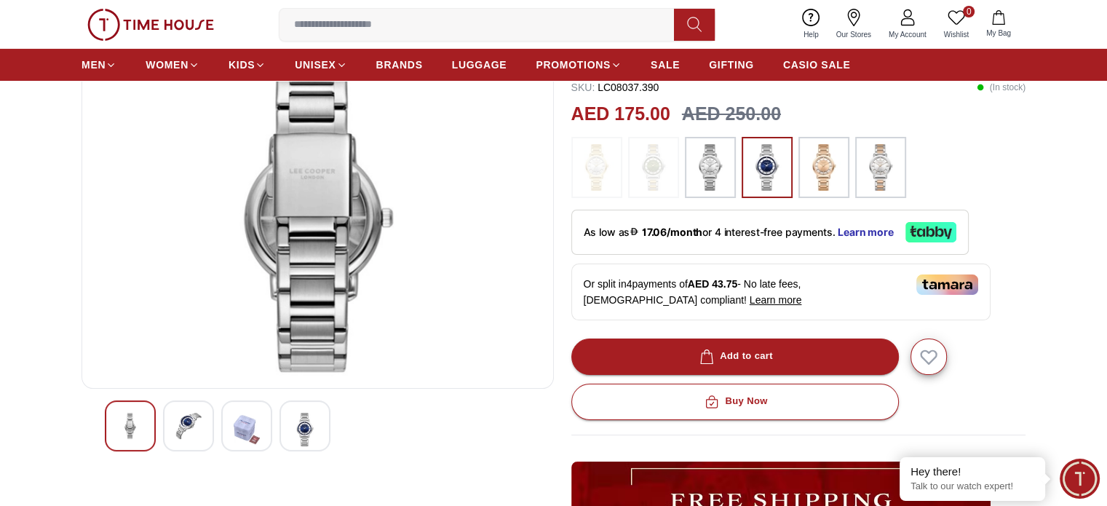
click at [205, 426] on div at bounding box center [188, 425] width 51 height 51
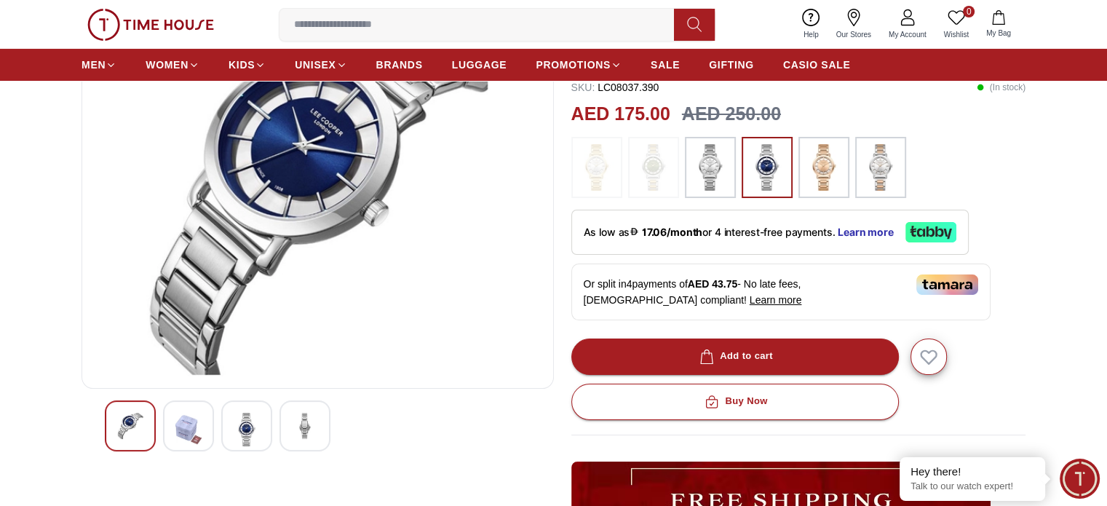
click at [140, 425] on img at bounding box center [130, 426] width 26 height 26
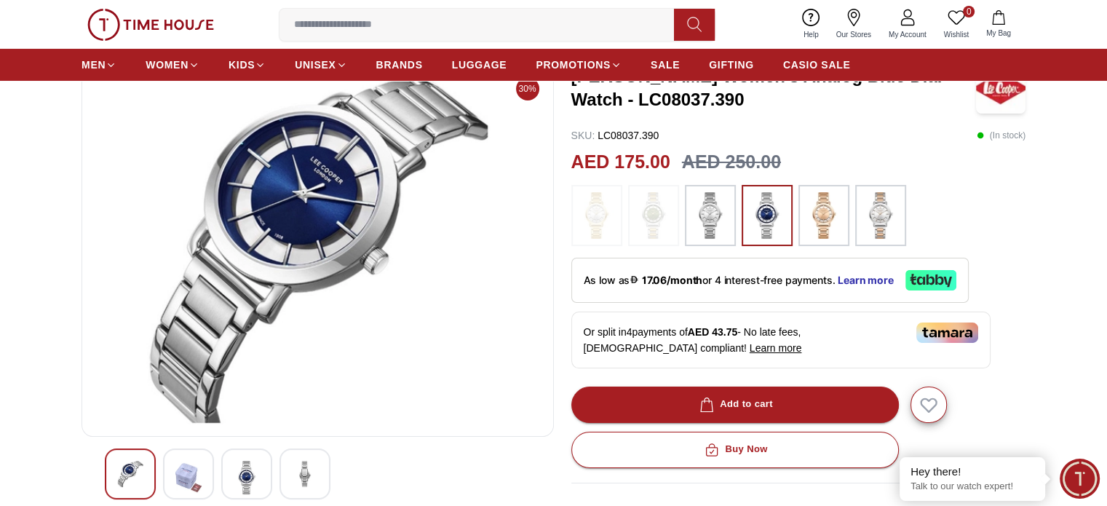
scroll to position [73, 0]
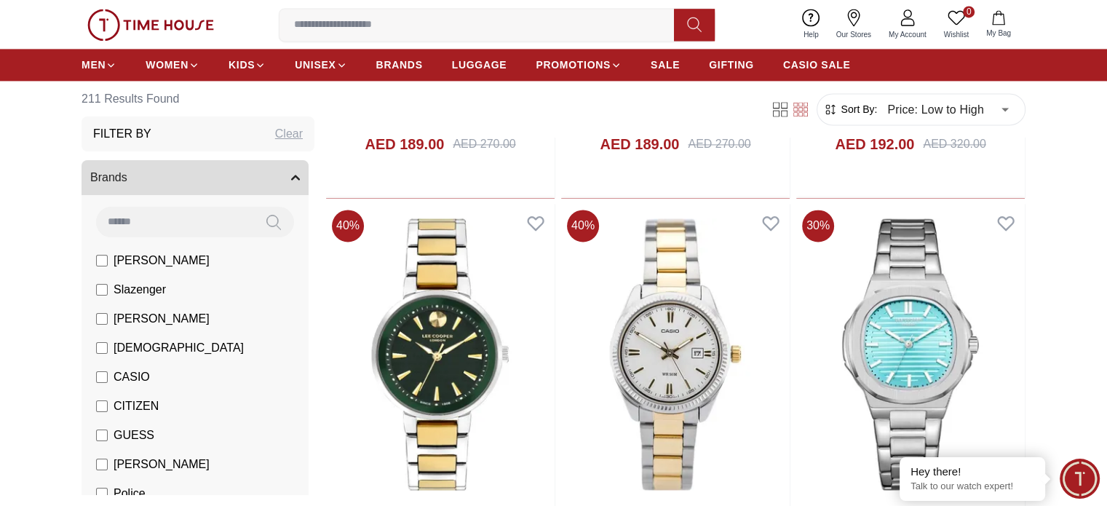
scroll to position [2162, 0]
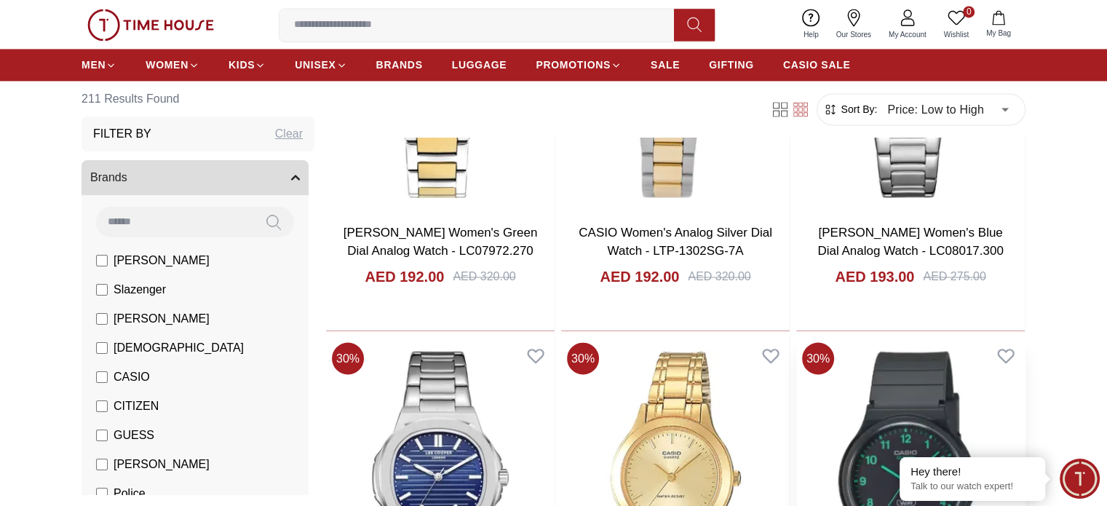
scroll to position [2474, 0]
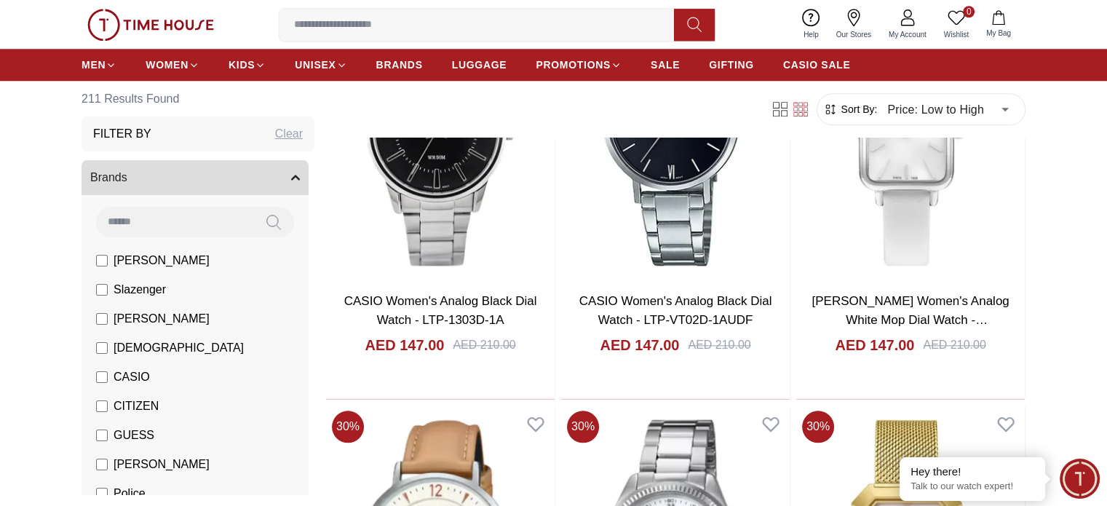
scroll to position [7060, 0]
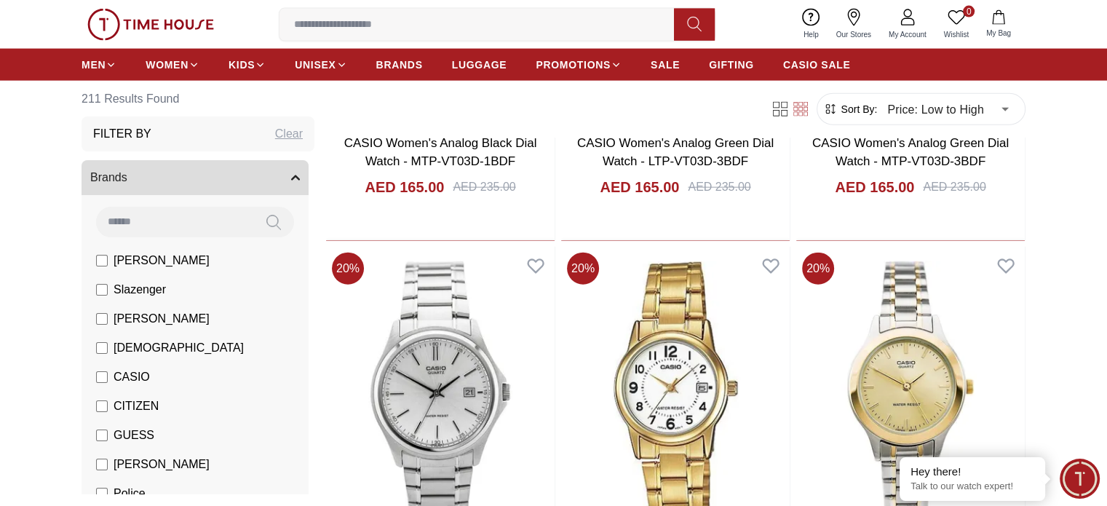
scroll to position [9170, 0]
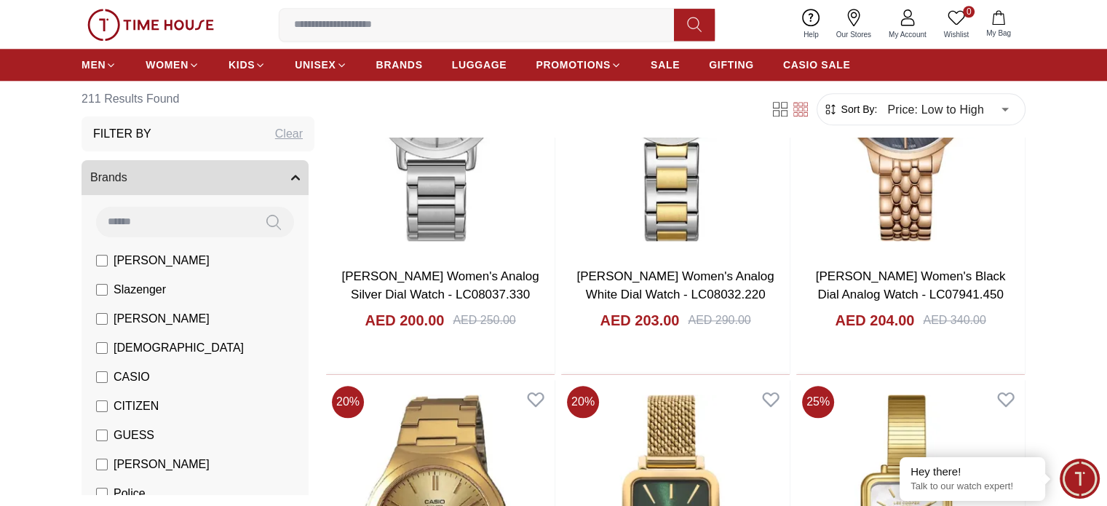
scroll to position [12664, 0]
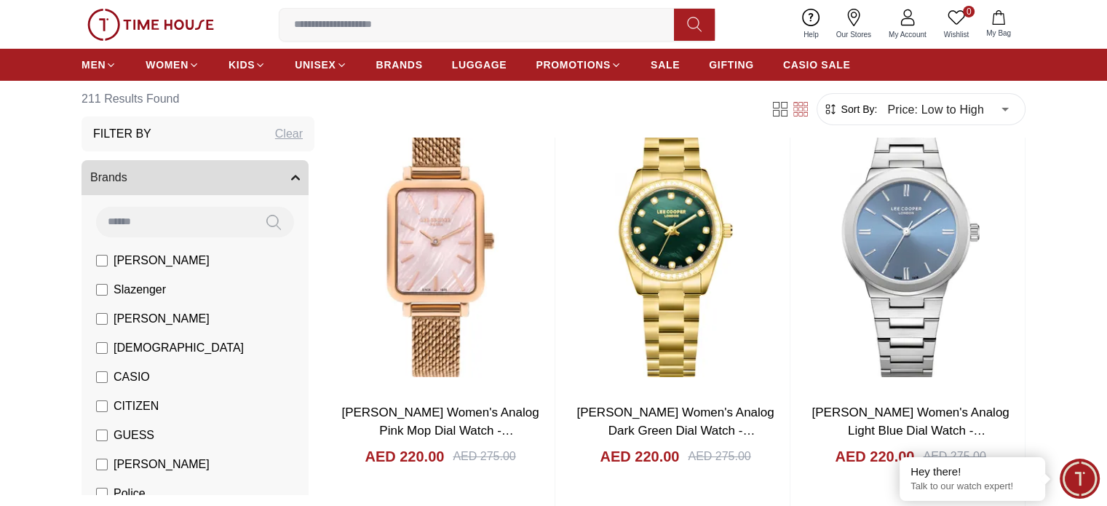
scroll to position [16594, 0]
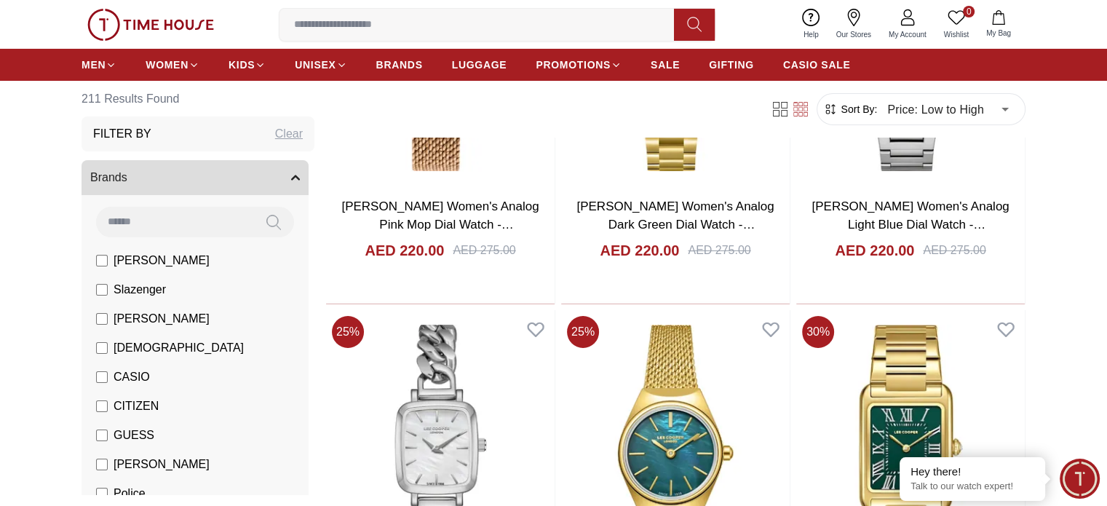
scroll to position [16448, 0]
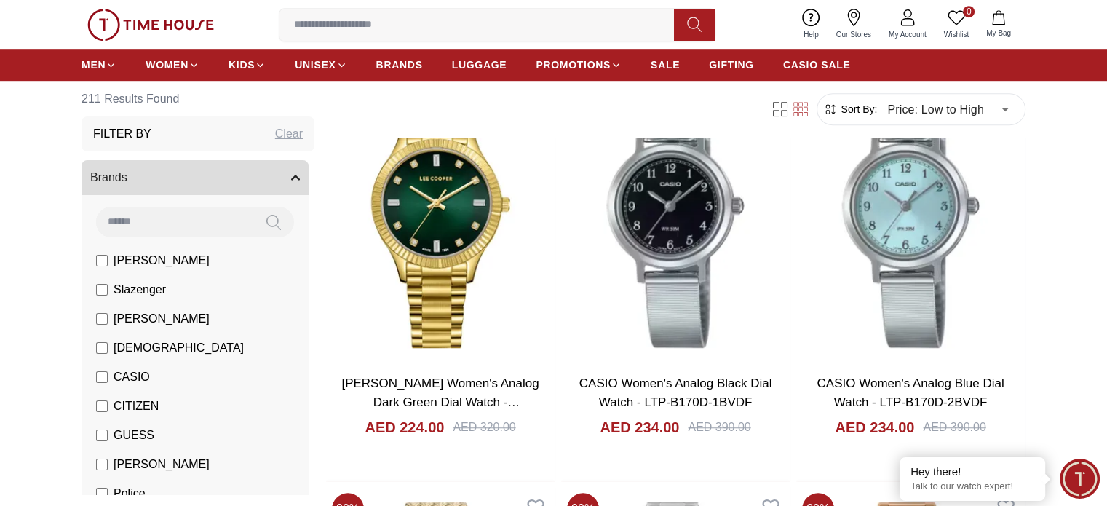
scroll to position [17685, 0]
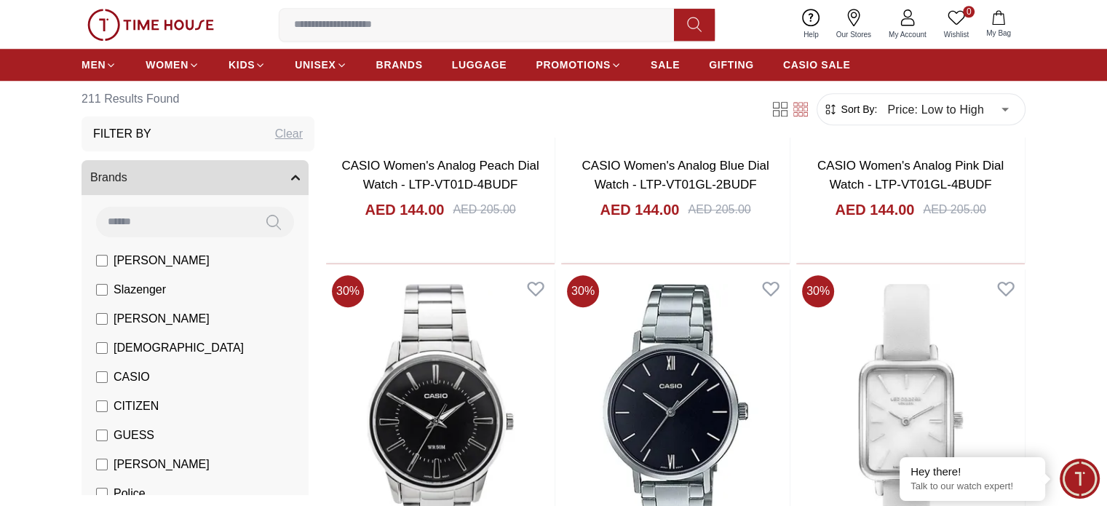
scroll to position [6987, 0]
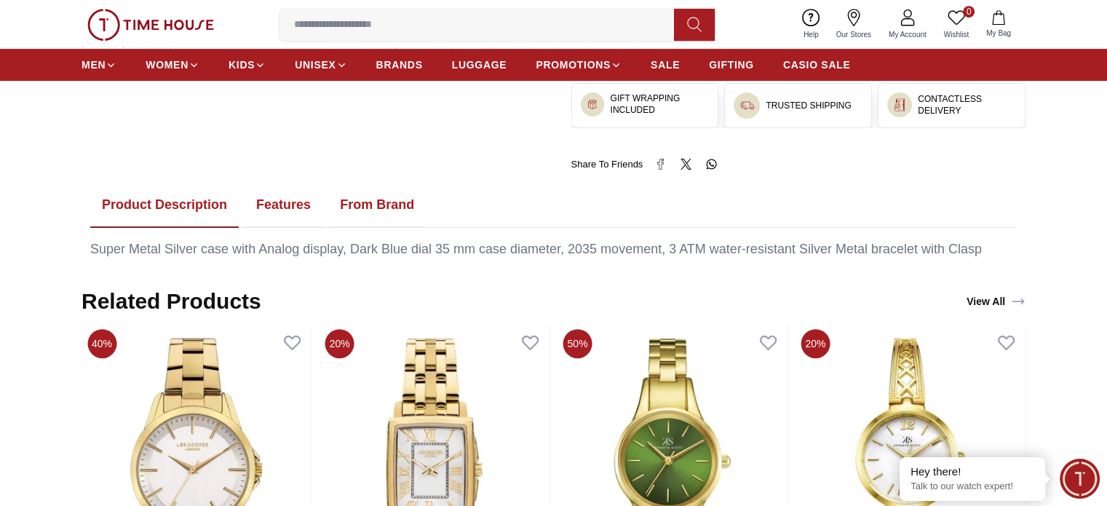
scroll to position [146, 0]
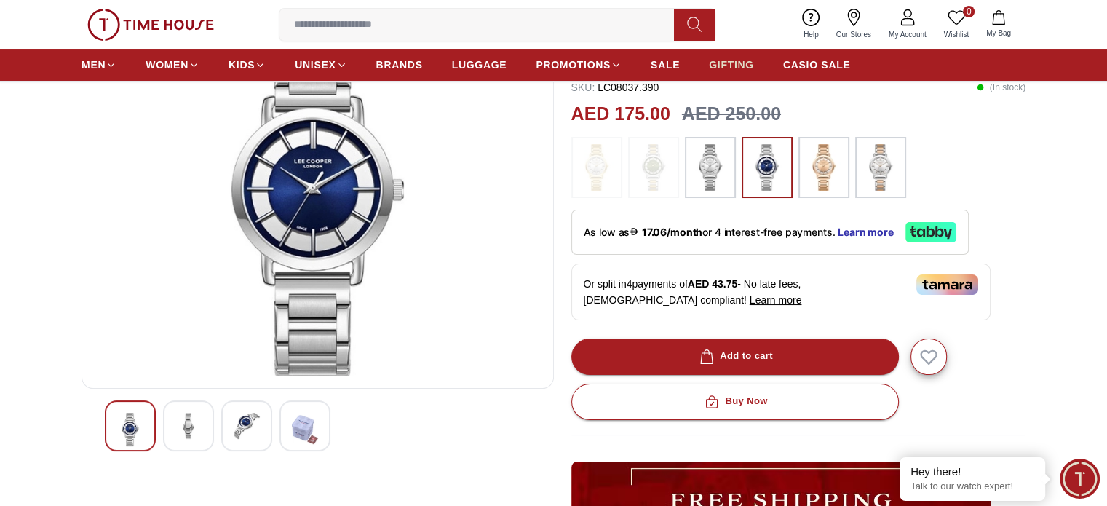
click at [737, 63] on span "GIFTING" at bounding box center [731, 64] width 45 height 15
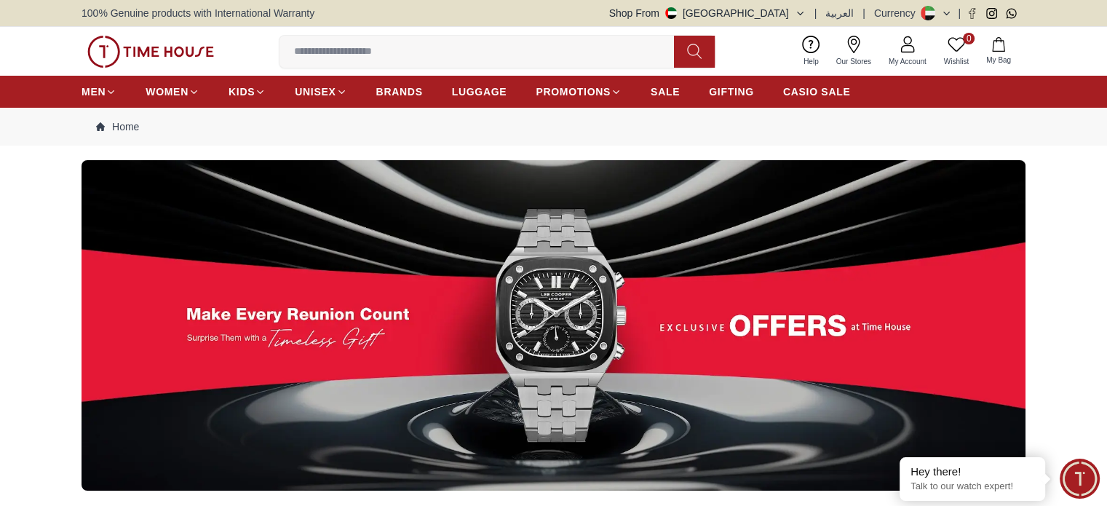
click at [575, 317] on img at bounding box center [554, 325] width 944 height 330
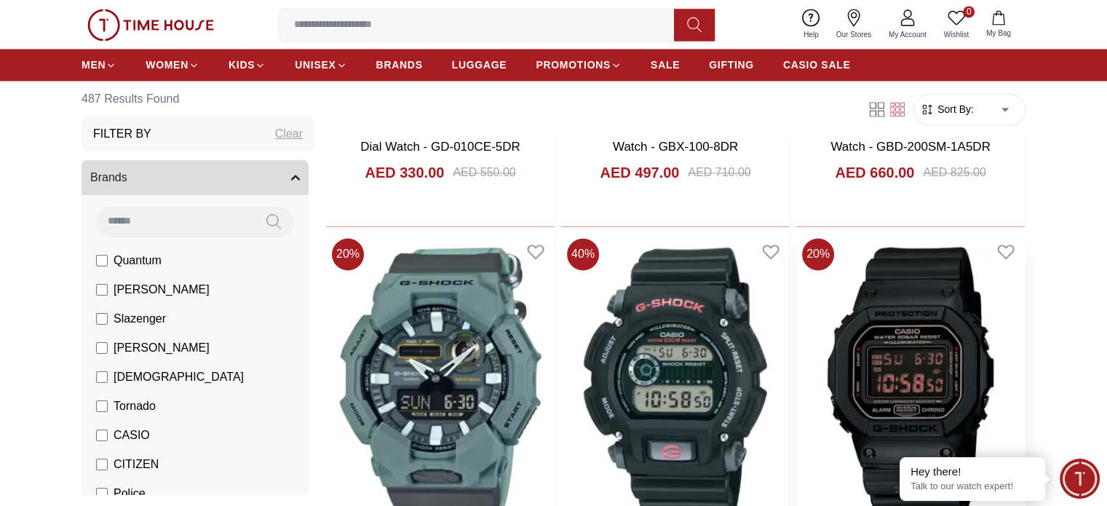
scroll to position [2693, 0]
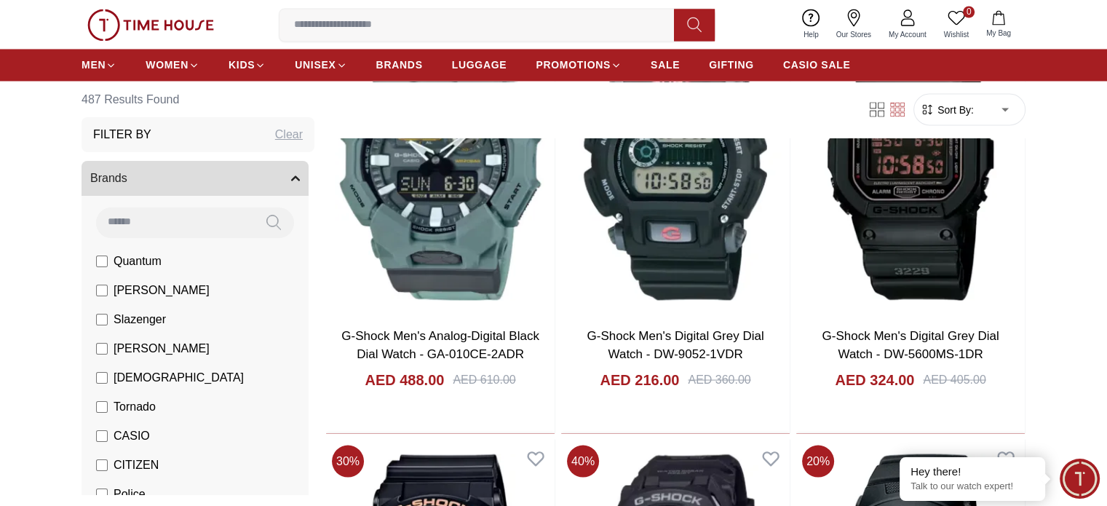
click at [128, 293] on span "[PERSON_NAME]" at bounding box center [162, 289] width 96 height 17
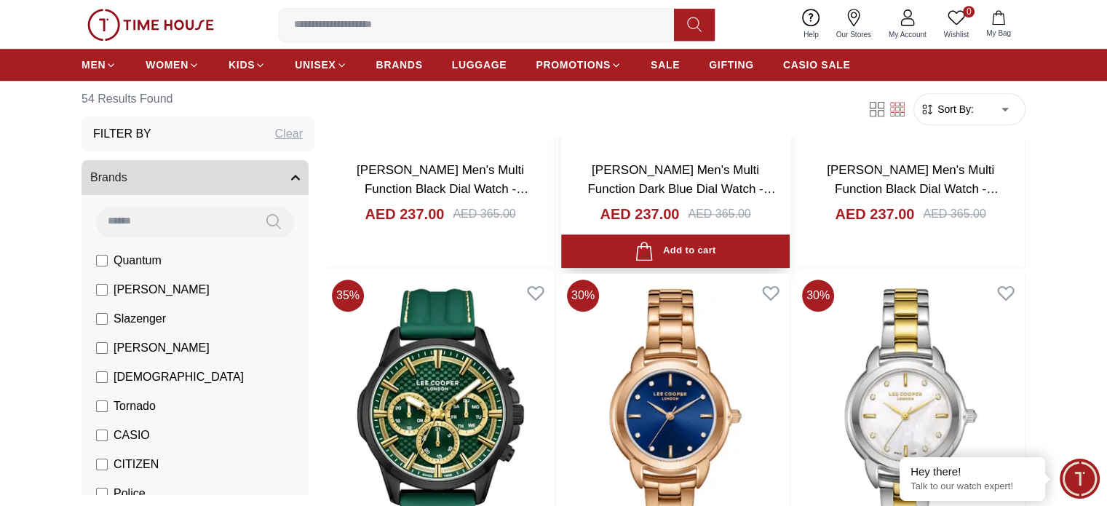
scroll to position [1164, 0]
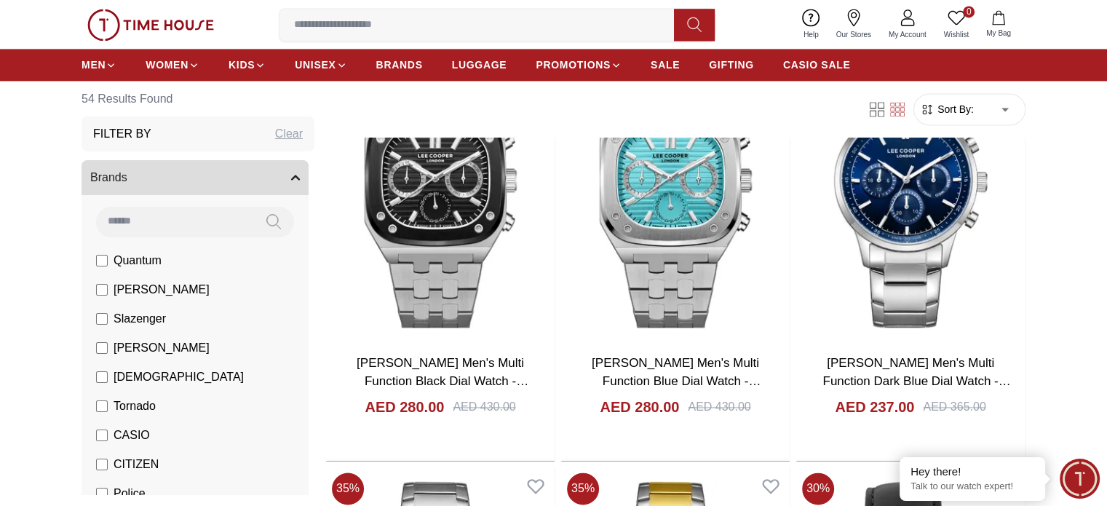
scroll to position [2329, 0]
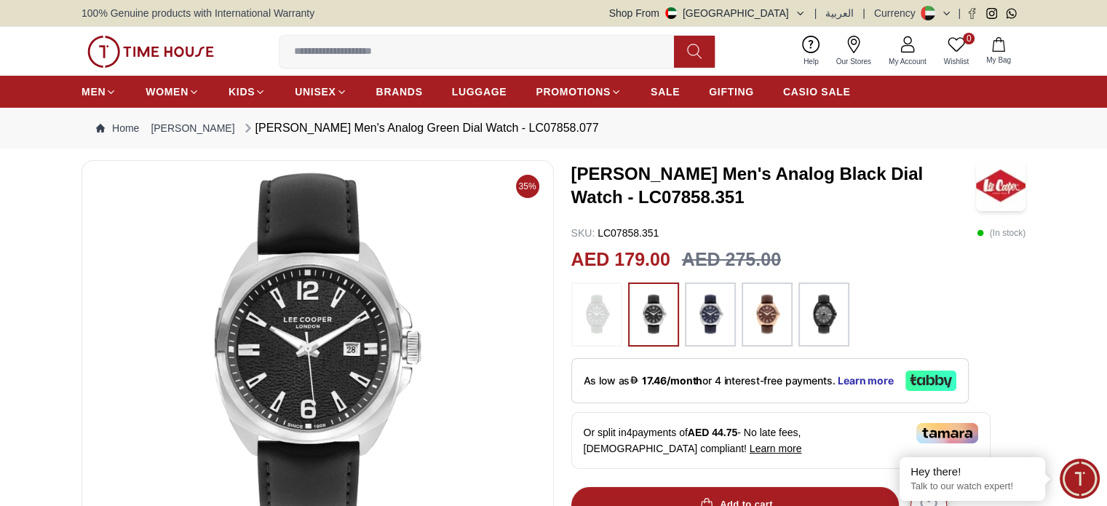
click at [713, 319] on img at bounding box center [710, 314] width 36 height 49
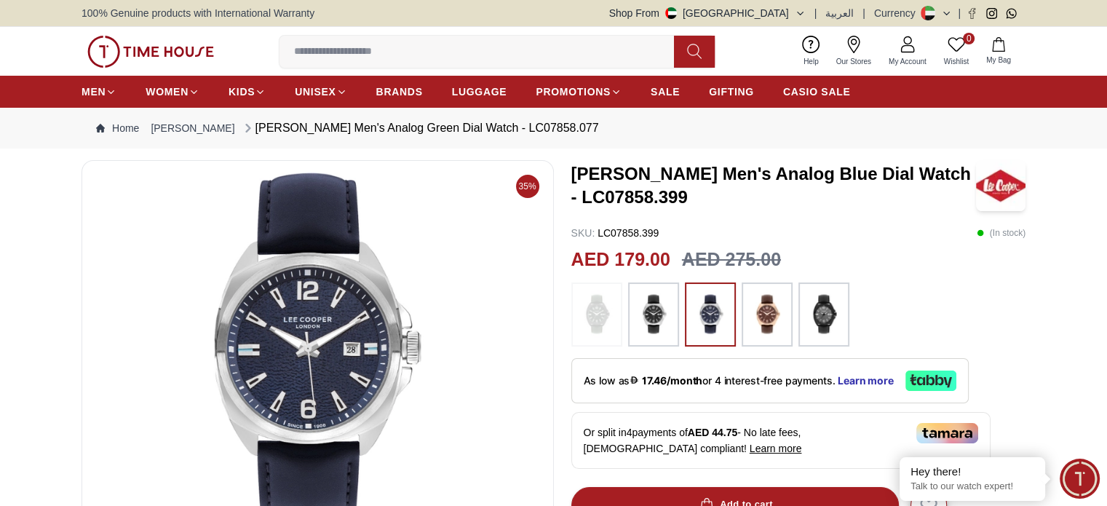
click at [637, 308] on img at bounding box center [653, 314] width 36 height 49
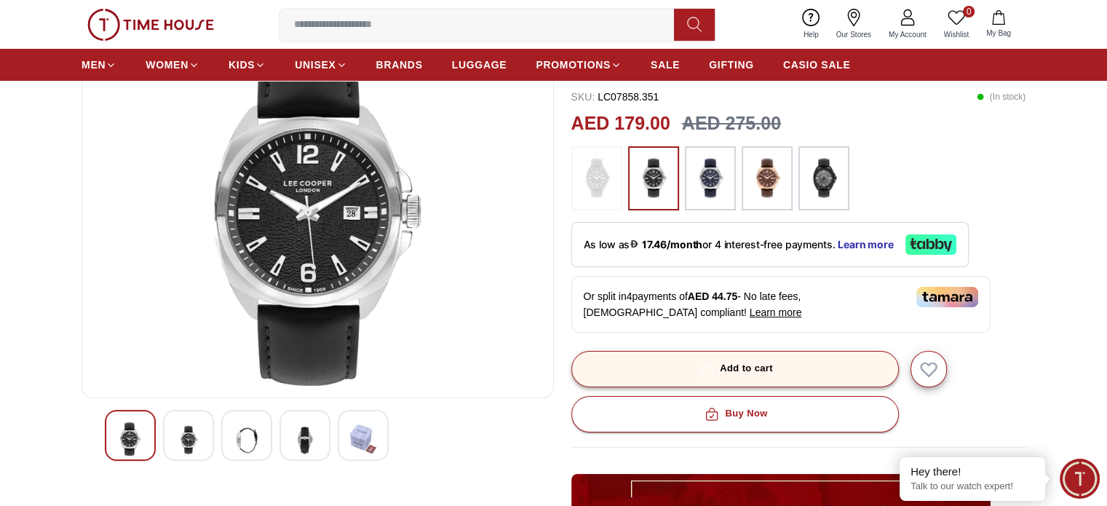
scroll to position [146, 0]
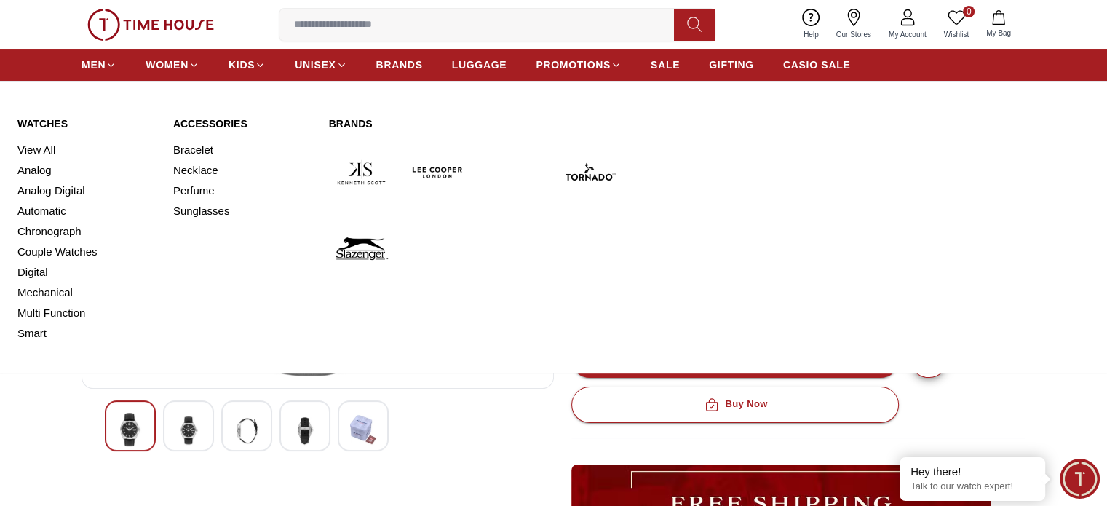
click at [144, 65] on ul "MEN WOMEN KIDS UNISEX BRANDS LUGGAGE PROMOTIONS SALE GIFTING CASIO SALE" at bounding box center [466, 65] width 769 height 26
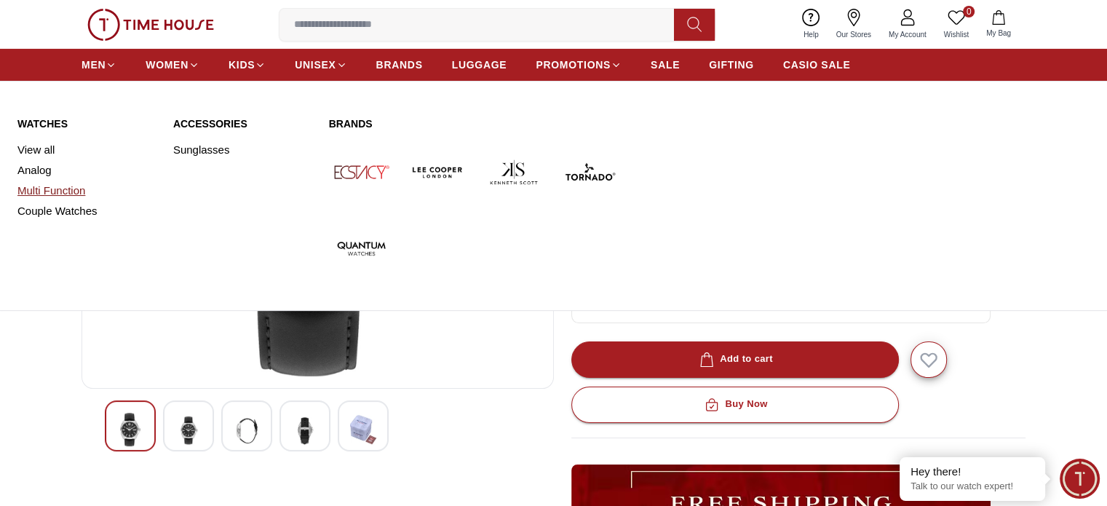
click at [43, 188] on link "Multi Function" at bounding box center [86, 190] width 138 height 20
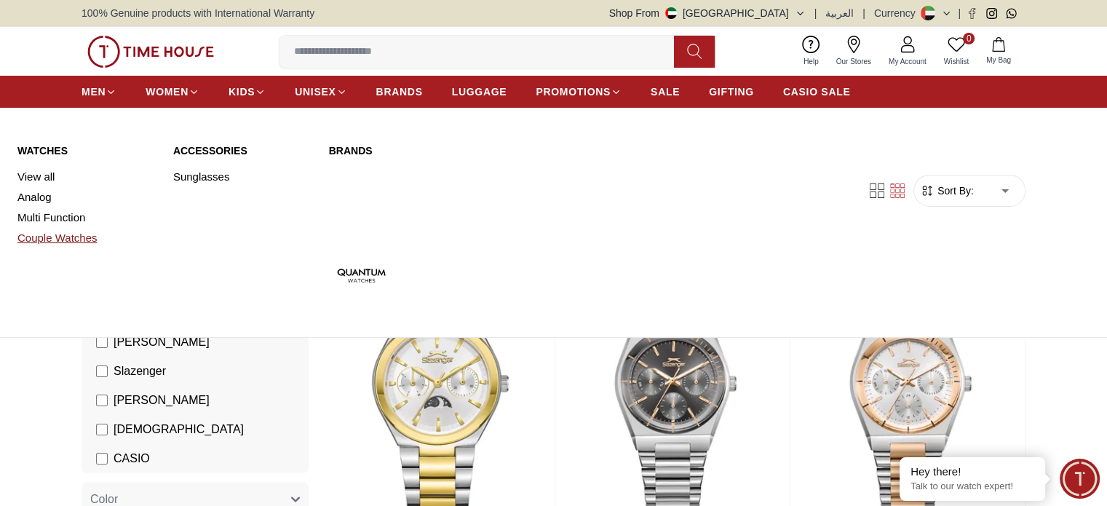
click at [60, 236] on link "Couple Watches" at bounding box center [86, 238] width 138 height 20
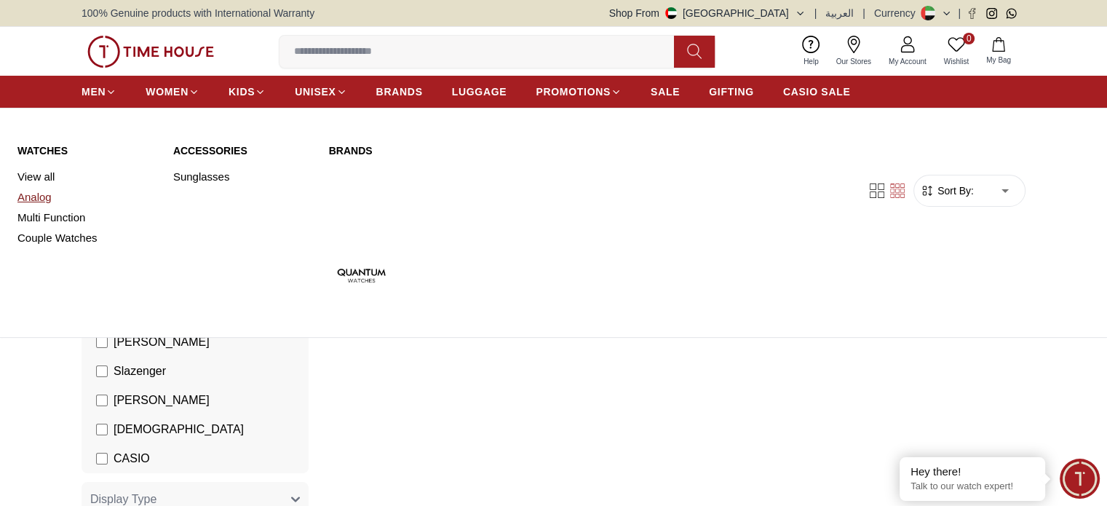
click at [50, 191] on link "Analog" at bounding box center [86, 197] width 138 height 20
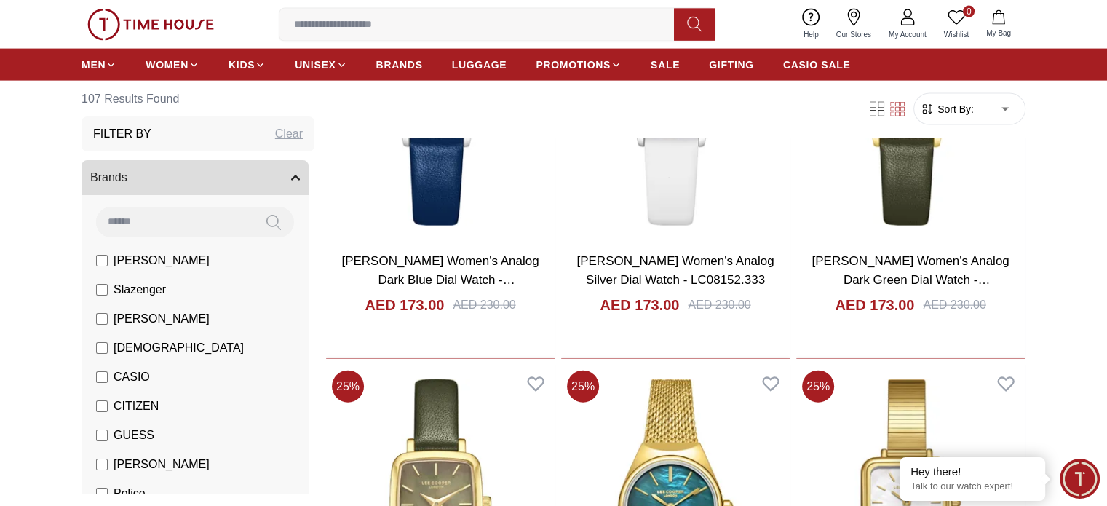
scroll to position [3639, 0]
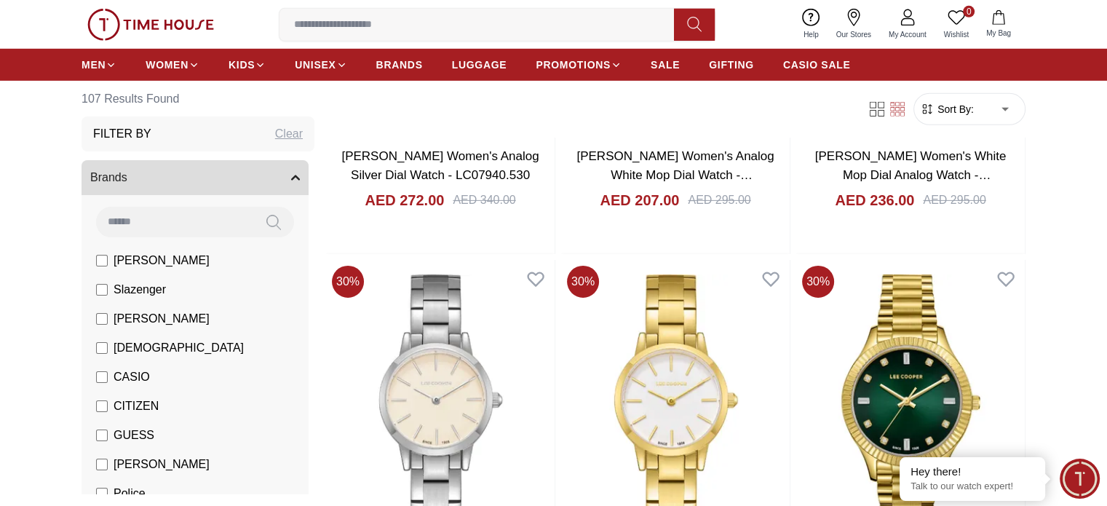
scroll to position [4658, 0]
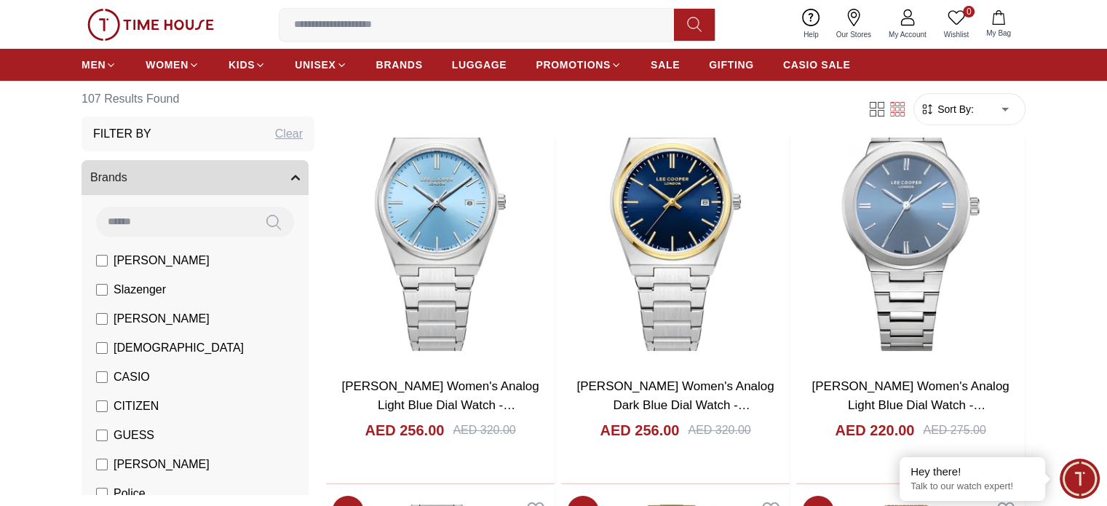
scroll to position [291, 0]
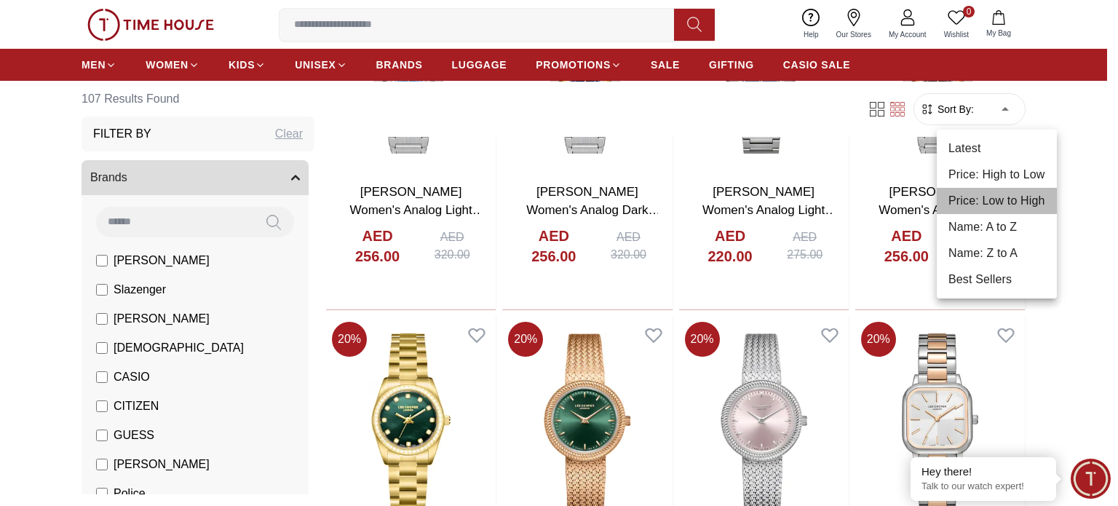
click at [979, 195] on li "Price: Low to High" at bounding box center [997, 201] width 120 height 26
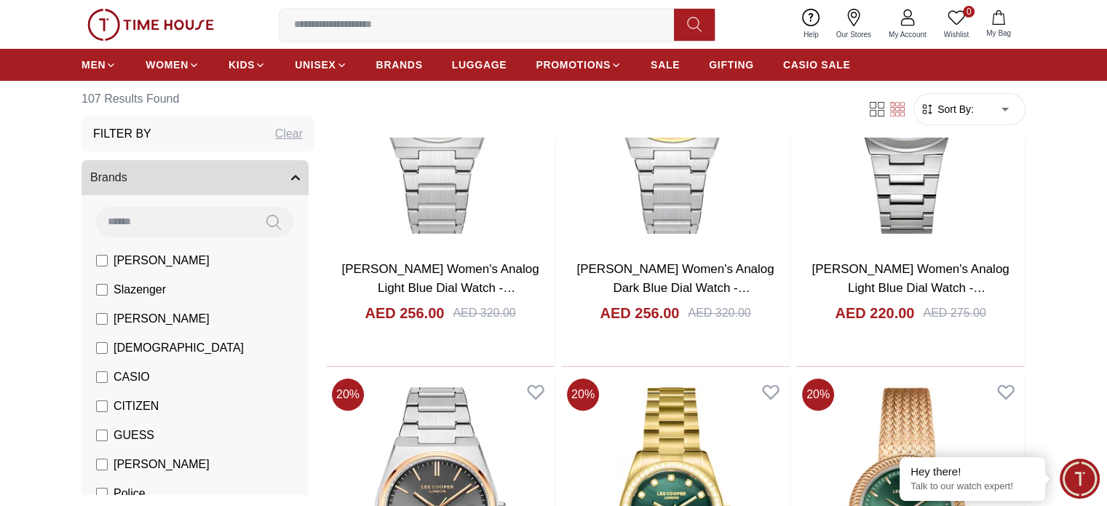
type input "*"
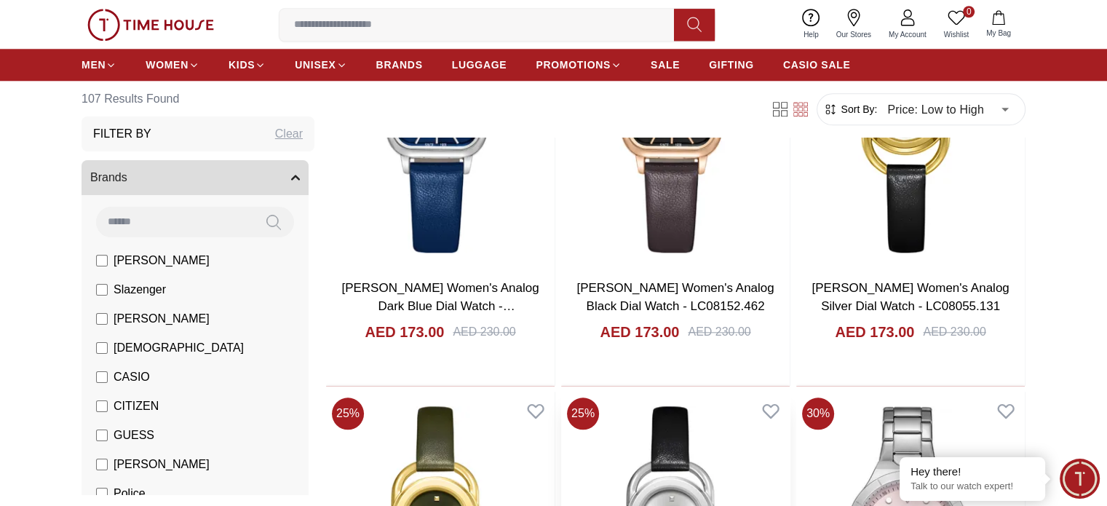
scroll to position [1674, 0]
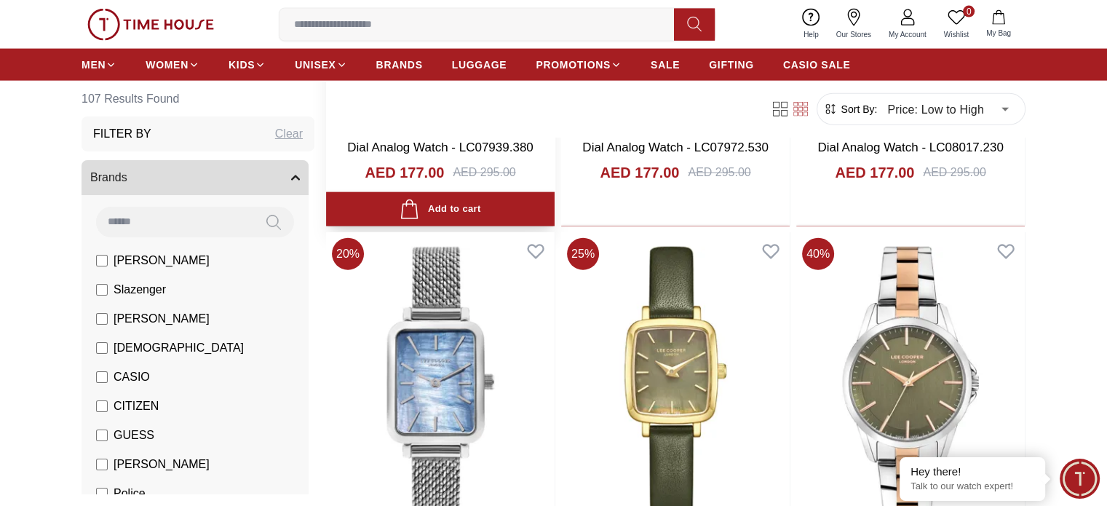
scroll to position [3493, 0]
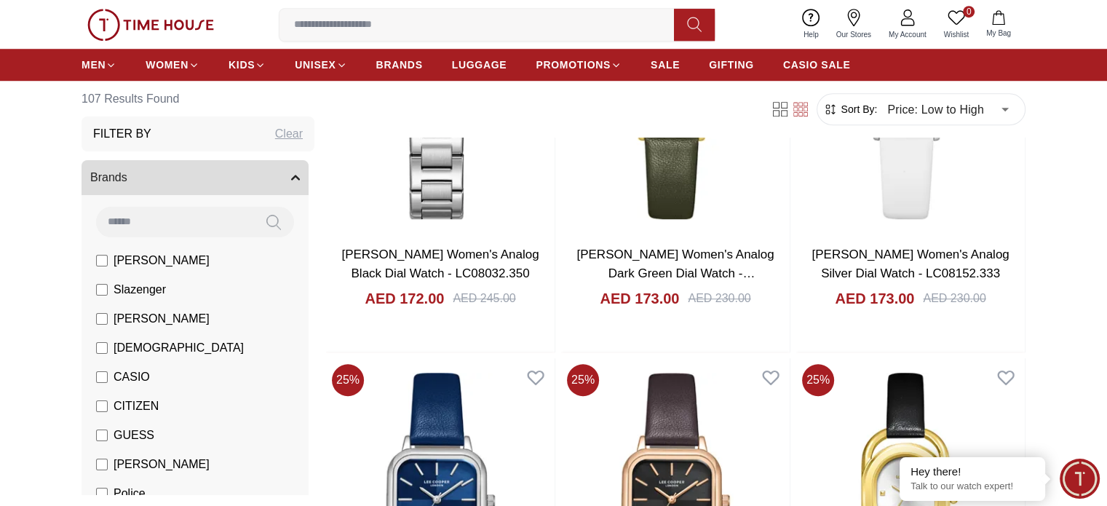
scroll to position [1310, 0]
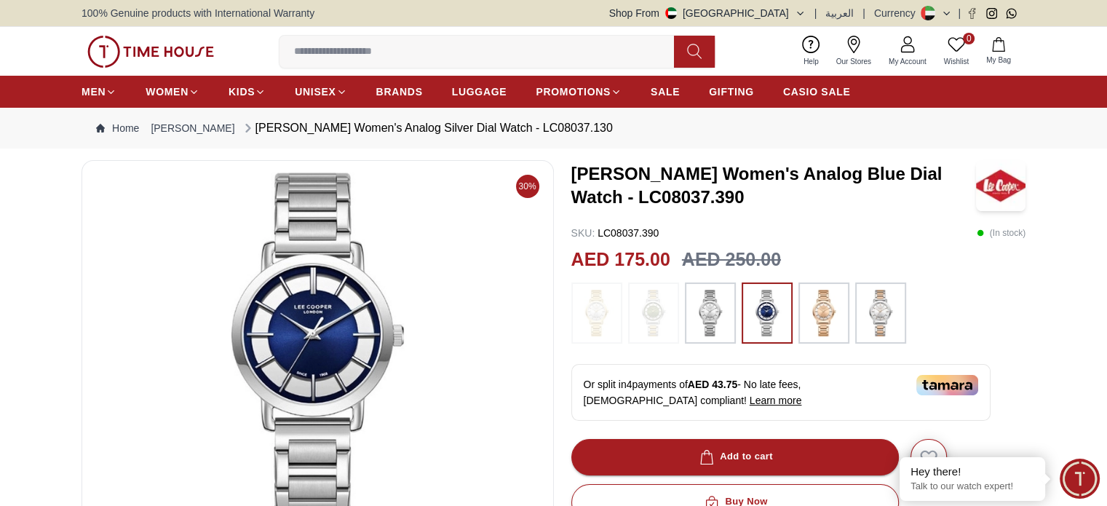
click at [696, 306] on img at bounding box center [710, 313] width 36 height 47
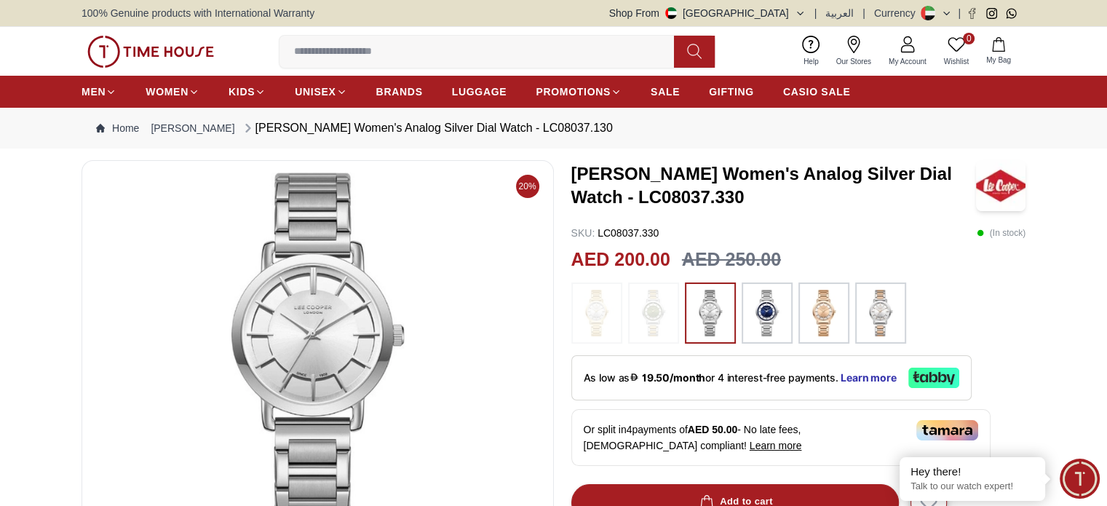
click at [762, 320] on img at bounding box center [767, 313] width 36 height 47
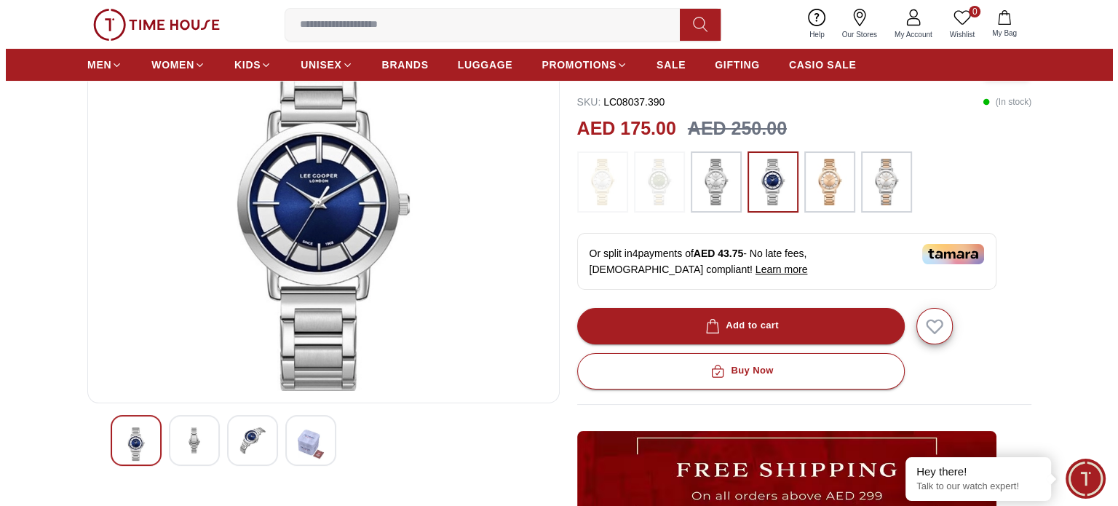
scroll to position [146, 0]
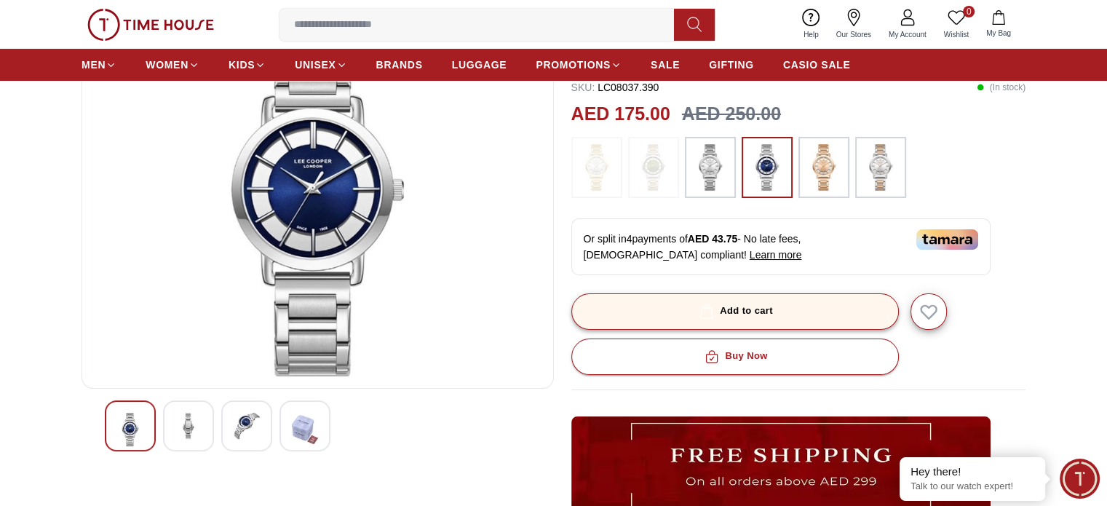
click at [724, 314] on div "Add to cart" at bounding box center [734, 311] width 76 height 17
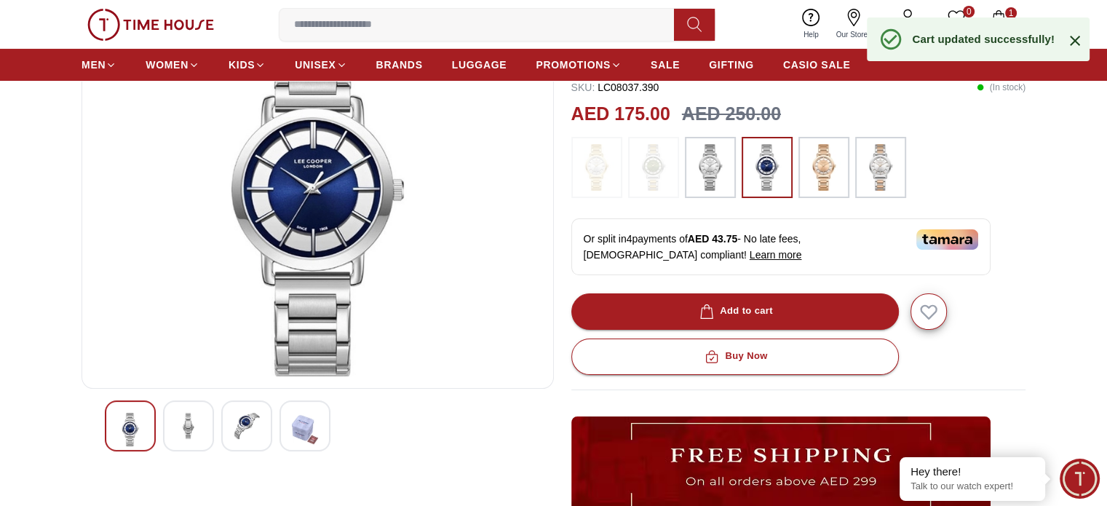
click at [996, 19] on div "Cart updated successfully!" at bounding box center [978, 39] width 223 height 44
click at [1073, 45] on icon at bounding box center [1074, 40] width 17 height 17
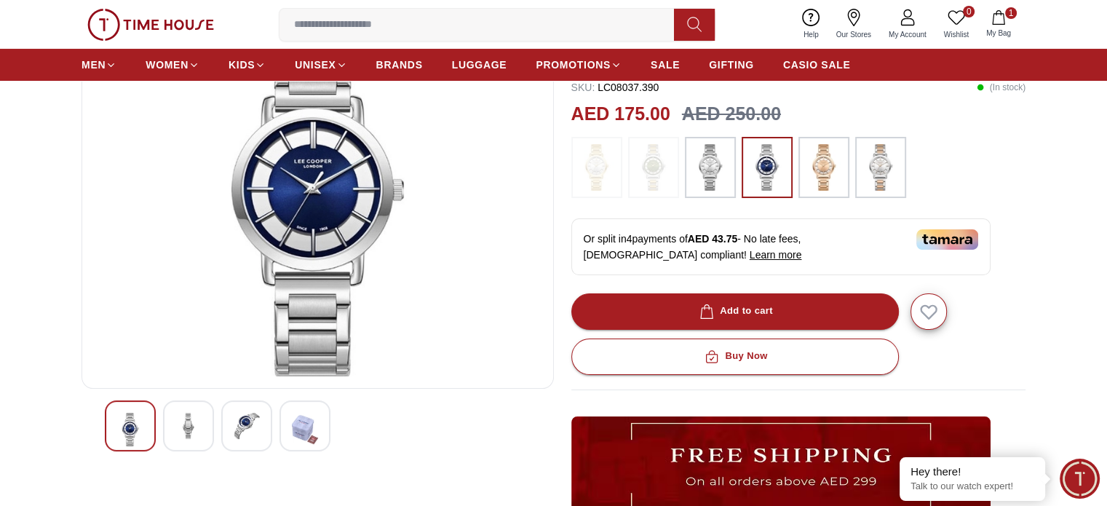
click at [1001, 23] on icon "button" at bounding box center [998, 17] width 15 height 15
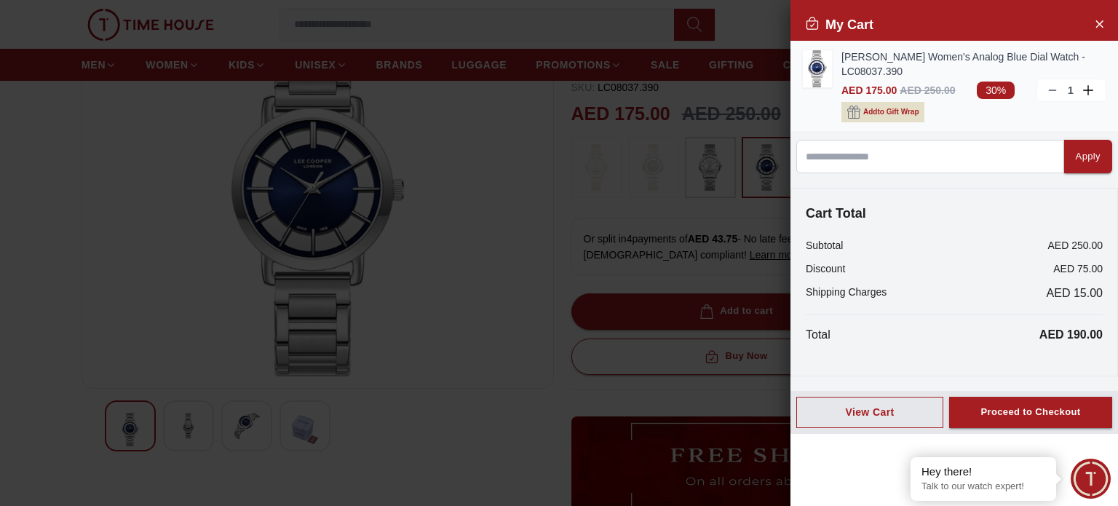
click at [850, 108] on icon "button" at bounding box center [853, 112] width 13 height 13
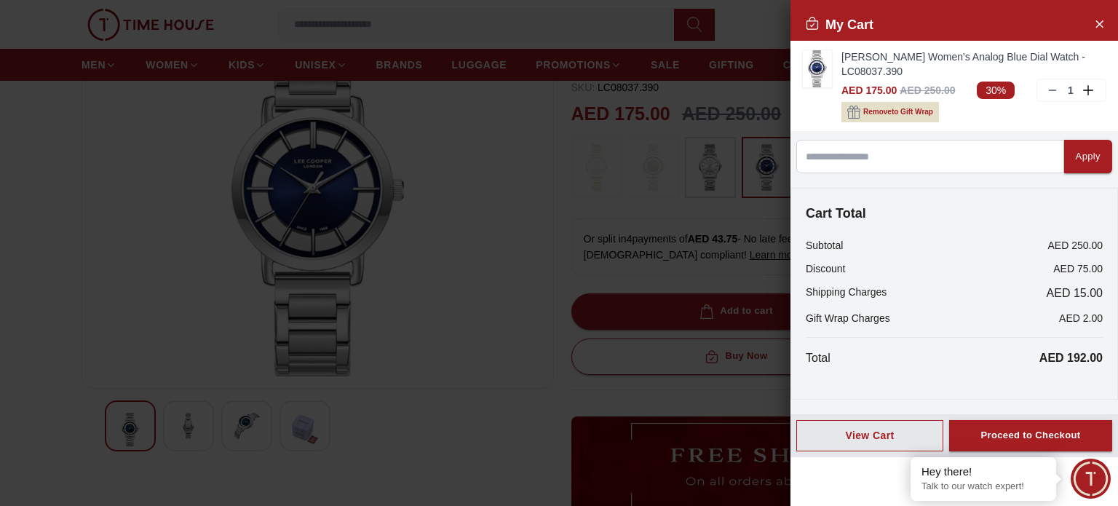
click at [588, 232] on div at bounding box center [559, 253] width 1118 height 506
